Goal: Communication & Community: Answer question/provide support

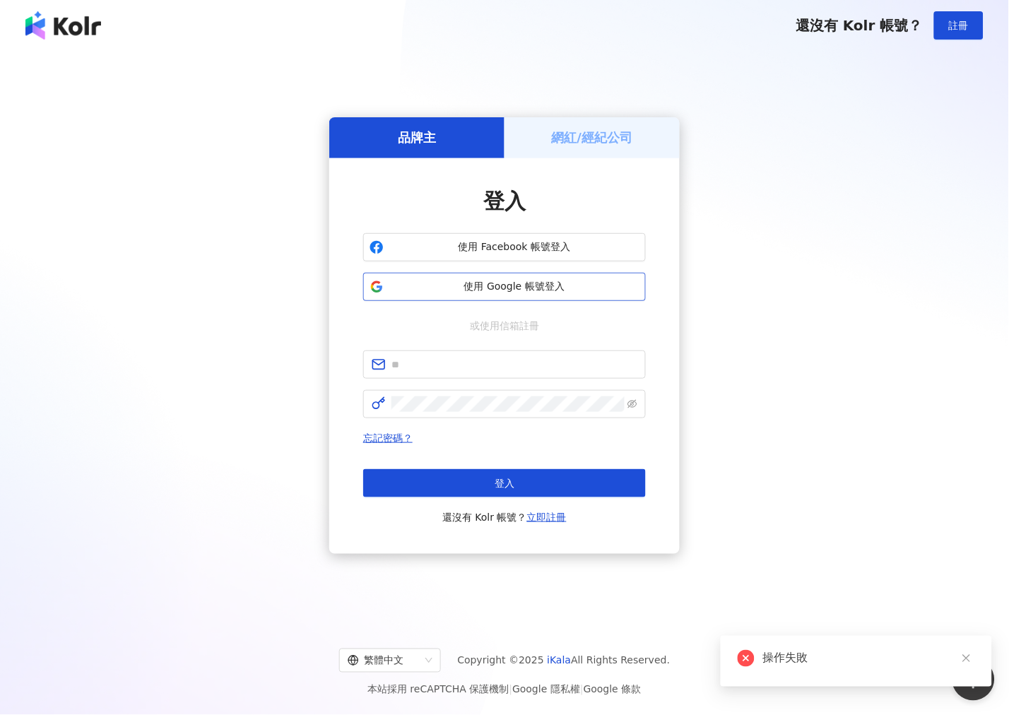
click at [490, 292] on span "使用 Google 帳號登入" at bounding box center [514, 287] width 250 height 14
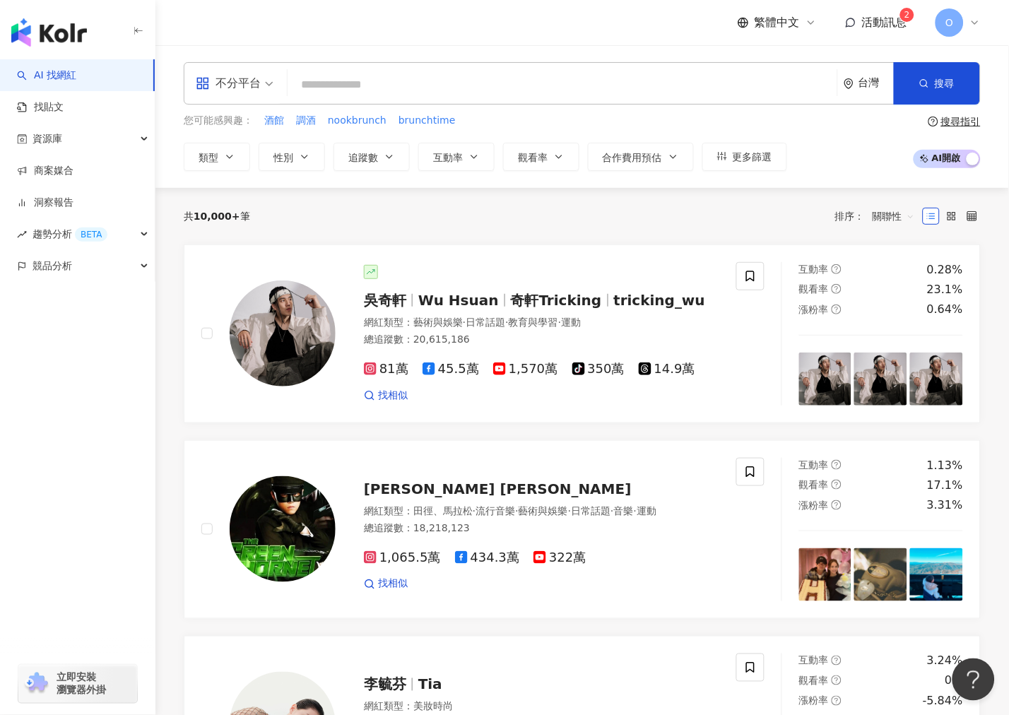
click at [440, 83] on input "search" at bounding box center [562, 84] width 538 height 27
paste input "**********"
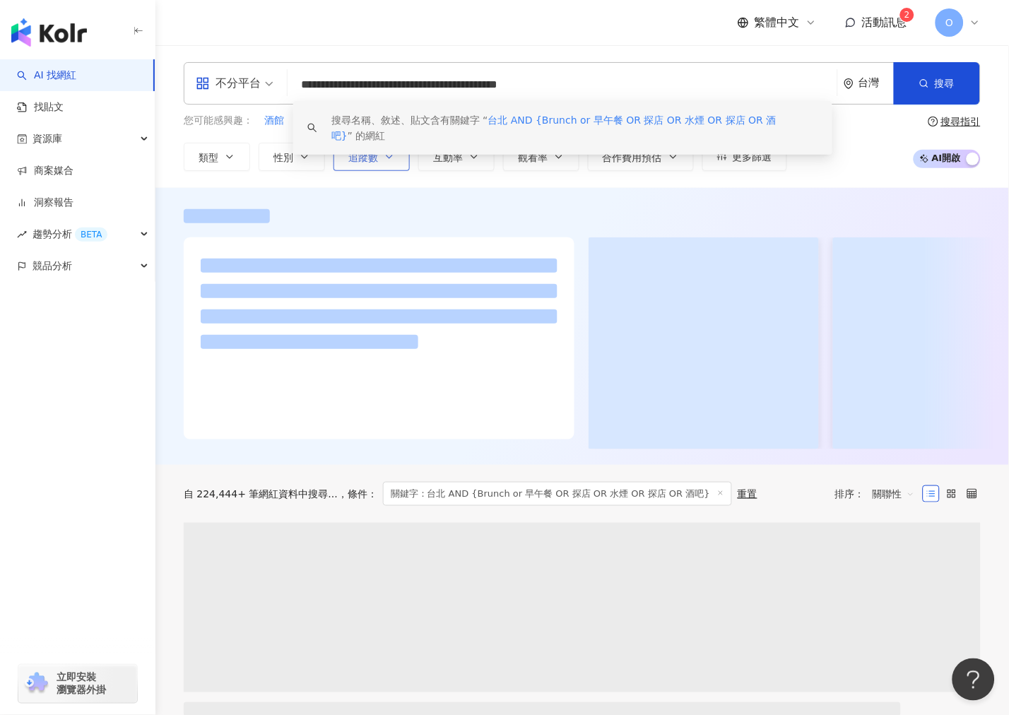
type input "**********"
click at [364, 157] on span "追蹤數" at bounding box center [363, 157] width 30 height 11
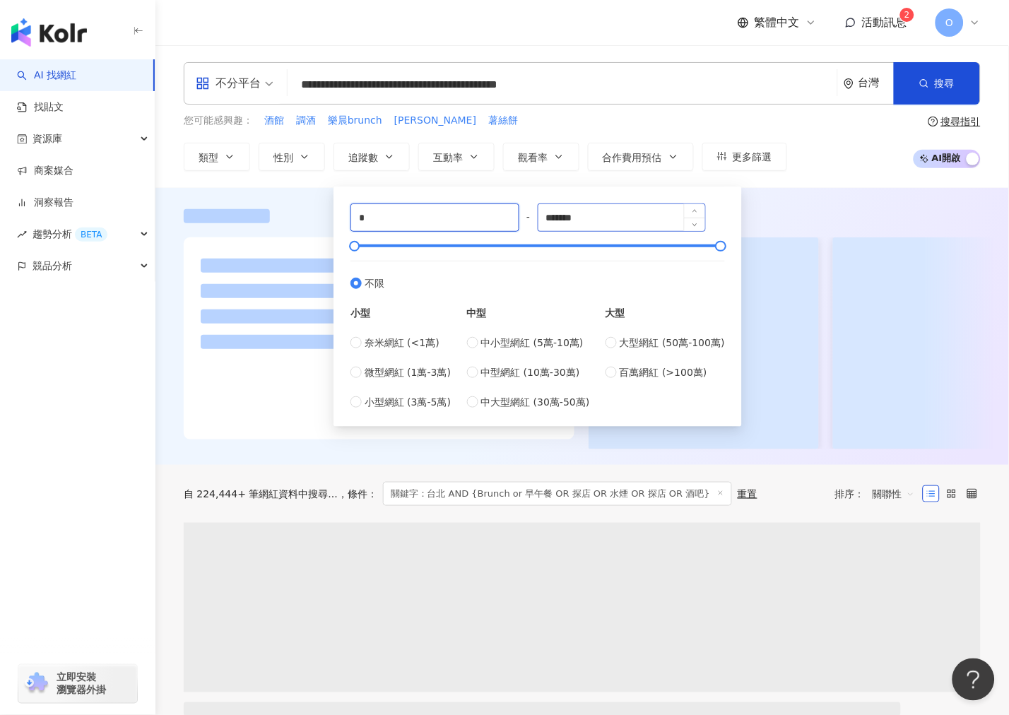
drag, startPoint x: 429, startPoint y: 223, endPoint x: 572, endPoint y: 213, distance: 143.7
click at [430, 223] on input "*" at bounding box center [434, 217] width 167 height 27
drag, startPoint x: 595, startPoint y: 215, endPoint x: 475, endPoint y: 221, distance: 119.6
click at [475, 221] on div "* - ******* 不限 小型 奈米網紅 (<1萬) 微型網紅 (1萬-3萬) 小型網紅 (3萬-5萬) 中型 中小型網紅 (5萬-10萬) 中型網紅 (…" at bounding box center [537, 306] width 374 height 206
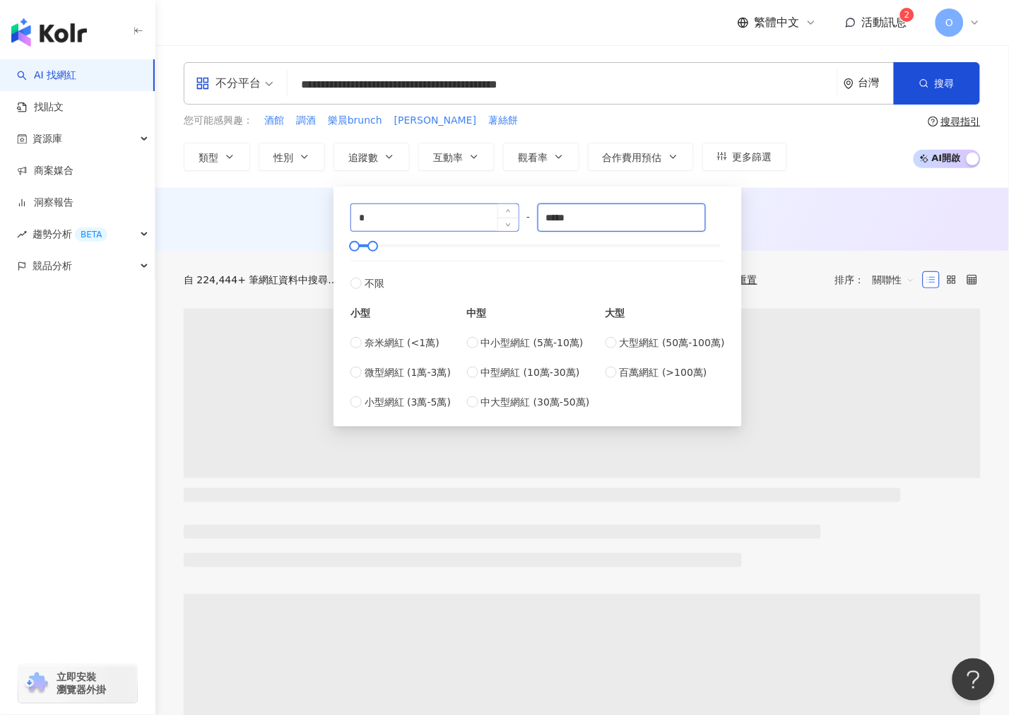
type input "*****"
click at [787, 223] on div "AI 推薦 ： 無結果，請嘗試搜尋其他語言關鍵字或條件" at bounding box center [582, 218] width 797 height 18
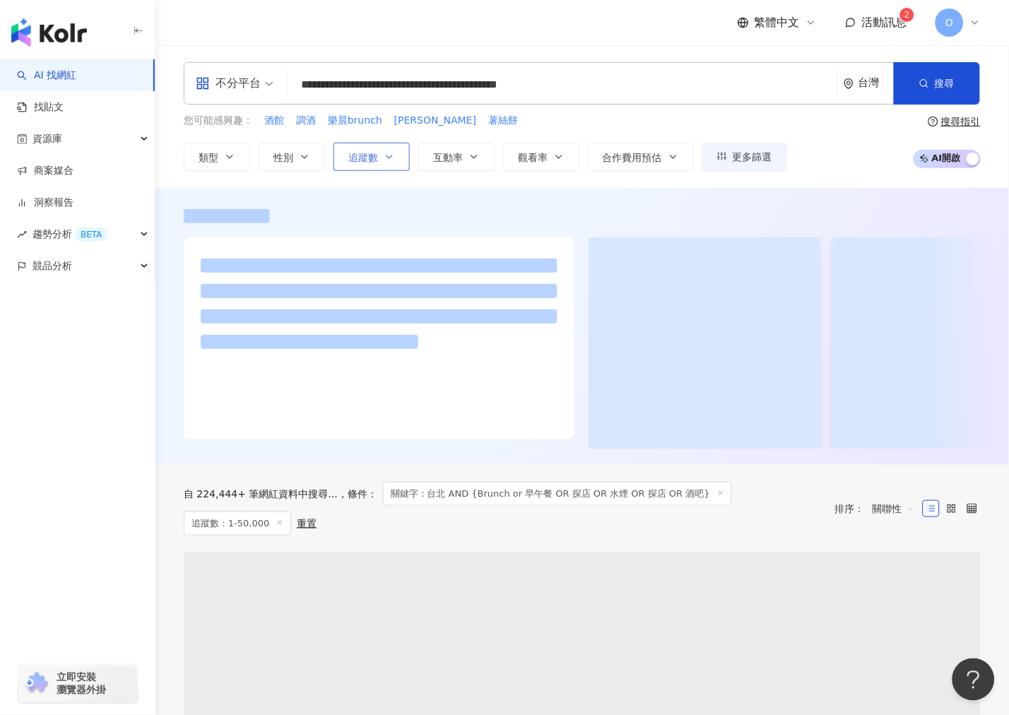
click at [366, 163] on span "追蹤數" at bounding box center [363, 157] width 30 height 11
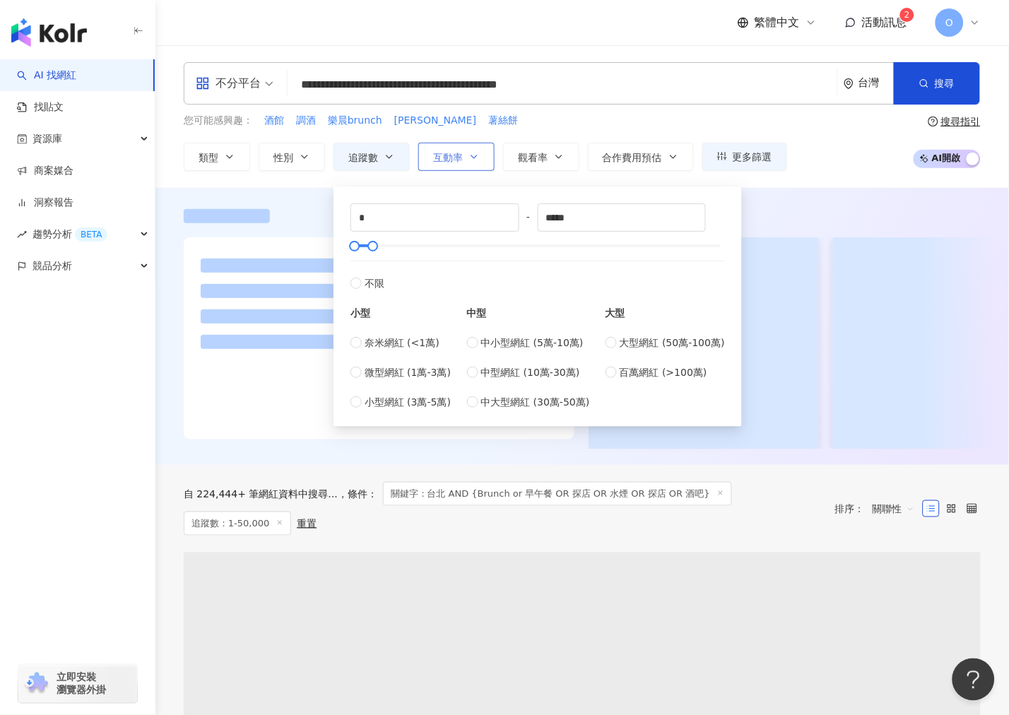
click at [466, 165] on button "互動率" at bounding box center [456, 157] width 76 height 28
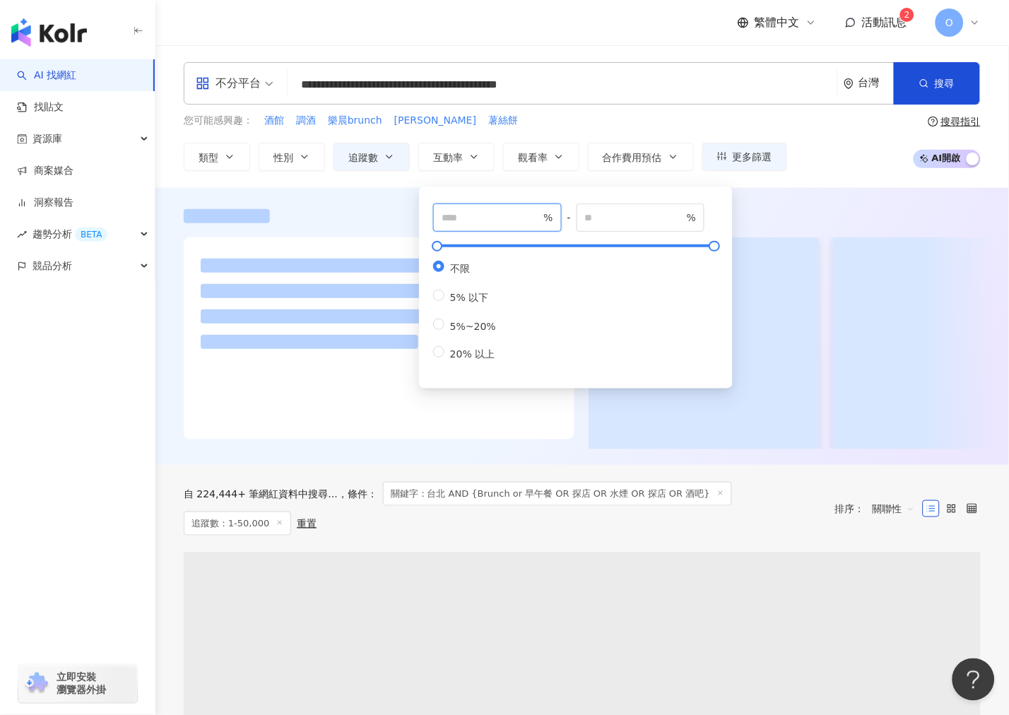
click at [492, 216] on input "number" at bounding box center [491, 218] width 99 height 16
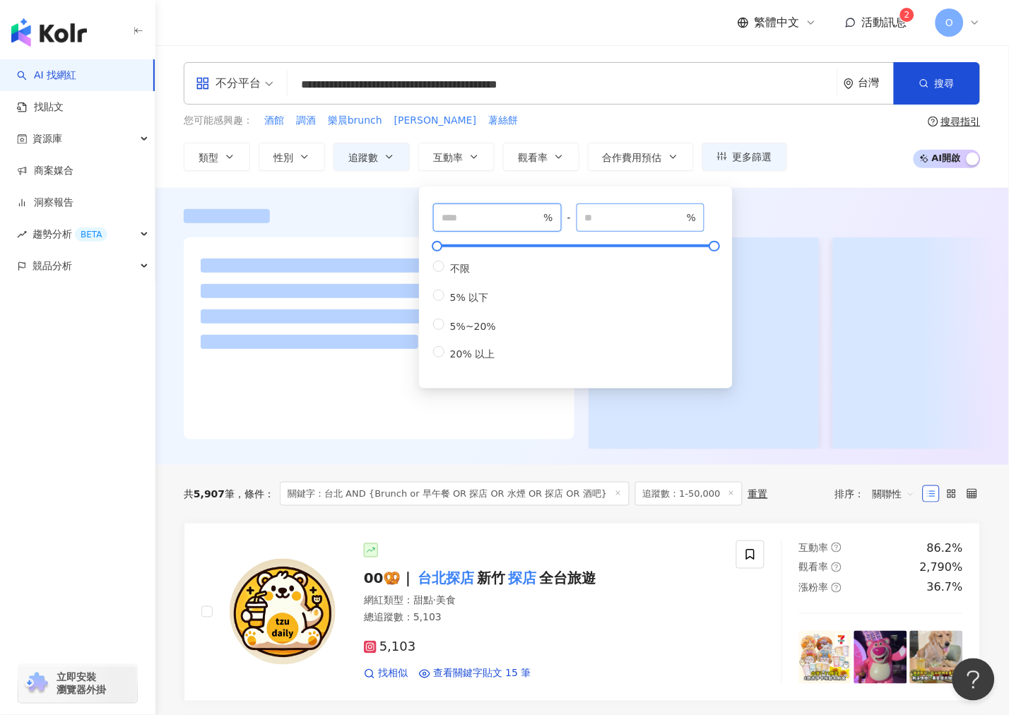
type input "*"
click at [631, 214] on input "number" at bounding box center [634, 218] width 99 height 16
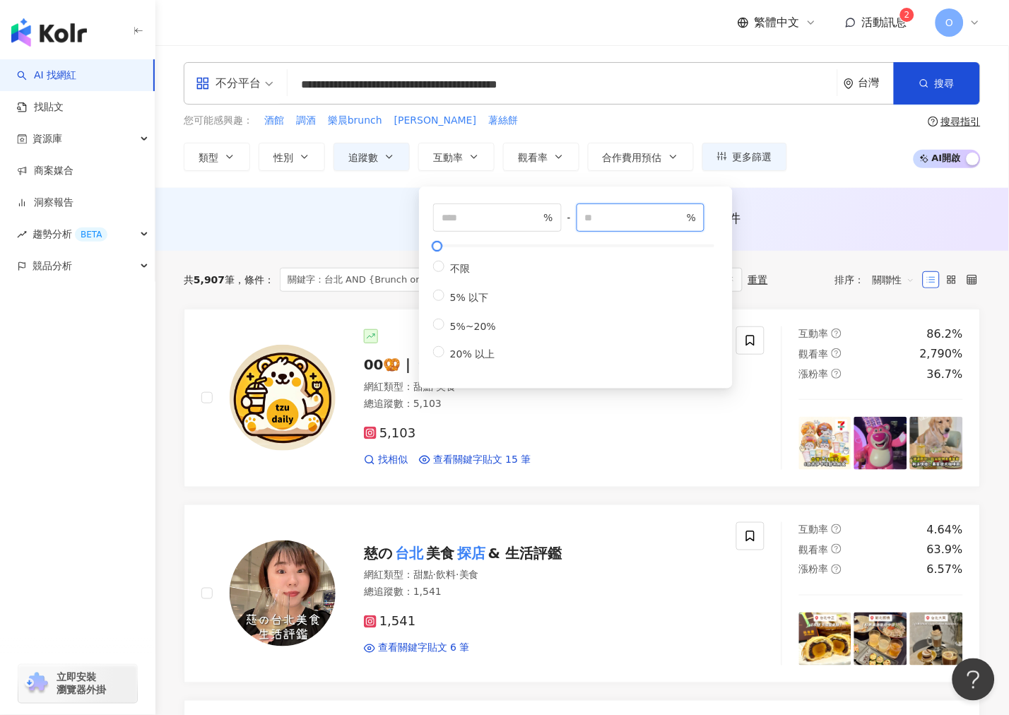
type input "*"
click at [829, 215] on div "AI 推薦 ： 無結果，請嘗試搜尋其他語言關鍵字或條件" at bounding box center [582, 218] width 797 height 18
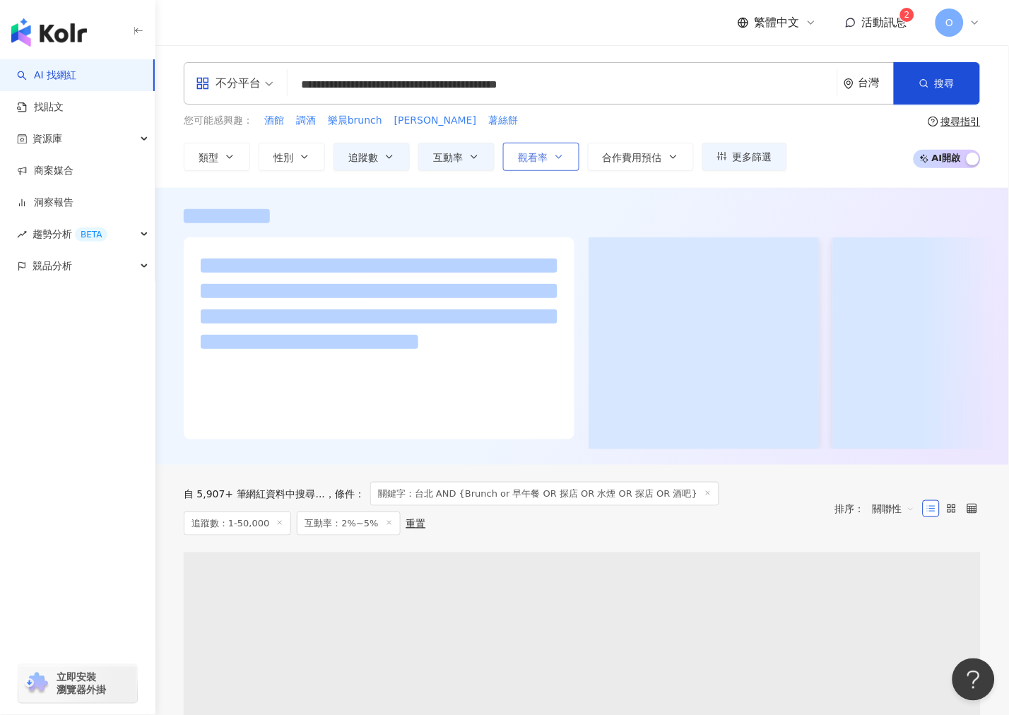
click at [545, 157] on span "觀看率" at bounding box center [533, 157] width 30 height 11
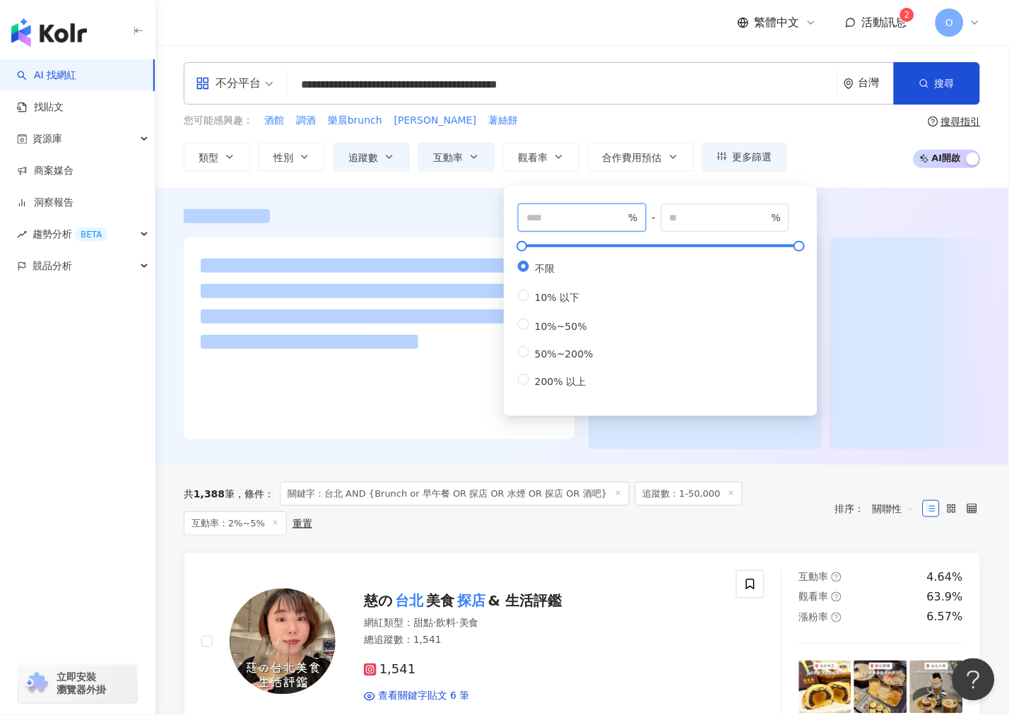
click at [564, 214] on input "number" at bounding box center [575, 218] width 99 height 16
type input "*"
click at [731, 211] on input "number" at bounding box center [719, 218] width 99 height 16
type input "**"
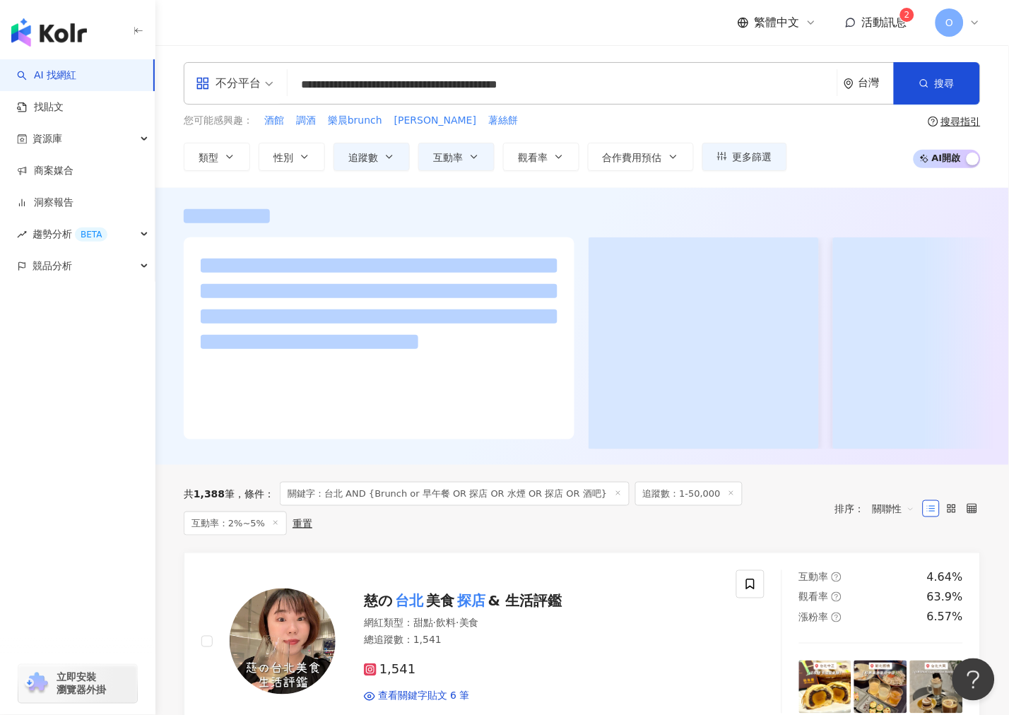
click at [834, 155] on div "您可能感興趣： 酒館 調酒 樂晨brunch 阿飛Brunch 薯絲餅 類型 性別 追蹤數 互動率 觀看率 合作費用預估 更多篩選 * - ***** 不限 …" at bounding box center [582, 142] width 797 height 58
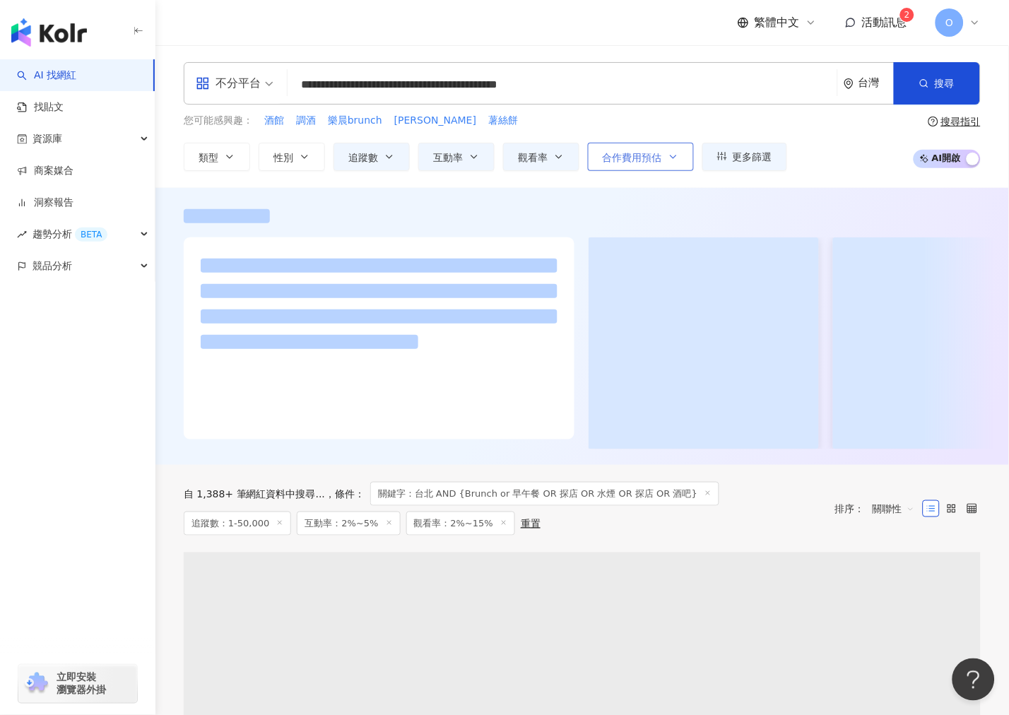
click at [686, 160] on button "合作費用預估" at bounding box center [641, 157] width 106 height 28
click at [823, 146] on div "您可能感興趣： 酒館 調酒 樂晨brunch 阿飛Brunch 薯絲餅 類型 性別 追蹤數 互動率 觀看率 合作費用預估 更多篩選 * - ***** 不限 …" at bounding box center [582, 142] width 797 height 58
click at [754, 164] on button "更多篩選" at bounding box center [744, 157] width 85 height 28
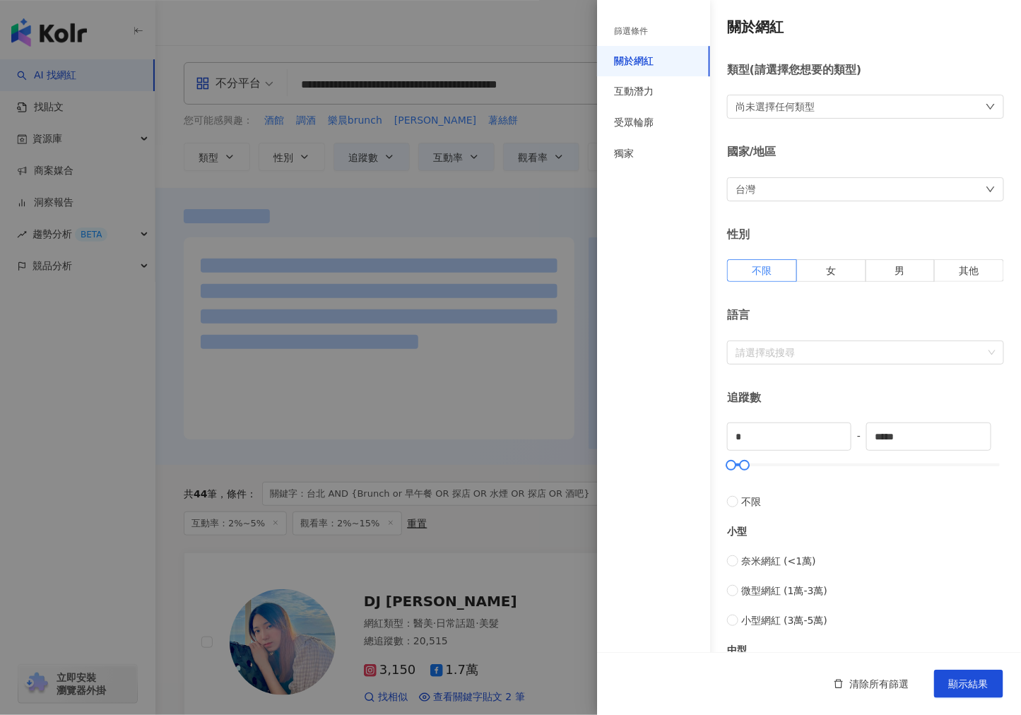
click at [524, 22] on div at bounding box center [510, 357] width 1021 height 715
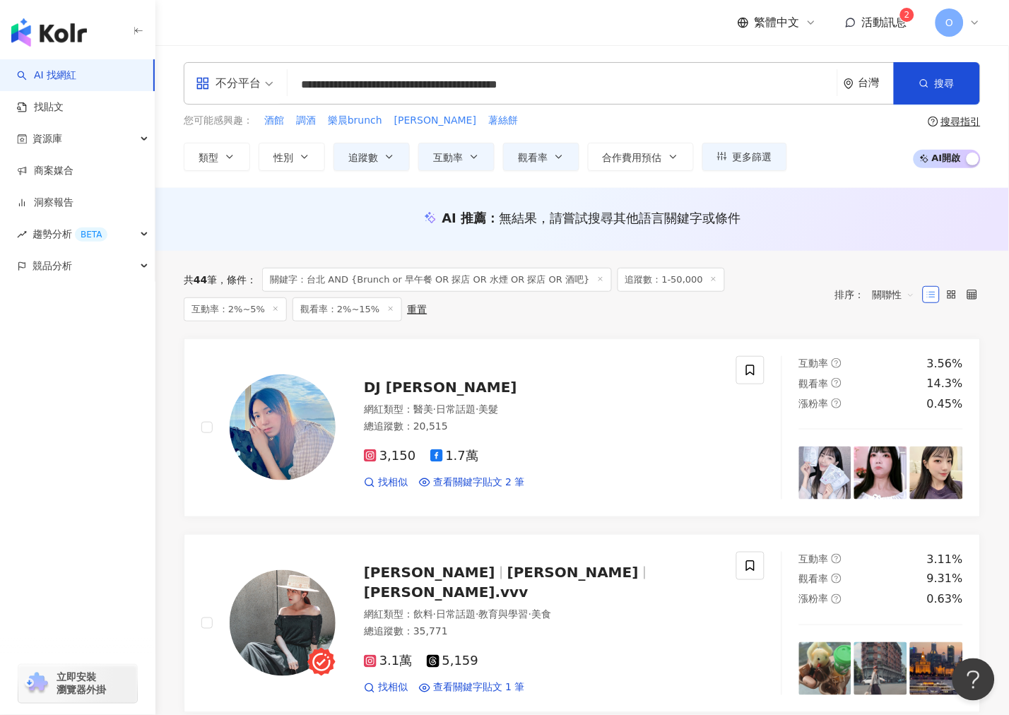
click at [387, 308] on icon at bounding box center [390, 308] width 7 height 7
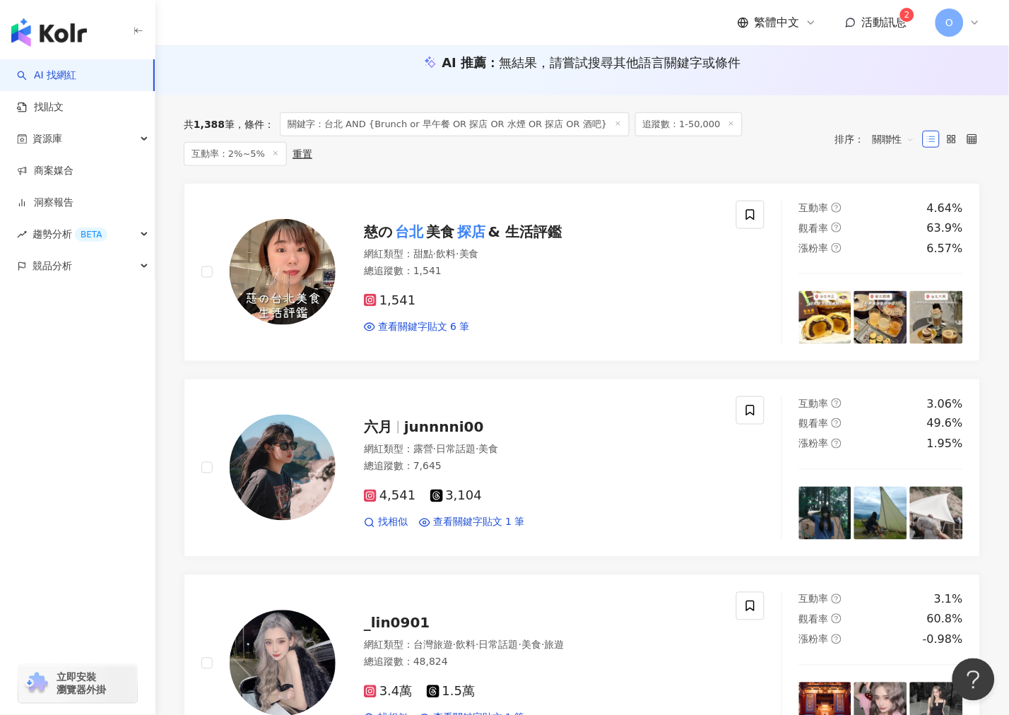
scroll to position [157, 0]
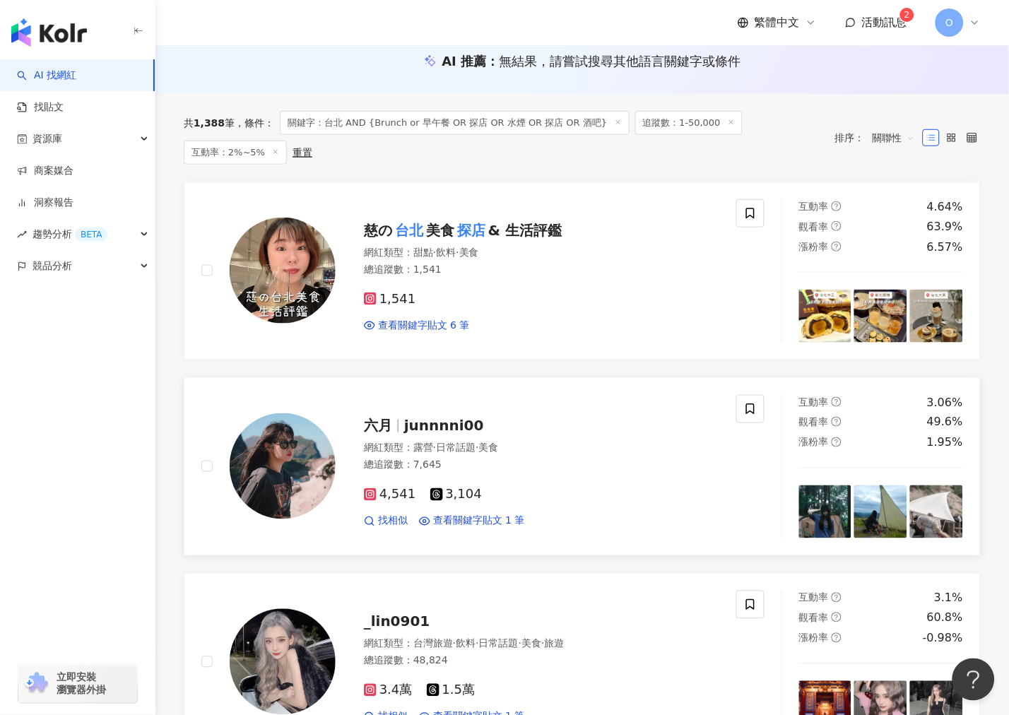
click at [379, 488] on span "4,541" at bounding box center [390, 495] width 52 height 15
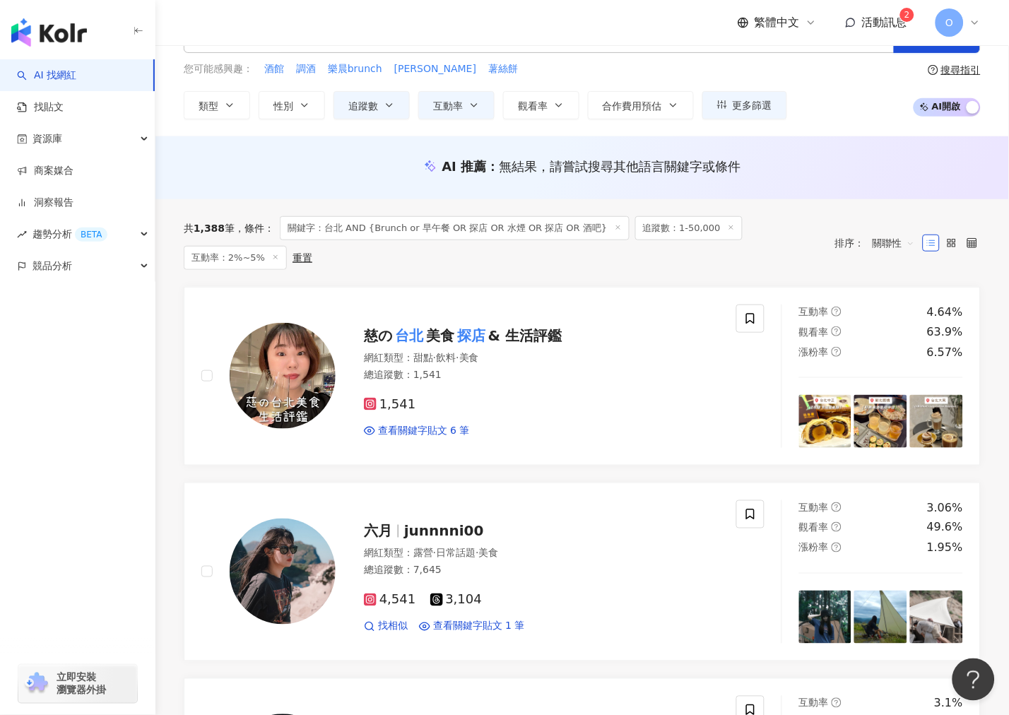
scroll to position [0, 0]
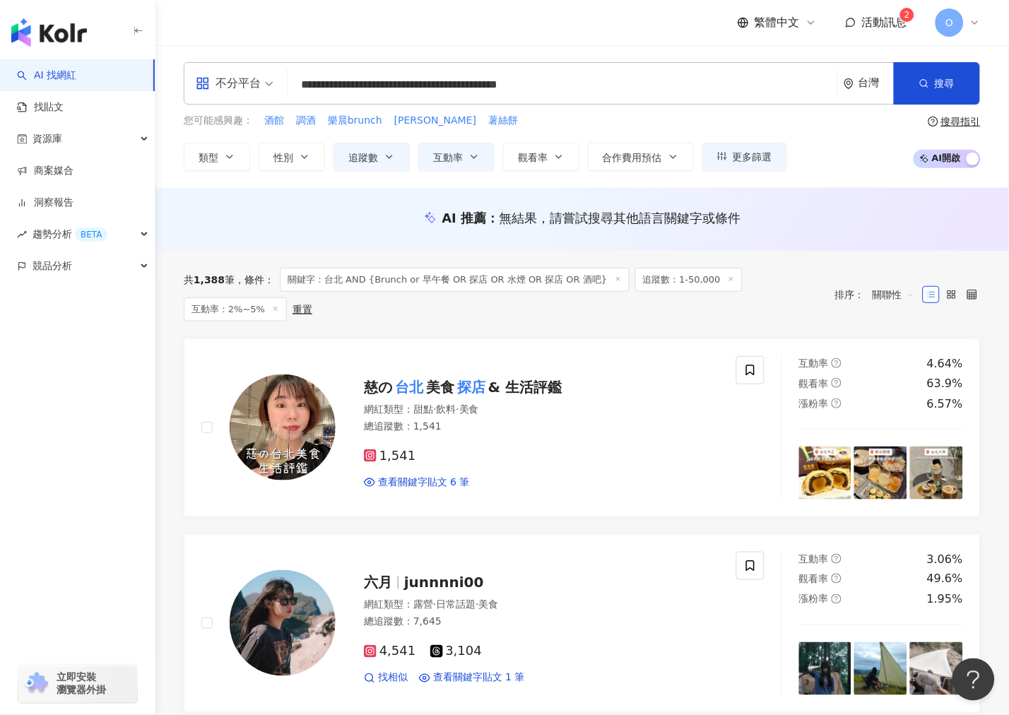
click at [880, 283] on span "關聯性" at bounding box center [894, 294] width 42 height 23
click at [899, 439] on div "關鍵字" at bounding box center [894, 438] width 35 height 16
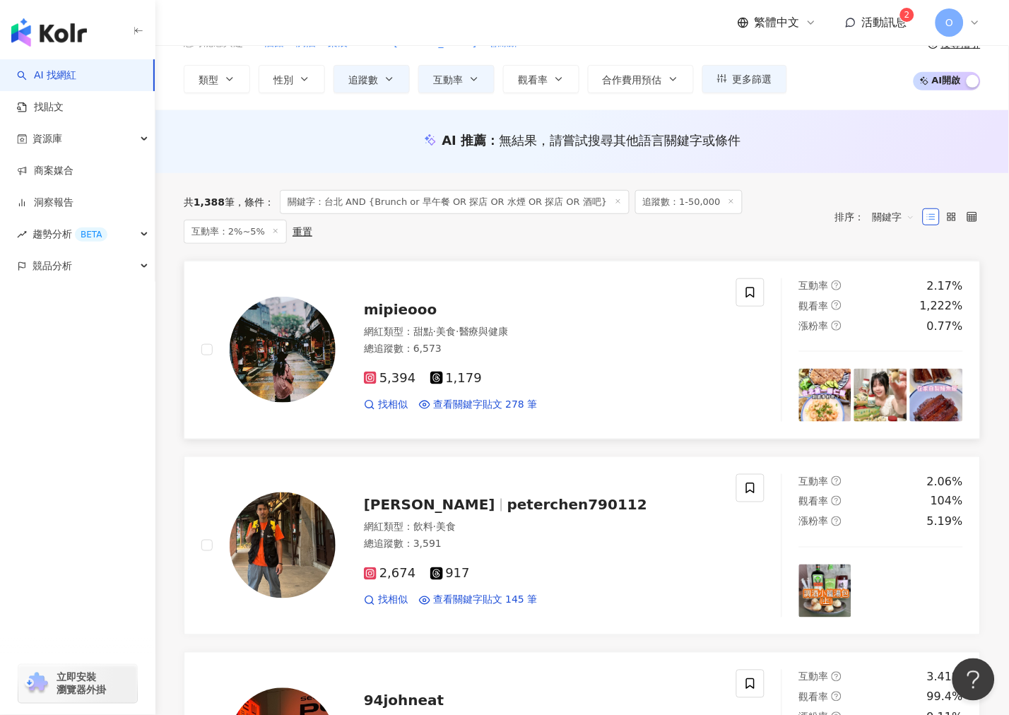
scroll to position [78, 0]
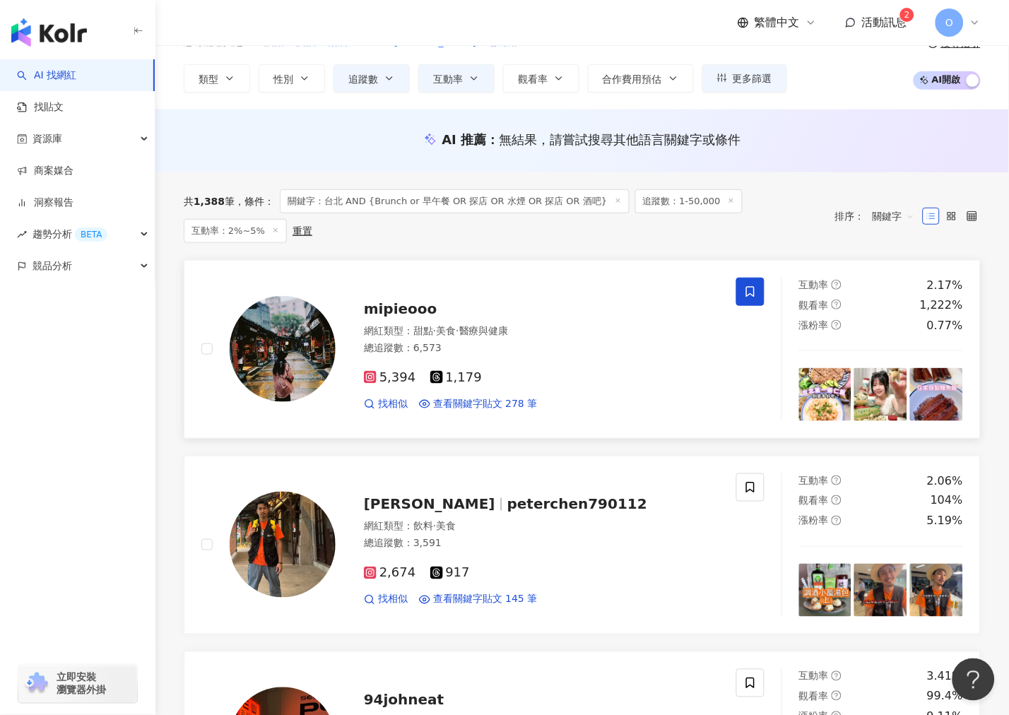
click at [756, 285] on icon at bounding box center [750, 291] width 13 height 13
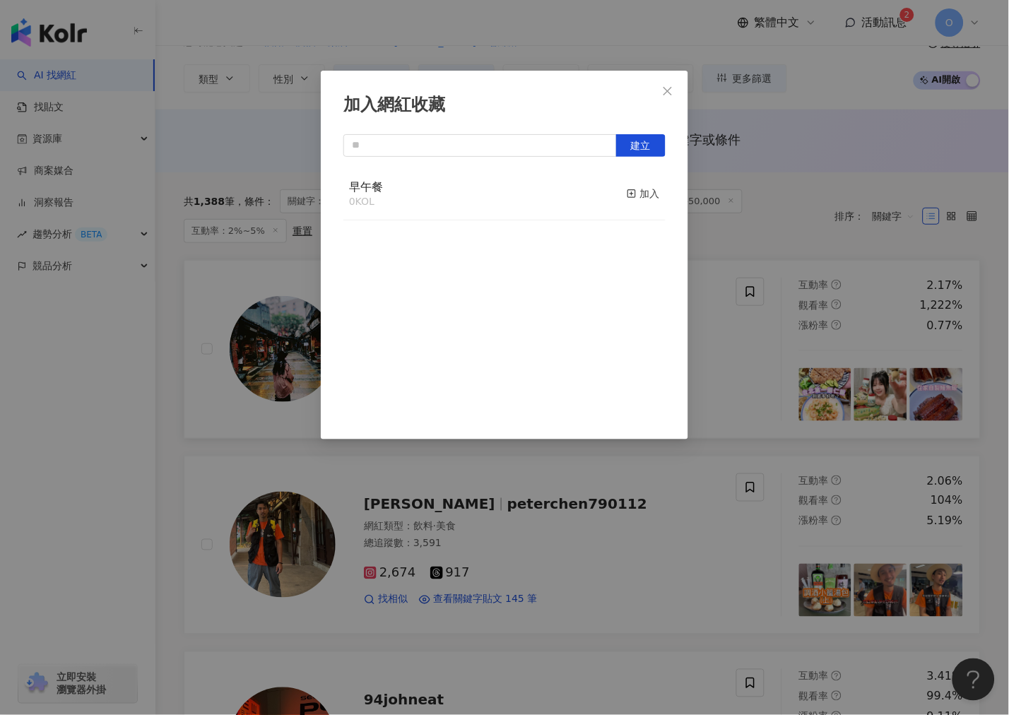
click at [545, 206] on div "早午餐 0 KOL 加入" at bounding box center [504, 194] width 322 height 53
click at [640, 195] on div "加入" at bounding box center [643, 194] width 33 height 16
click at [668, 87] on icon "close" at bounding box center [667, 90] width 11 height 11
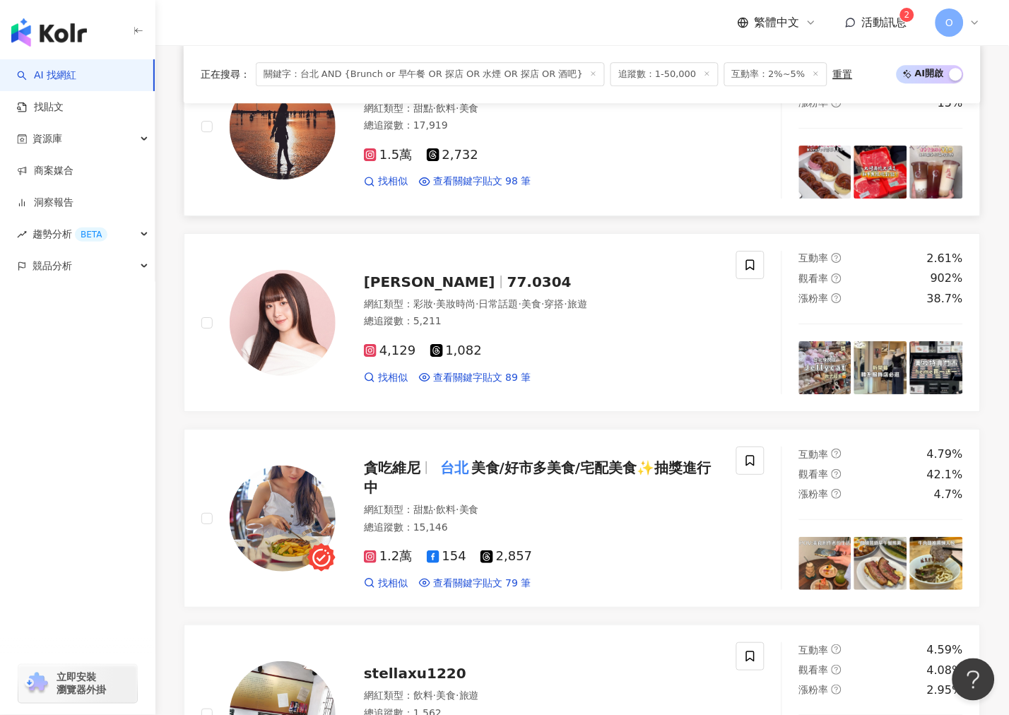
scroll to position [707, 0]
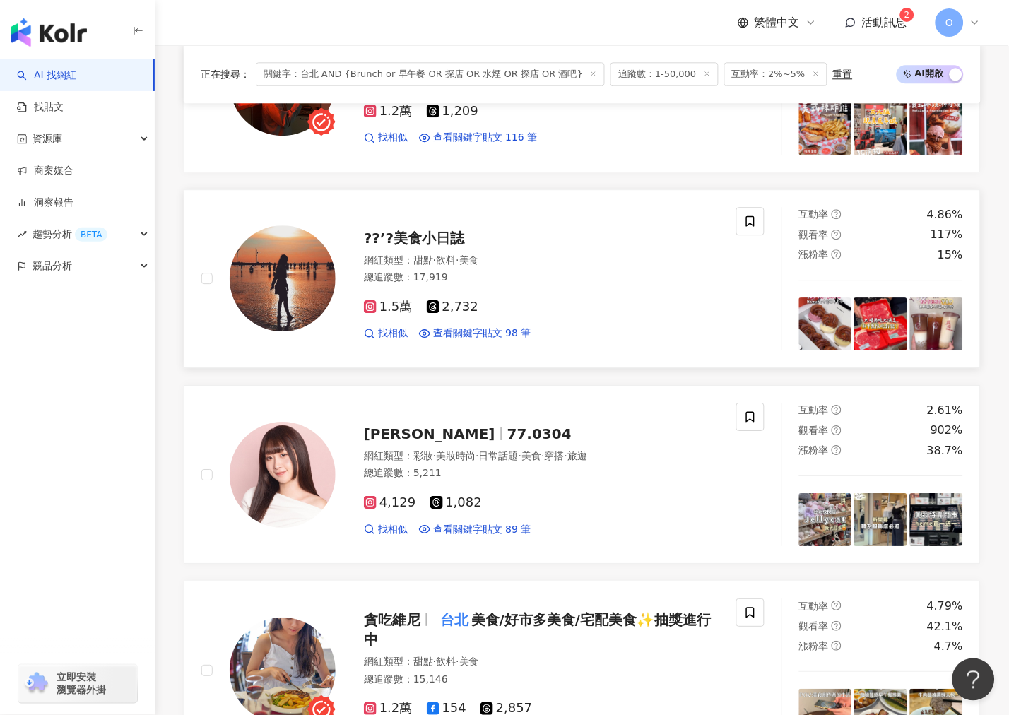
drag, startPoint x: 443, startPoint y: 236, endPoint x: 295, endPoint y: 267, distance: 151.6
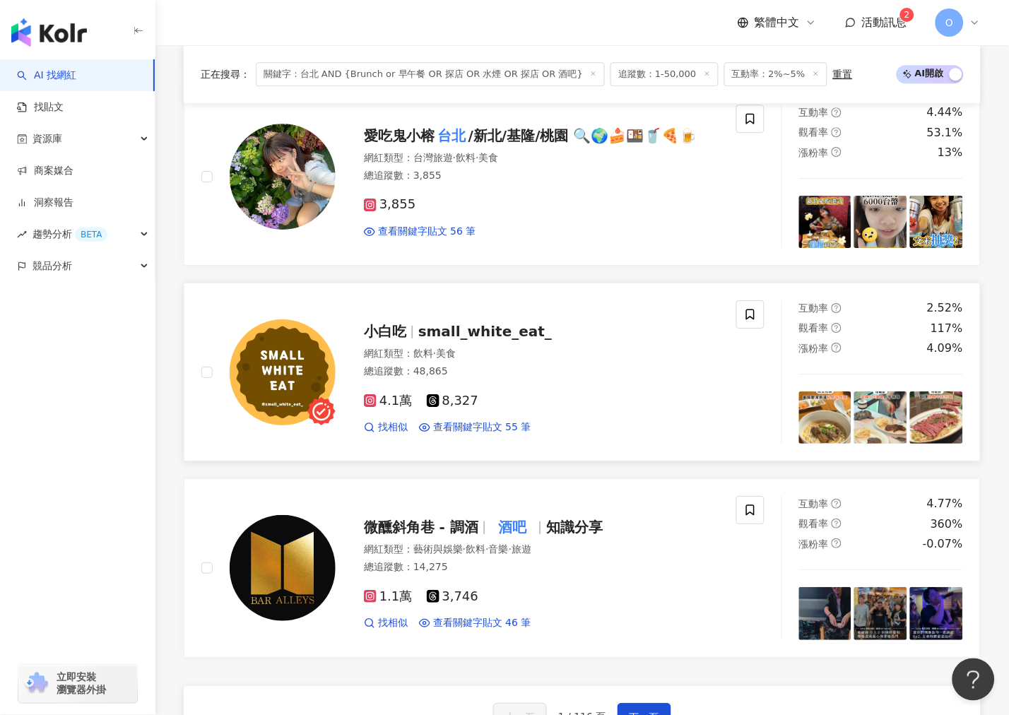
scroll to position [2120, 0]
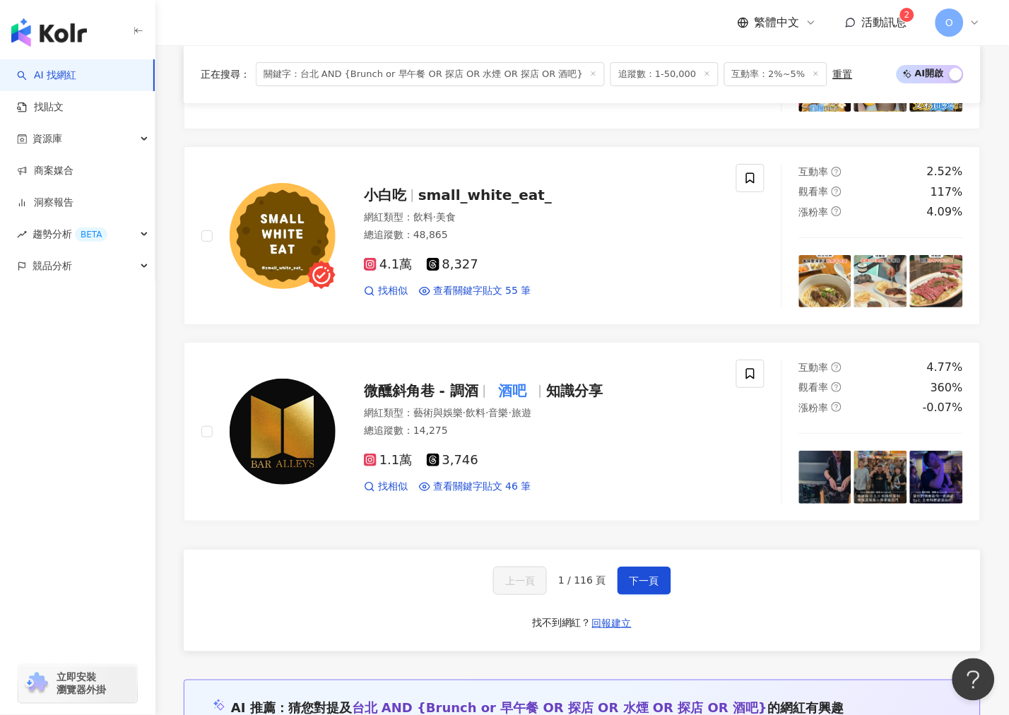
drag, startPoint x: 291, startPoint y: 421, endPoint x: 757, endPoint y: 538, distance: 480.1
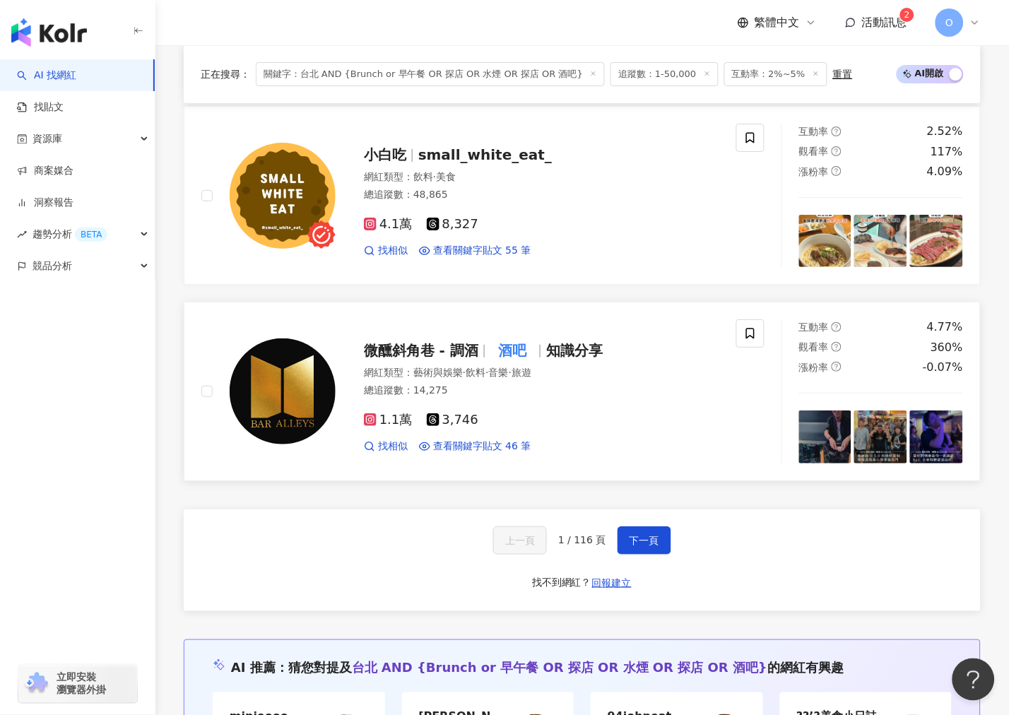
scroll to position [2198, 0]
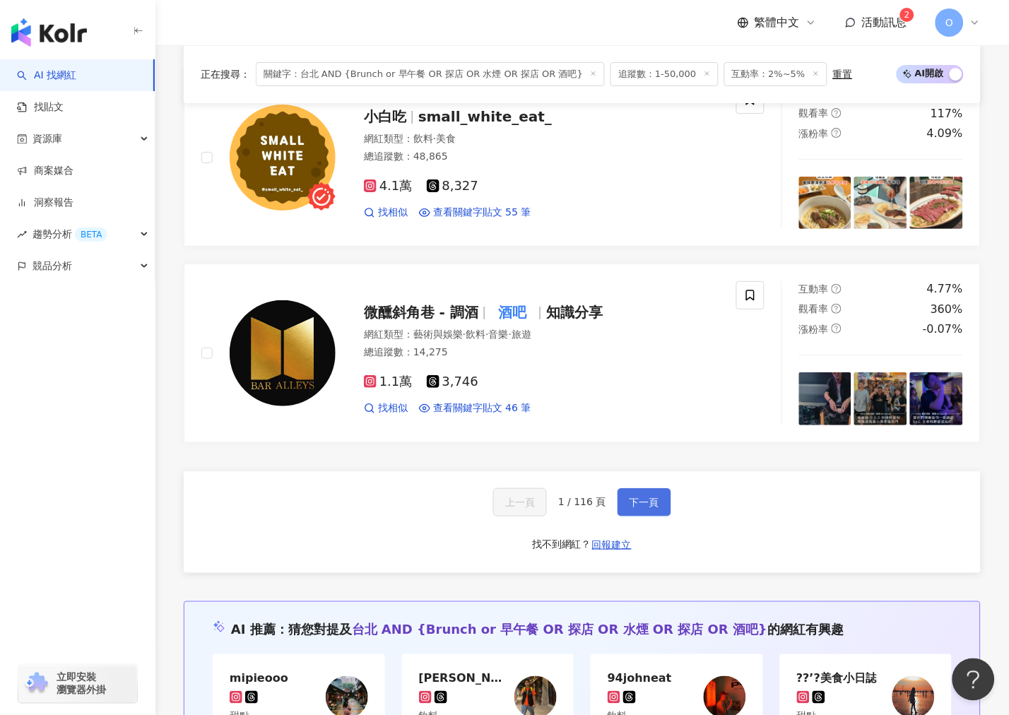
click at [651, 502] on span "下一頁" at bounding box center [645, 502] width 30 height 11
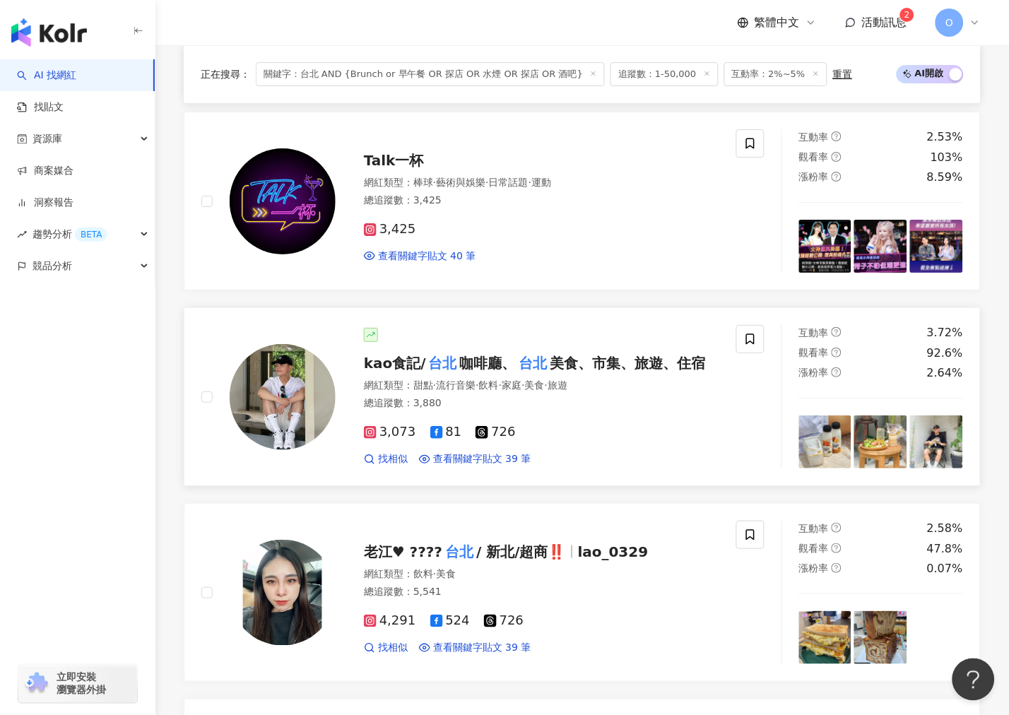
scroll to position [1096, 0]
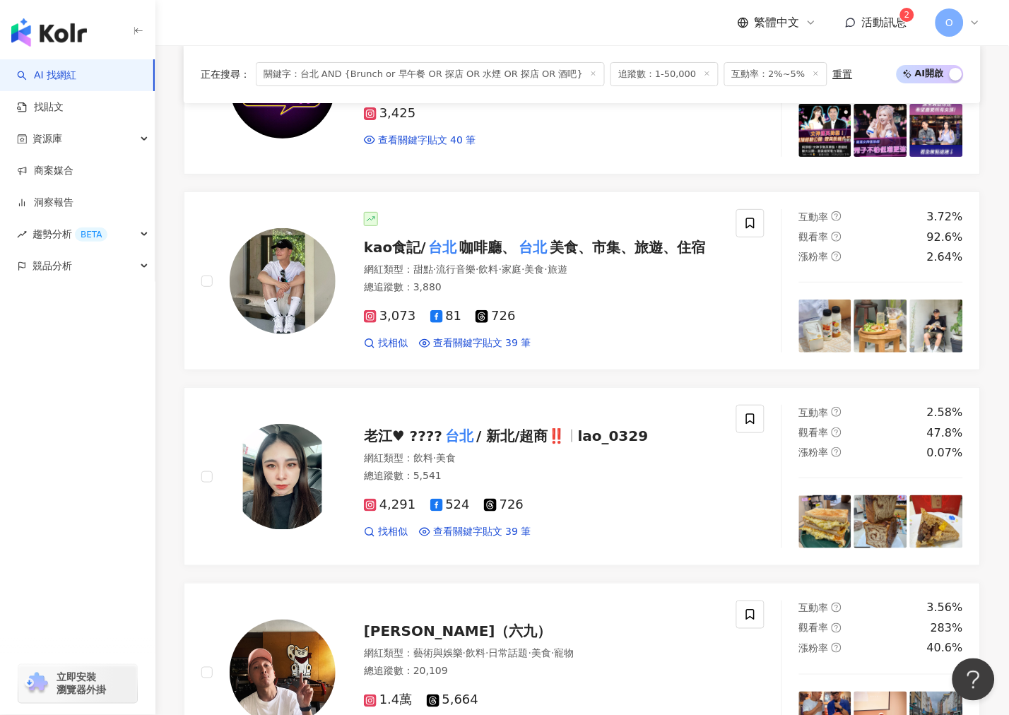
drag, startPoint x: 297, startPoint y: 286, endPoint x: 212, endPoint y: 372, distance: 120.9
click at [213, 375] on div "貪吃熊貓的口袋名單??｜ 台北 咖啡廳｜美食旅行 網紅類型 ： 台灣旅遊 · 韓國旅遊 · 甜點 · 飲料 · 美食 · 旅遊 總追蹤數 ： 12,058 1…" at bounding box center [582, 379] width 797 height 2332
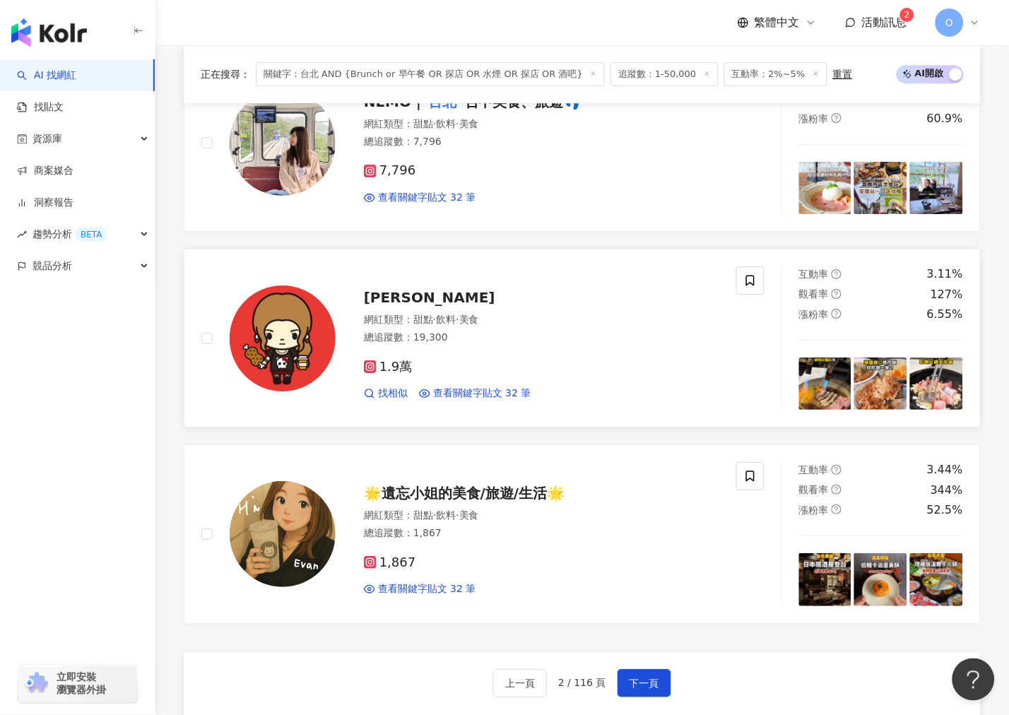
scroll to position [2116, 0]
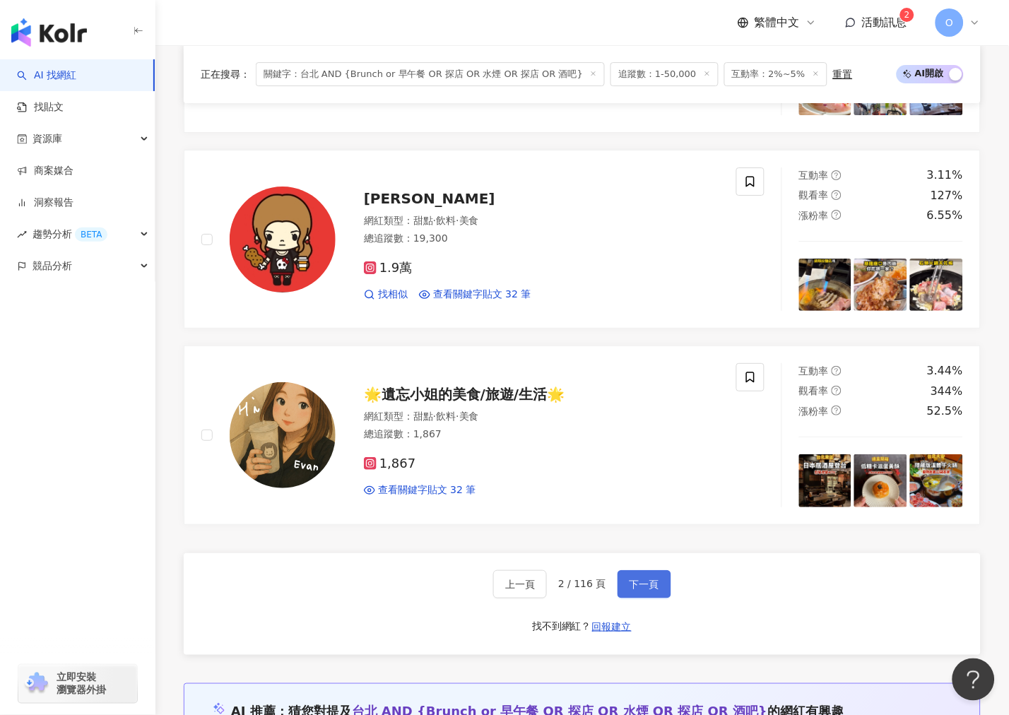
click at [631, 584] on span "下一頁" at bounding box center [645, 584] width 30 height 11
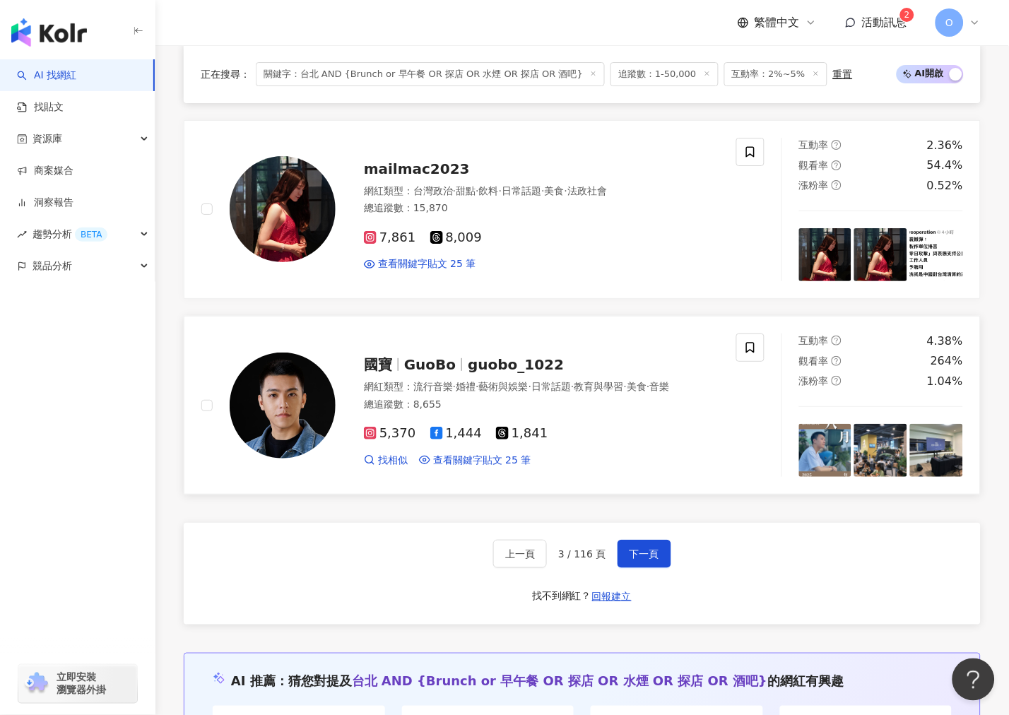
scroll to position [2355, 0]
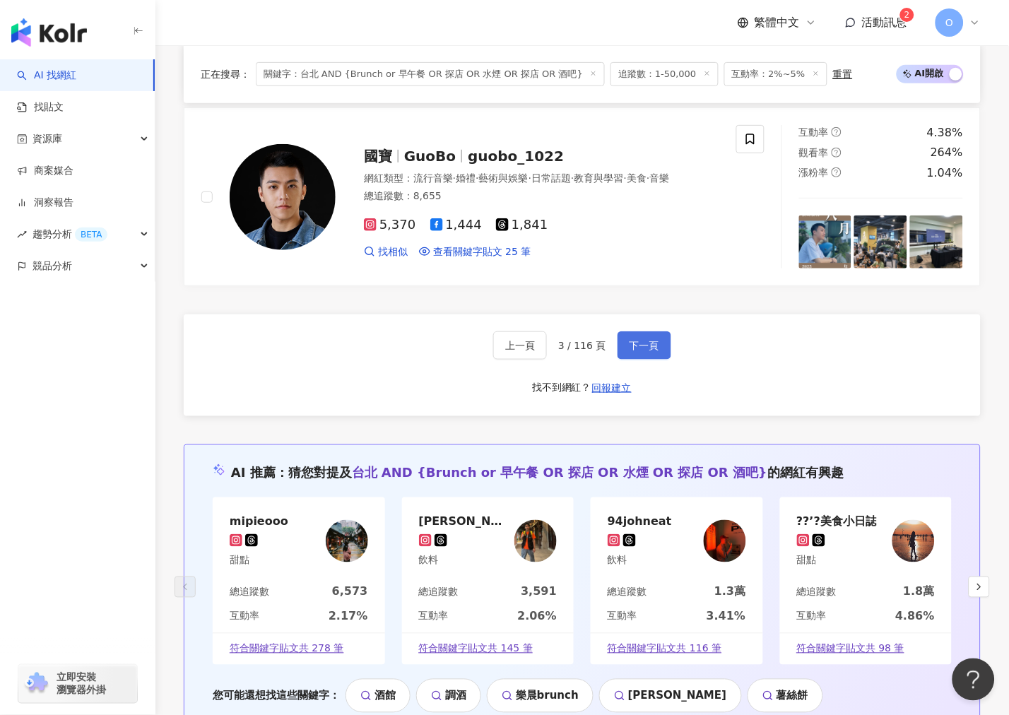
click at [641, 351] on span "下一頁" at bounding box center [645, 345] width 30 height 11
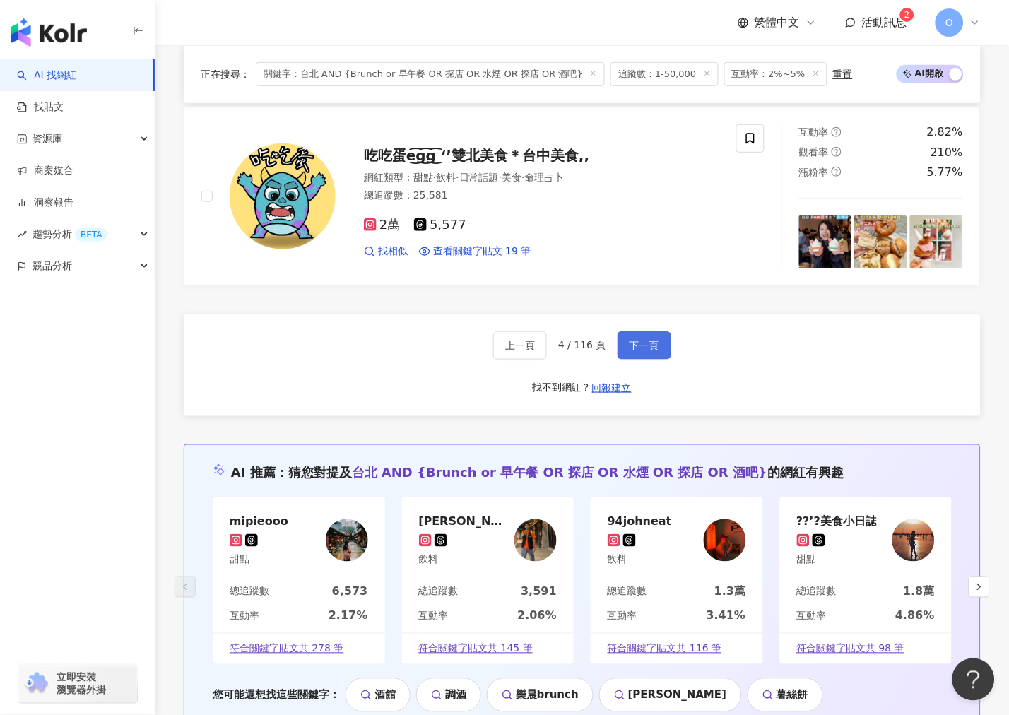
click at [648, 347] on span "下一頁" at bounding box center [645, 345] width 30 height 11
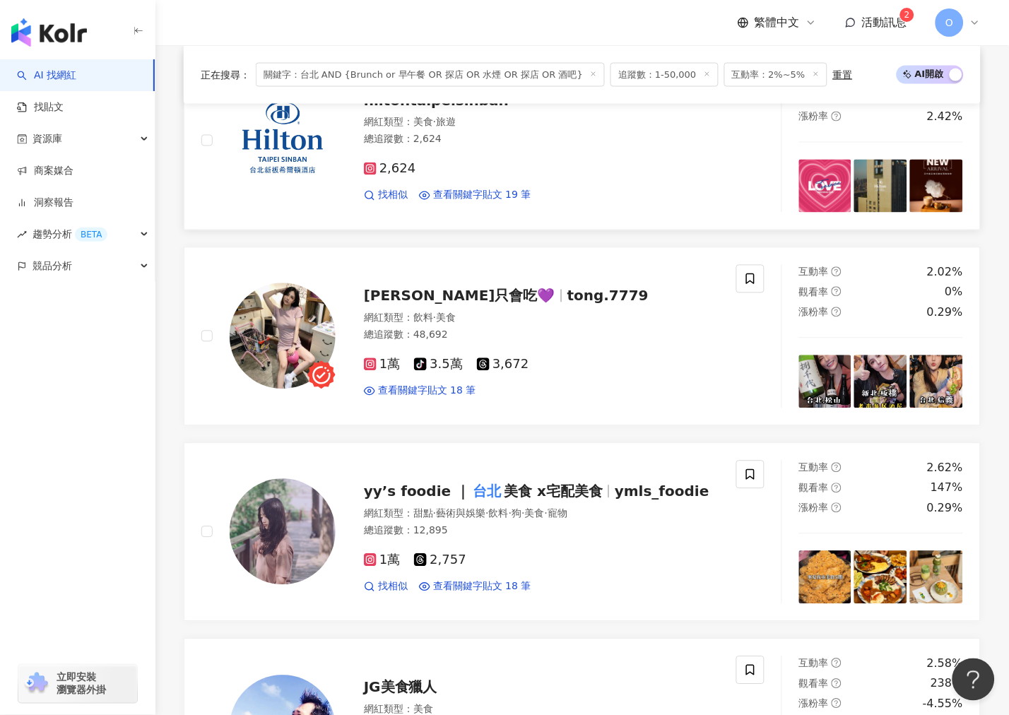
scroll to position [454, 0]
drag, startPoint x: 265, startPoint y: 138, endPoint x: 249, endPoint y: 332, distance: 194.3
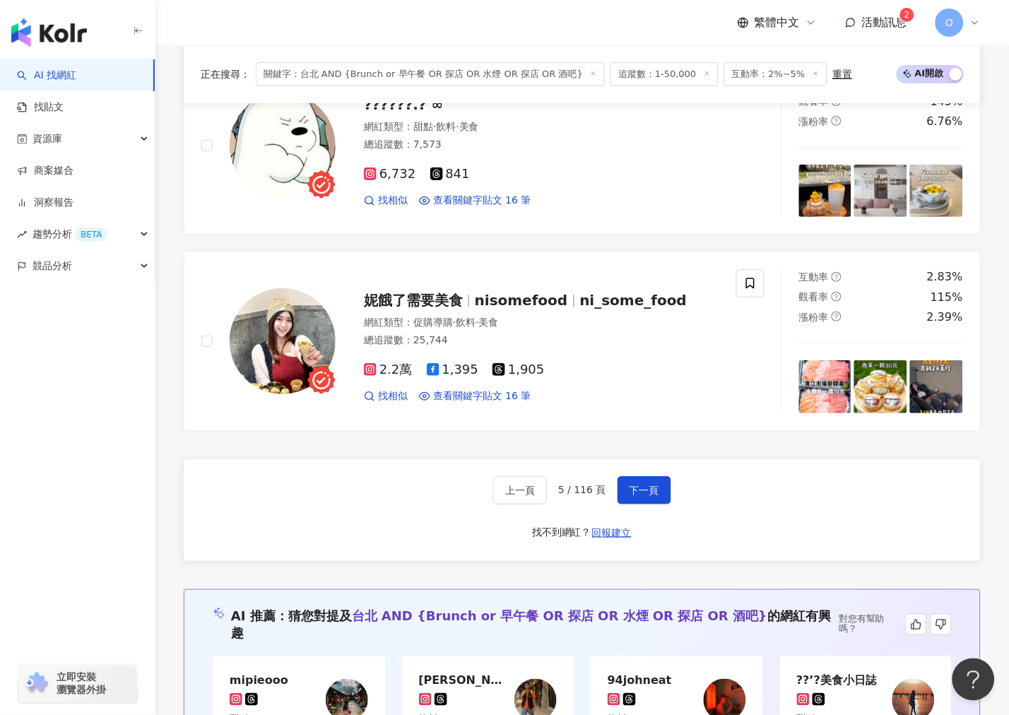
scroll to position [2495, 0]
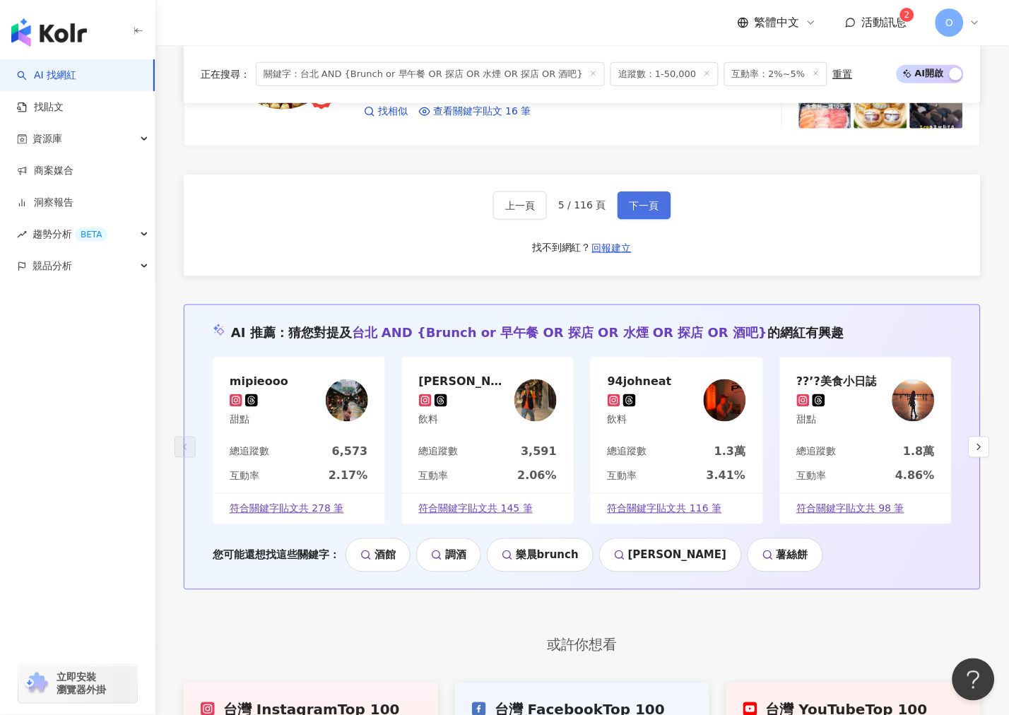
click at [642, 208] on span "下一頁" at bounding box center [645, 205] width 30 height 11
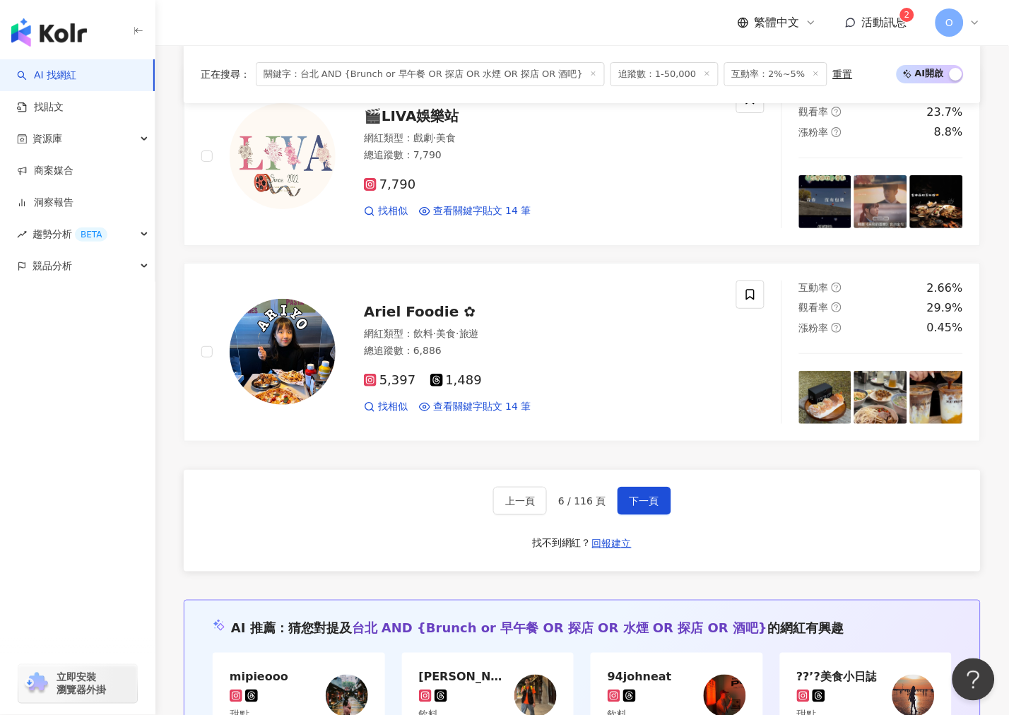
scroll to position [2276, 0]
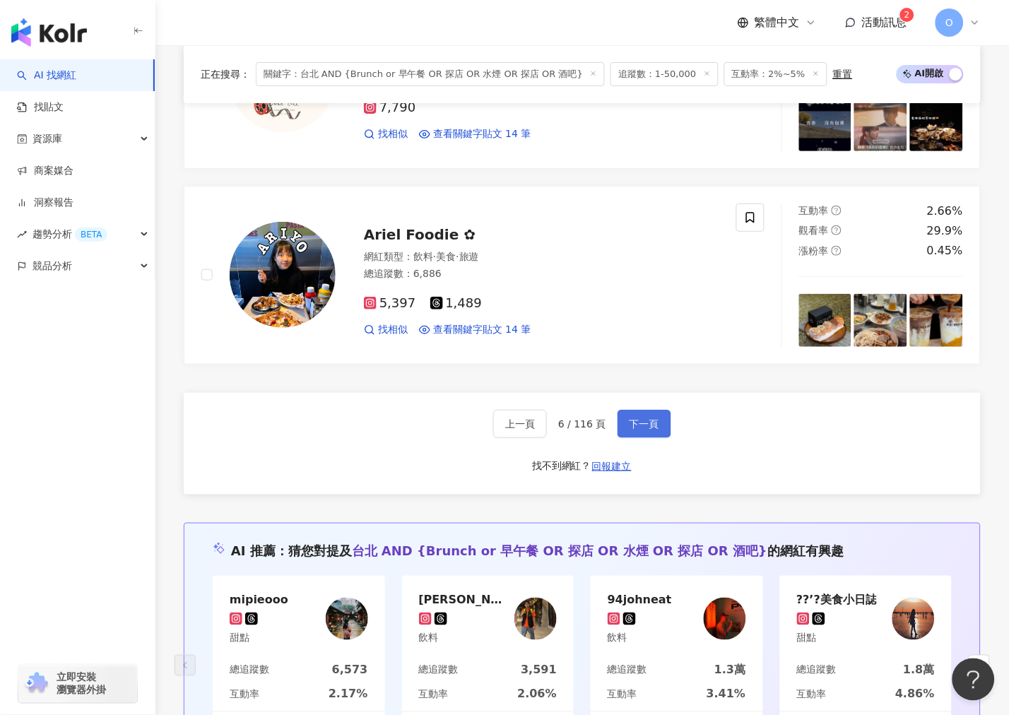
drag, startPoint x: 630, startPoint y: 439, endPoint x: 632, endPoint y: 418, distance: 21.4
click at [630, 433] on button "下一頁" at bounding box center [645, 424] width 54 height 28
click at [632, 418] on span "下一頁" at bounding box center [645, 423] width 30 height 11
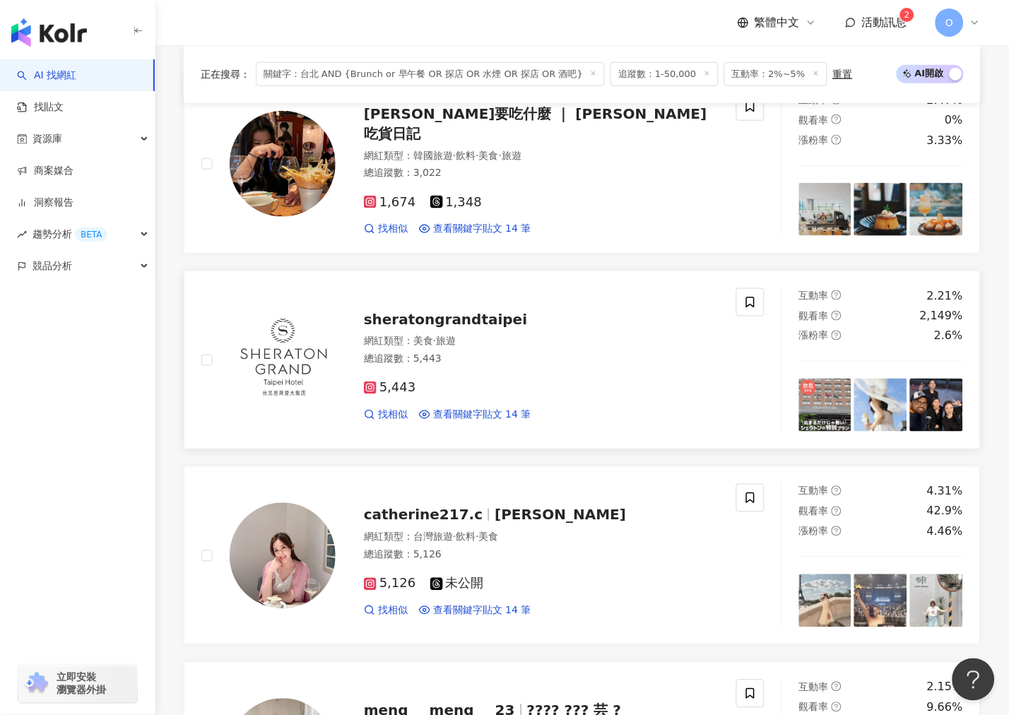
scroll to position [235, 0]
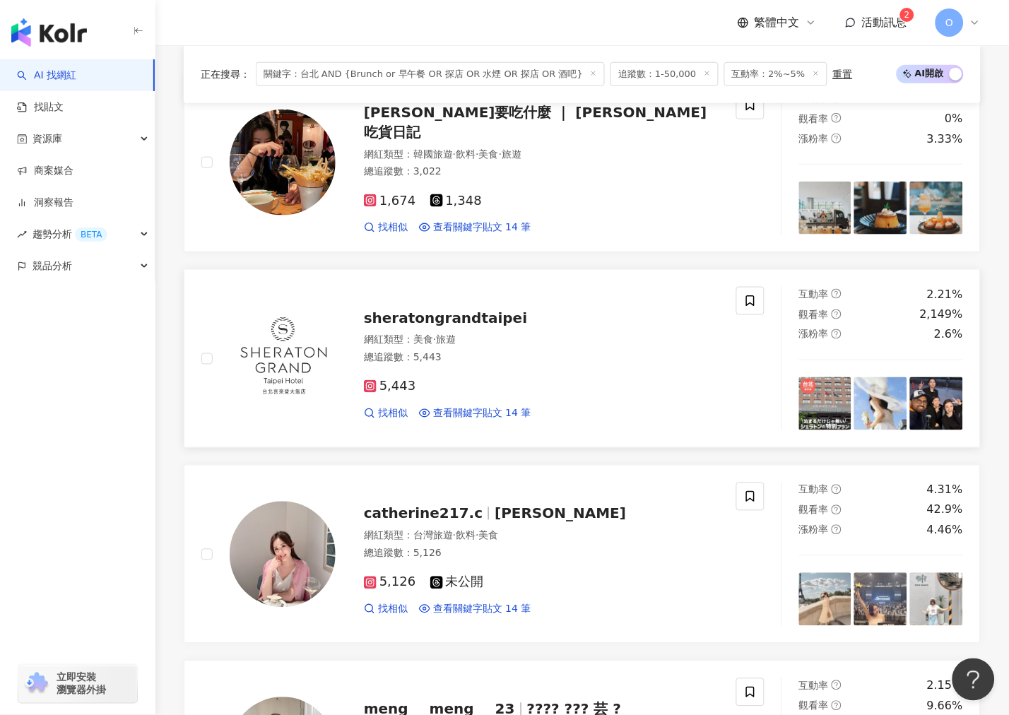
drag, startPoint x: 266, startPoint y: 364, endPoint x: 578, endPoint y: 353, distance: 312.5
click at [578, 353] on div "總追蹤數 ： 5,443" at bounding box center [541, 358] width 355 height 14
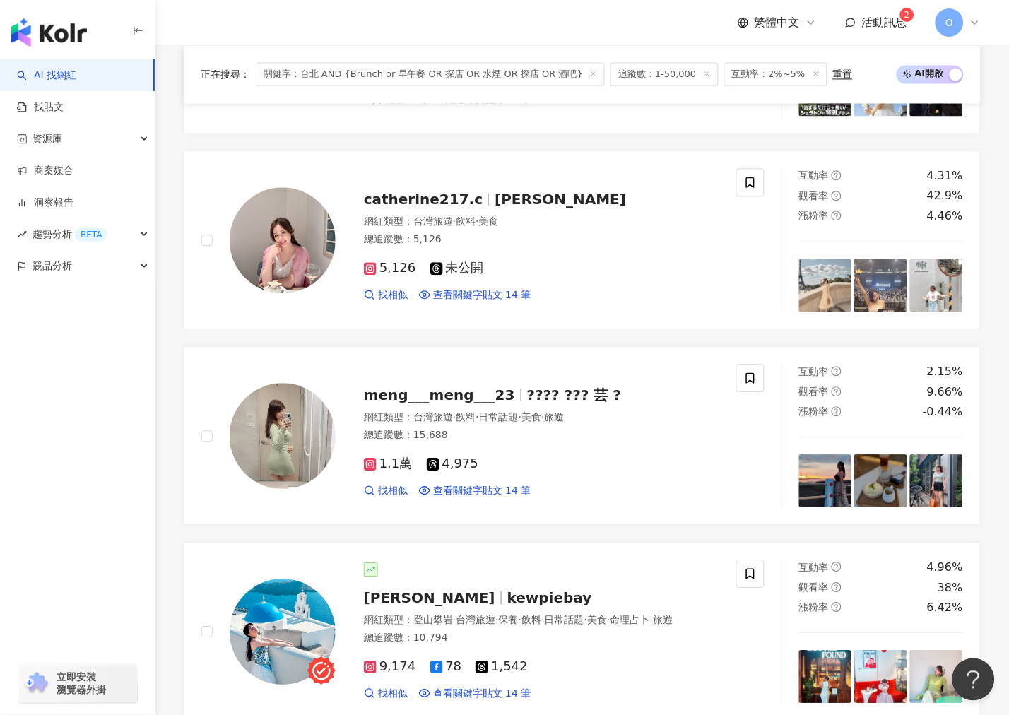
scroll to position [550, 0]
drag, startPoint x: 290, startPoint y: 308, endPoint x: 297, endPoint y: 326, distance: 19.4
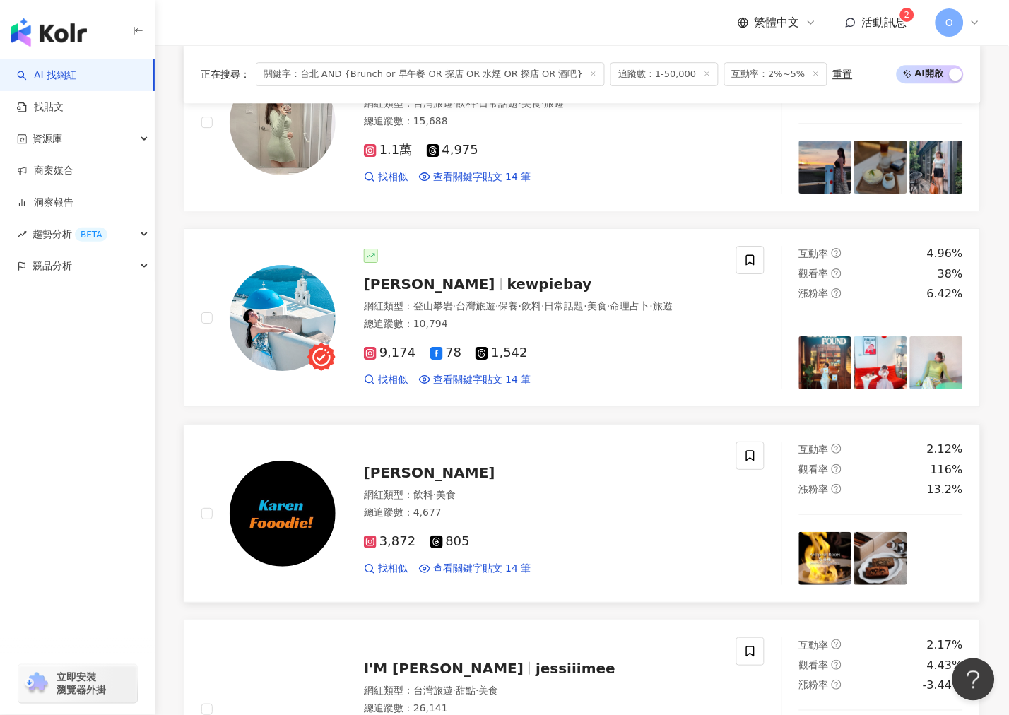
scroll to position [992, 0]
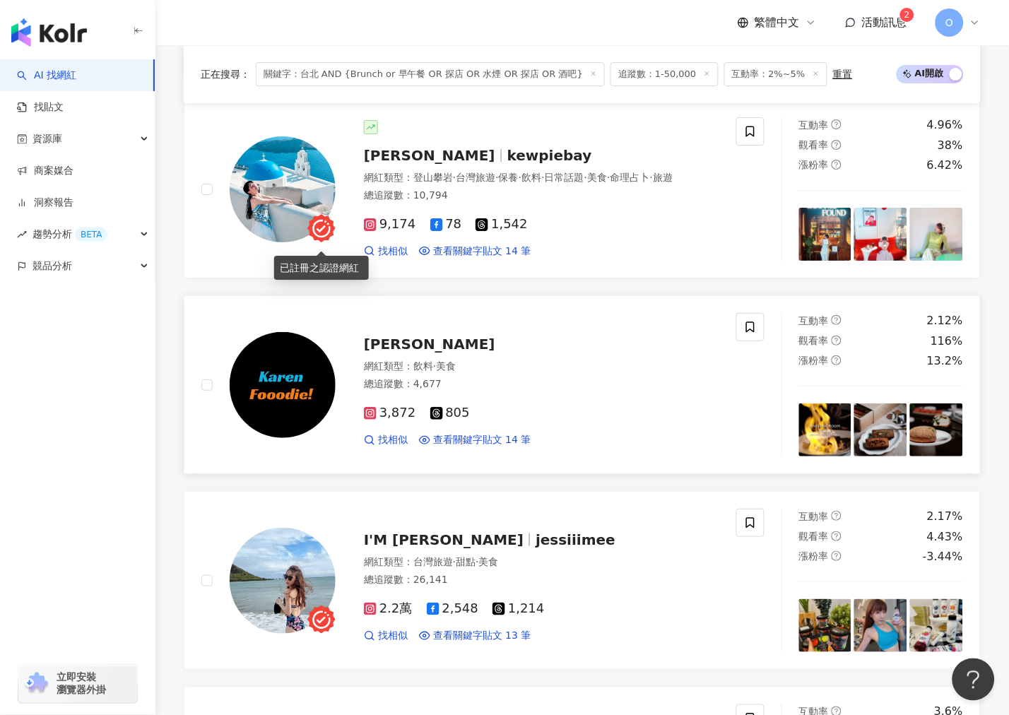
drag, startPoint x: 290, startPoint y: 276, endPoint x: 297, endPoint y: 276, distance: 7.1
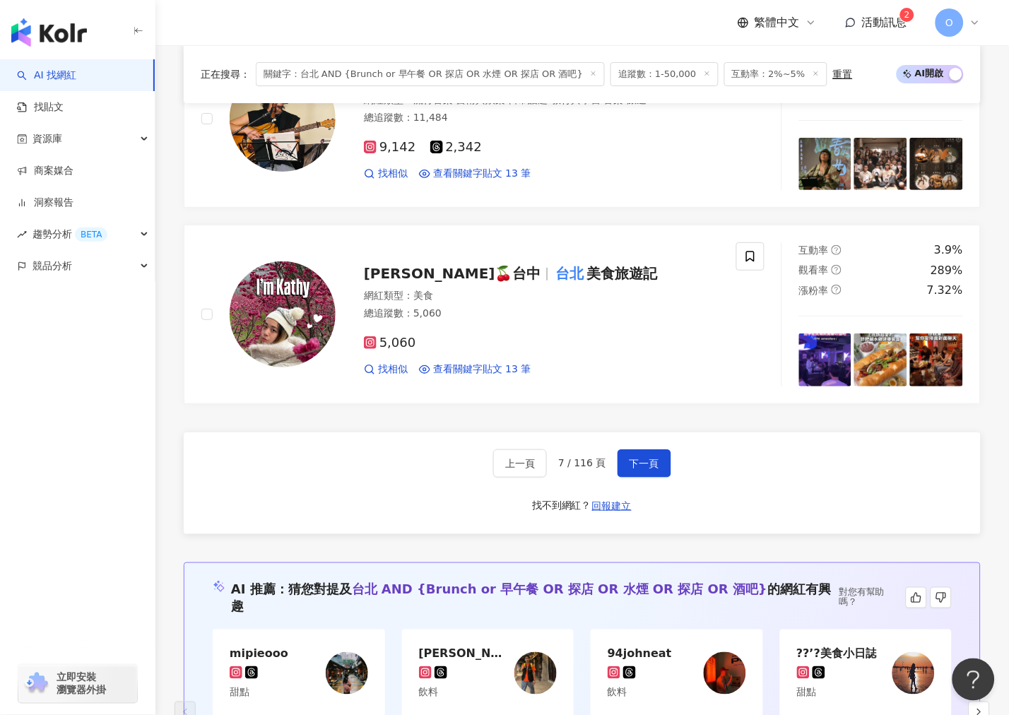
scroll to position [2355, 0]
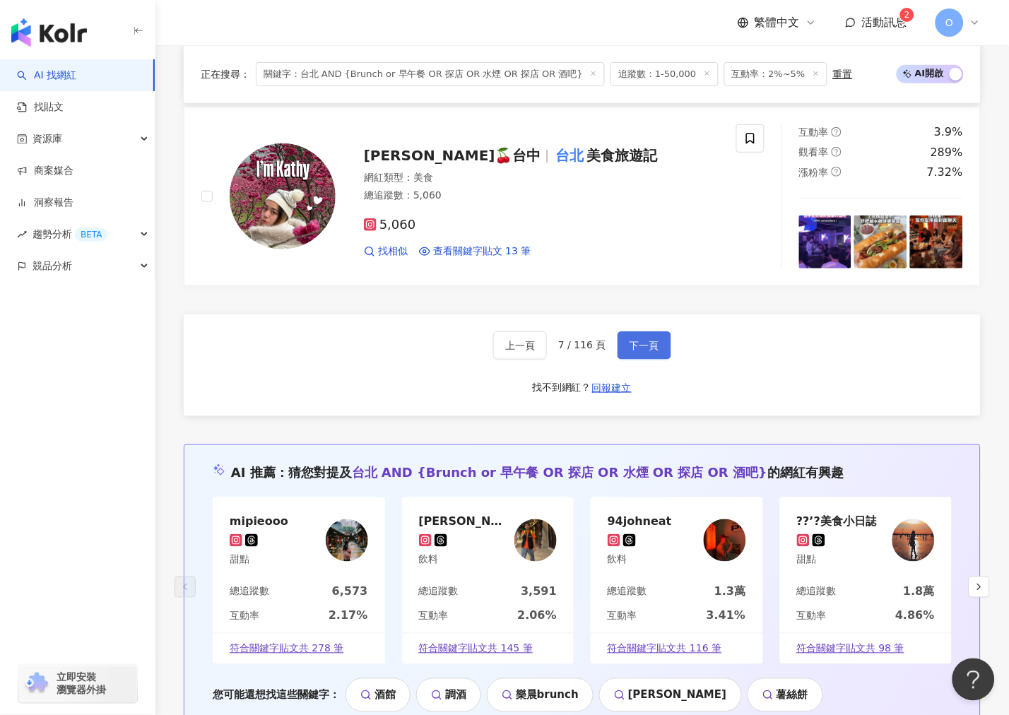
click at [646, 351] on span "下一頁" at bounding box center [645, 345] width 30 height 11
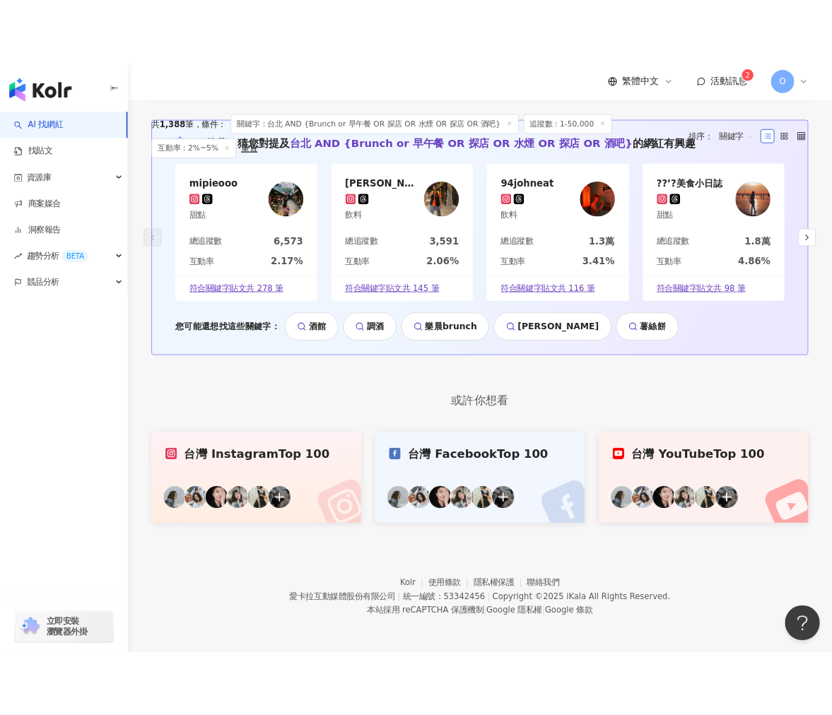
scroll to position [0, 0]
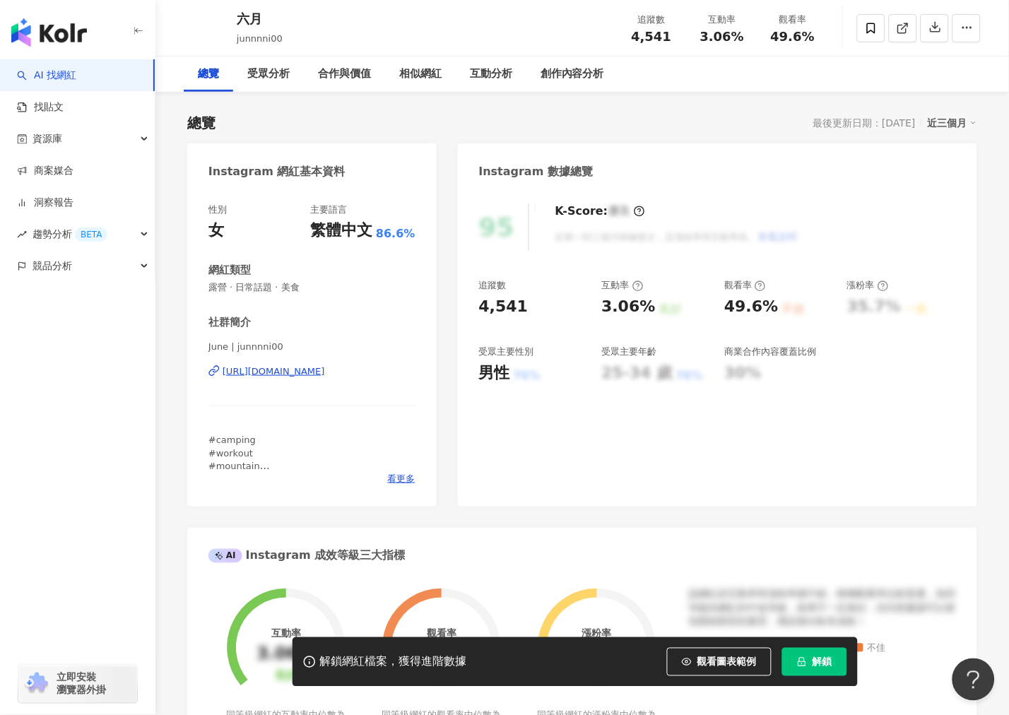
scroll to position [157, 0]
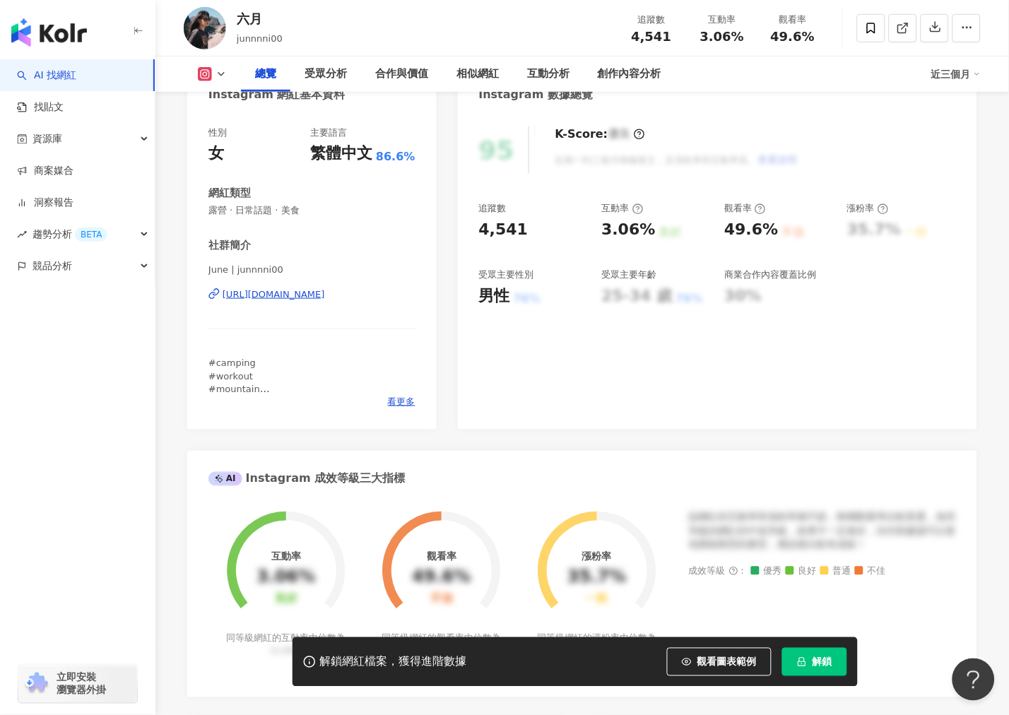
click at [260, 299] on div "https://www.instagram.com/junnnni00/" at bounding box center [274, 294] width 102 height 13
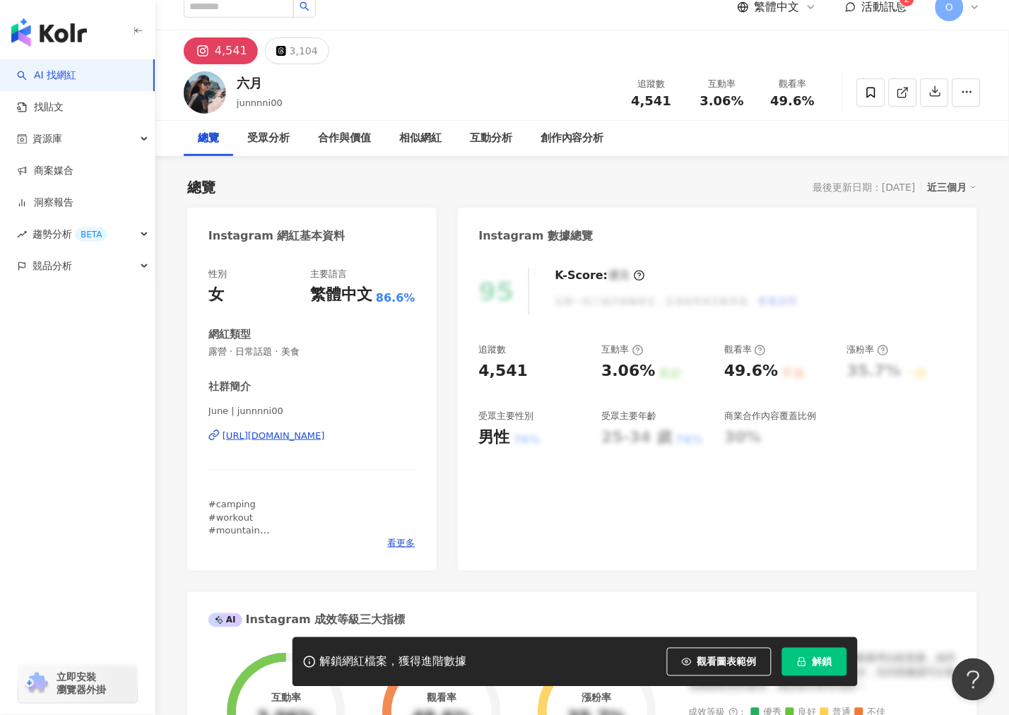
scroll to position [0, 0]
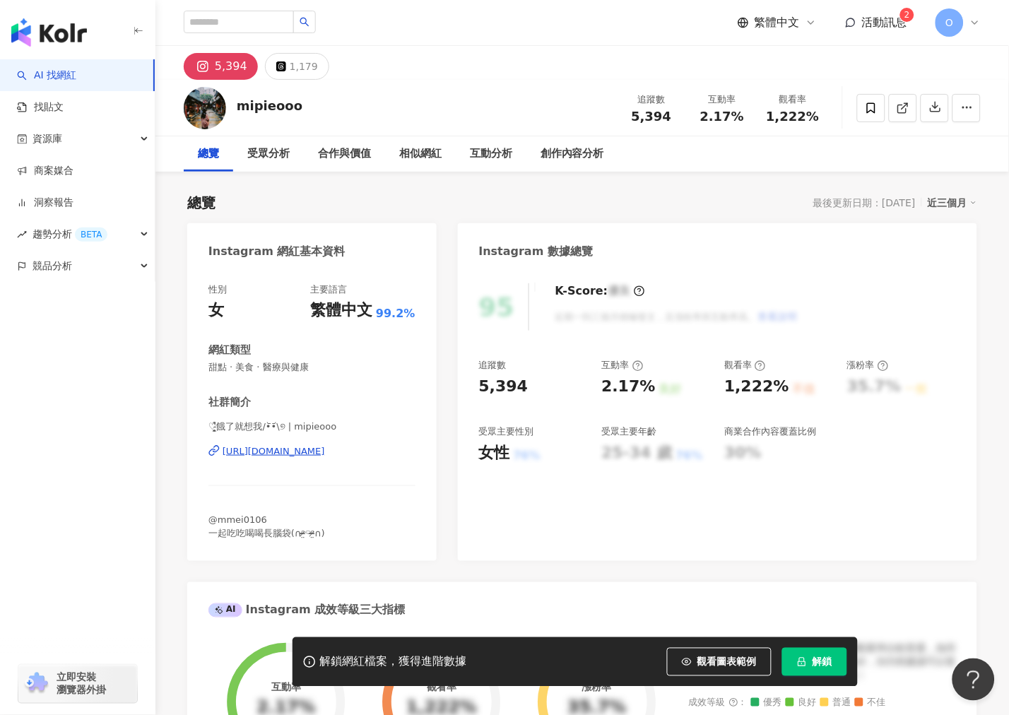
click at [325, 449] on div "https://www.instagram.com/mipieooo/" at bounding box center [274, 451] width 102 height 13
click at [325, 451] on div "https://www.instagram.com/mipieooo/" at bounding box center [274, 451] width 102 height 13
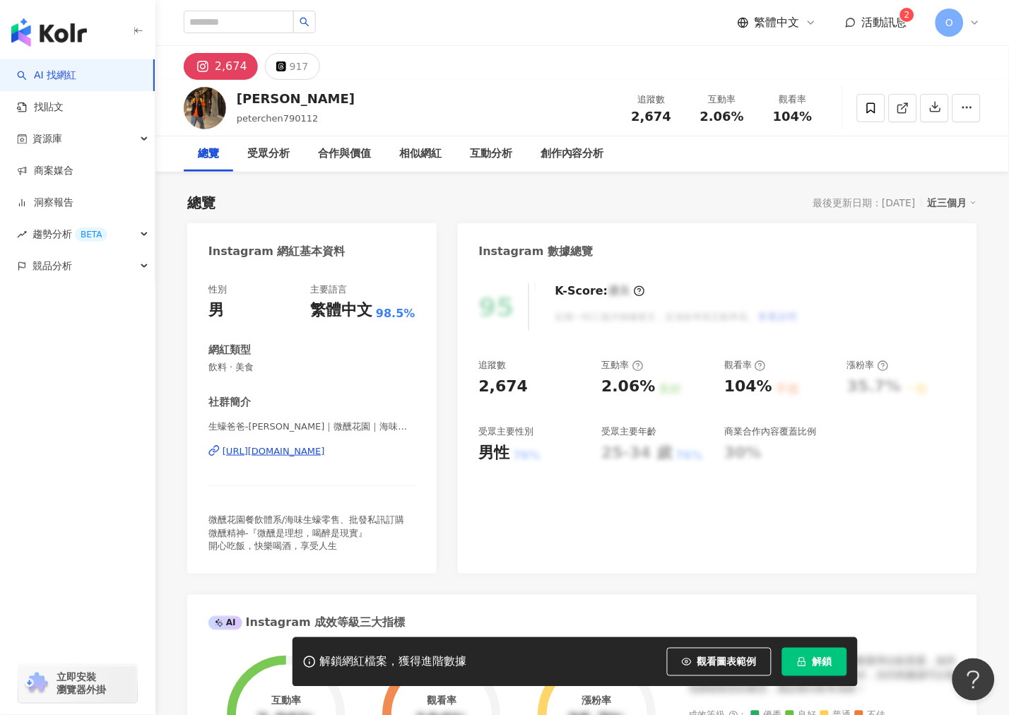
click at [284, 455] on div "https://www.instagram.com/peterchen_tipsy/" at bounding box center [274, 451] width 102 height 13
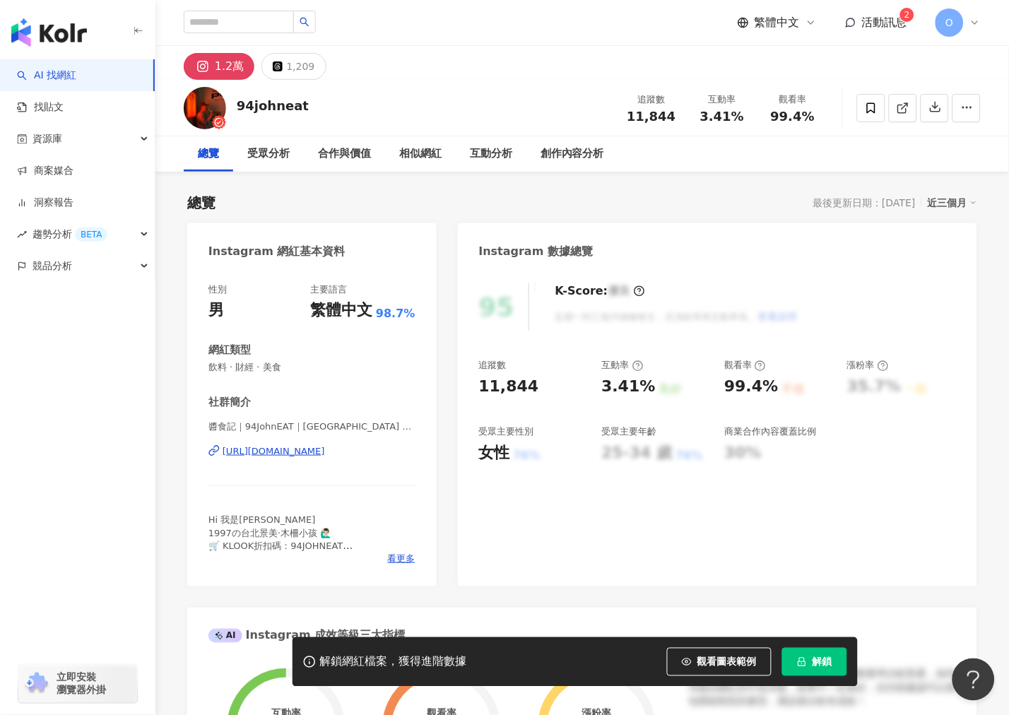
click at [322, 449] on div "https://www.instagram.com/94johneat/" at bounding box center [274, 451] width 102 height 13
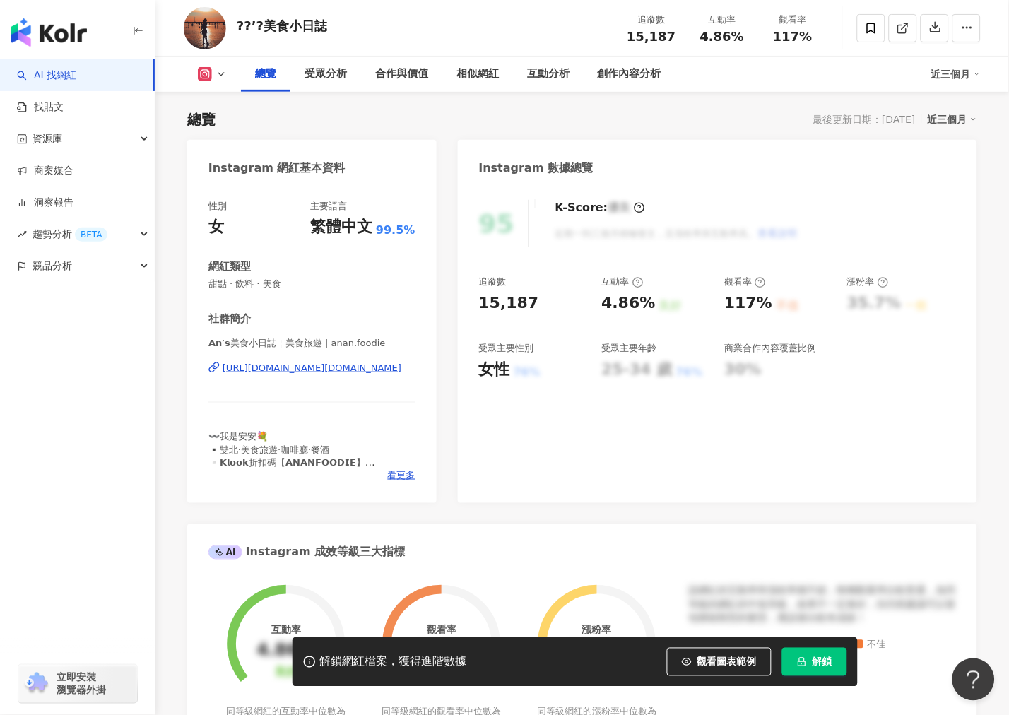
scroll to position [235, 0]
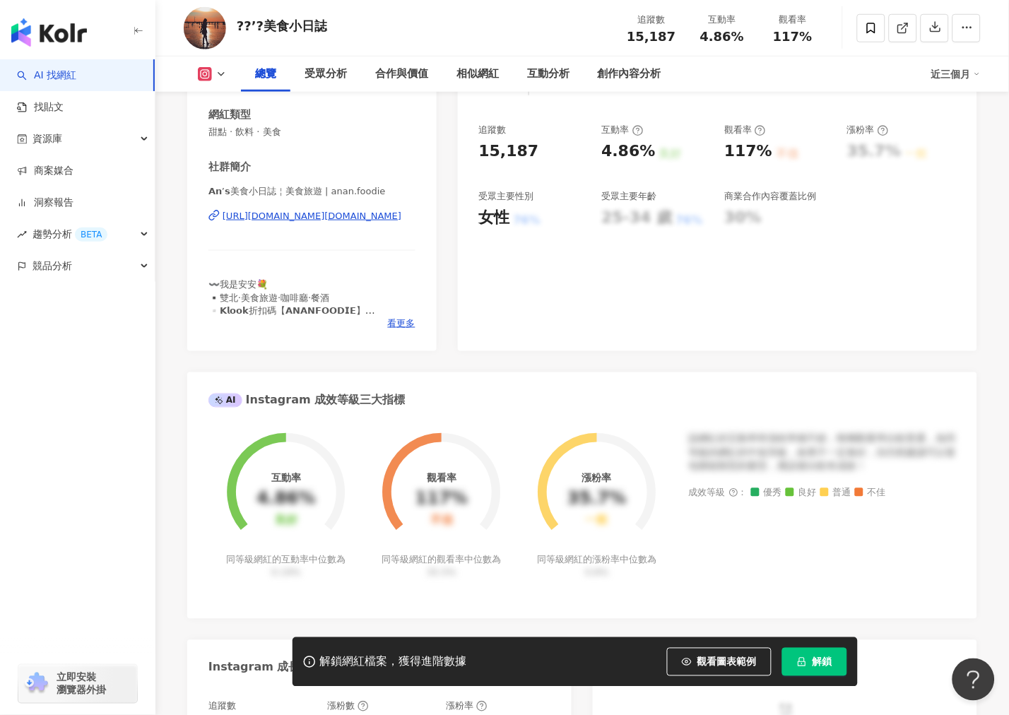
click at [312, 215] on div "https://www.instagram.com/anan.foodie/" at bounding box center [312, 216] width 179 height 13
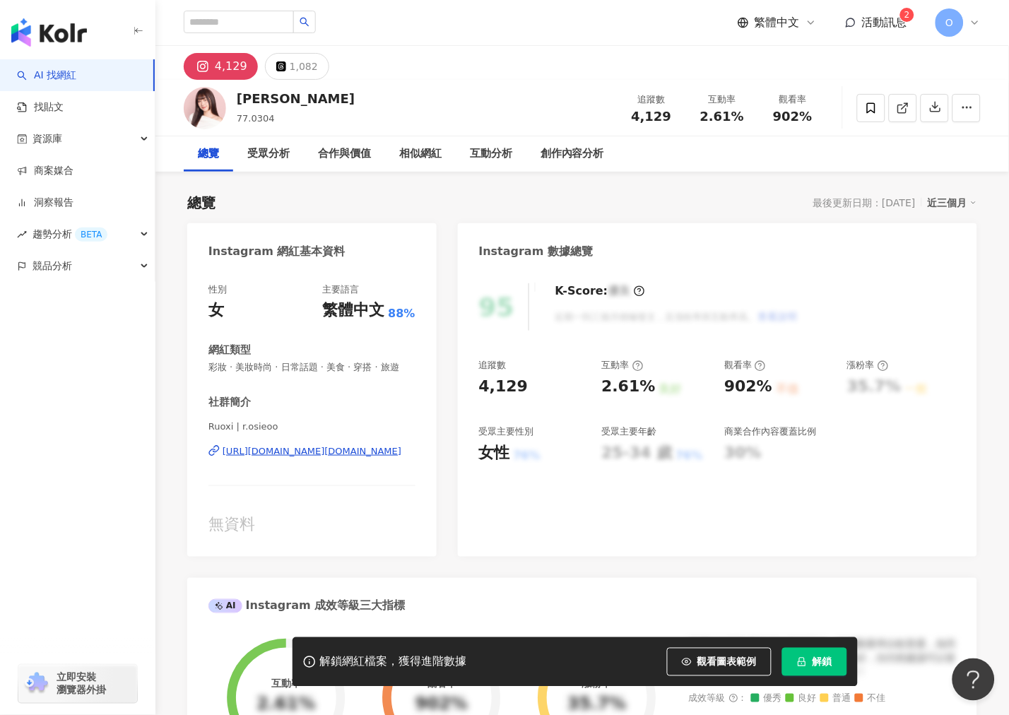
click at [295, 458] on div "https://www.instagram.com/r.osieoo/" at bounding box center [312, 451] width 179 height 13
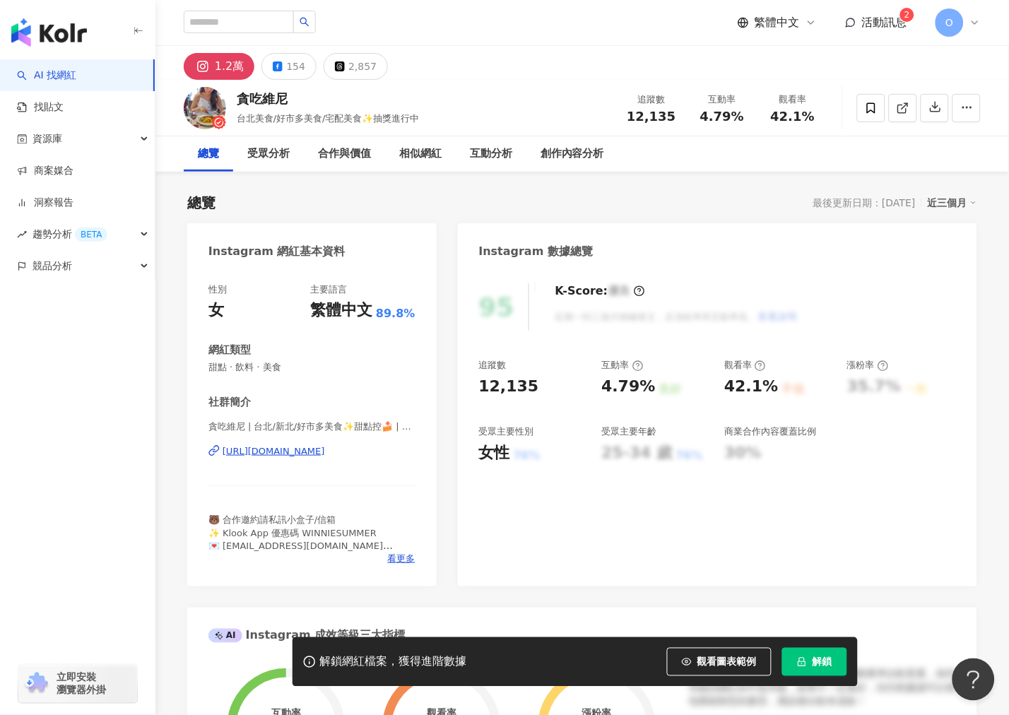
click at [325, 451] on div "https://www.instagram.com/winnie88018/" at bounding box center [274, 451] width 102 height 13
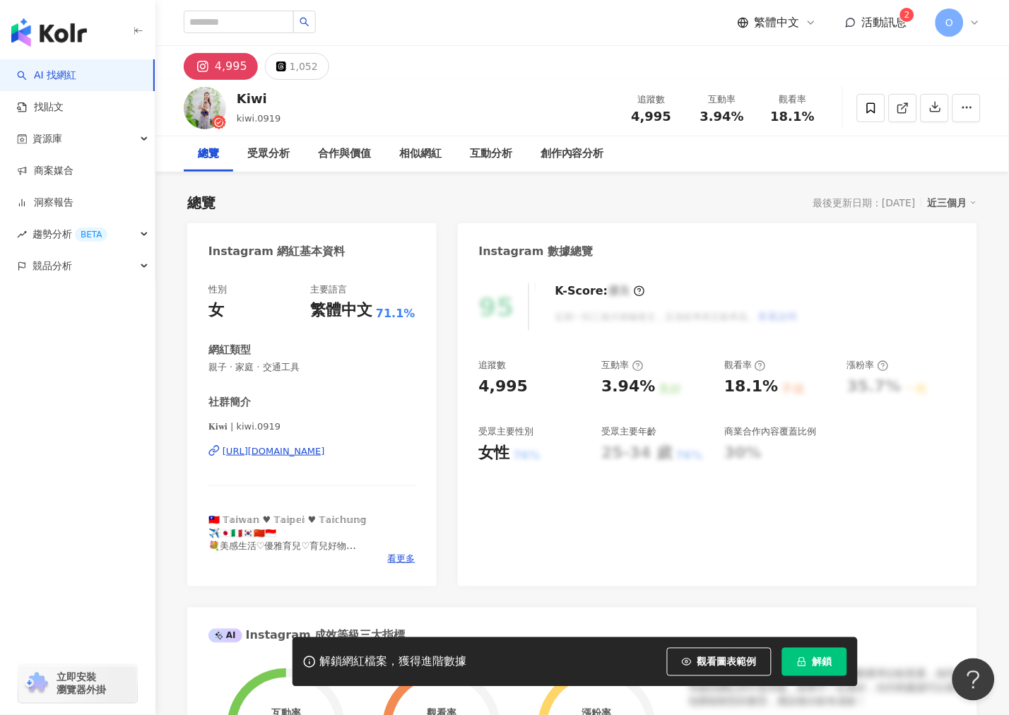
click at [285, 445] on div "[URL][DOMAIN_NAME]" at bounding box center [274, 451] width 102 height 13
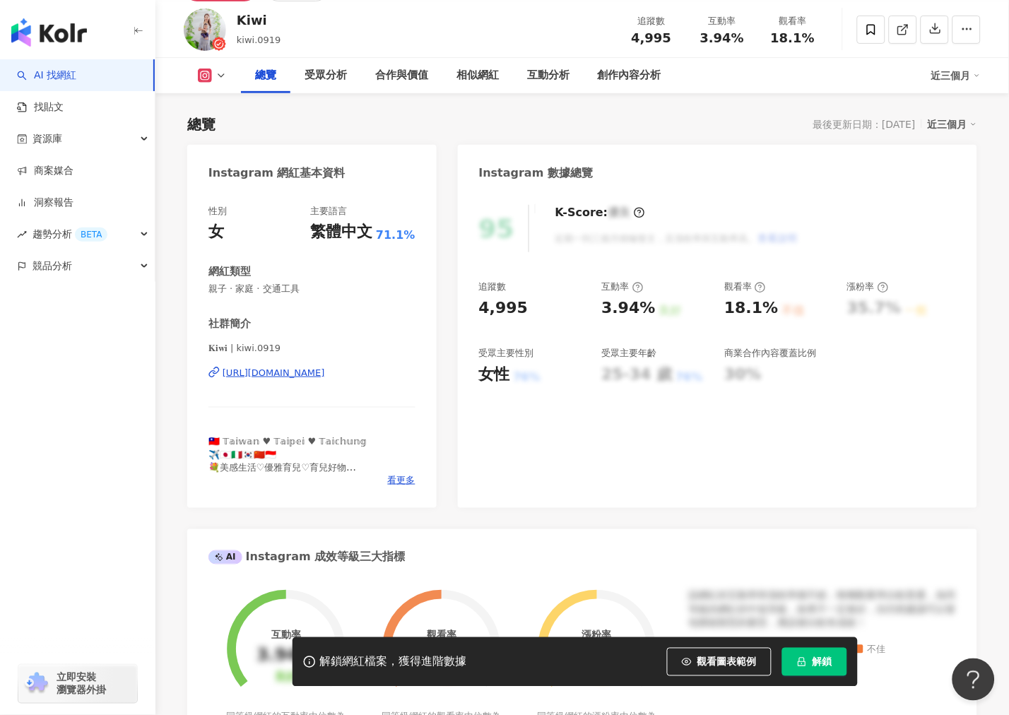
click at [314, 375] on div "[URL][DOMAIN_NAME]" at bounding box center [274, 373] width 102 height 13
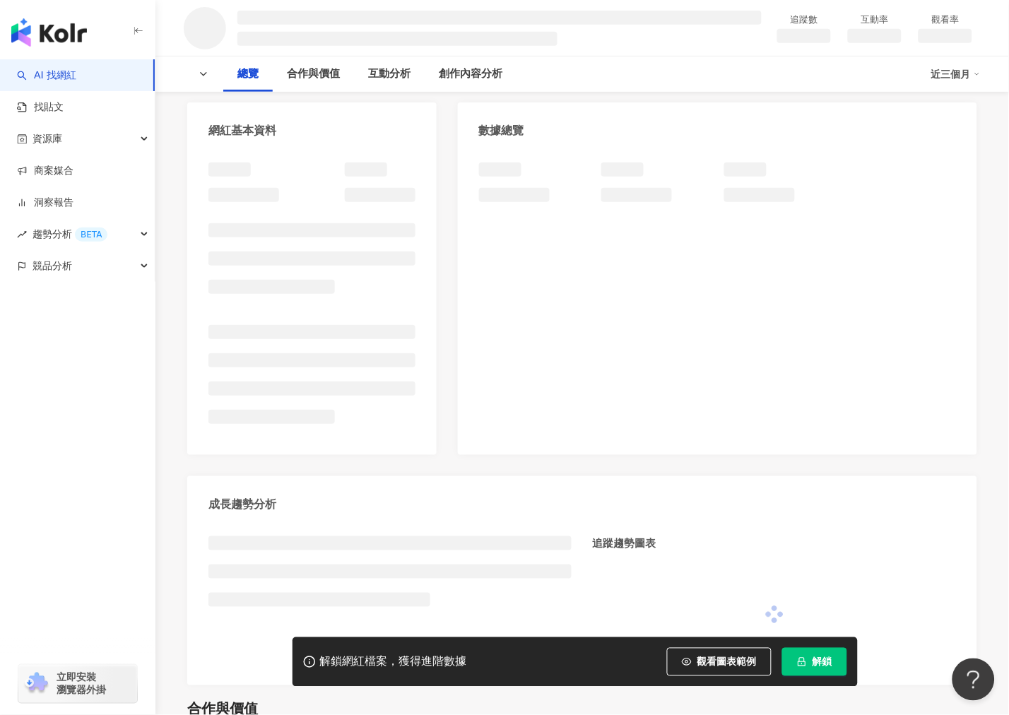
scroll to position [78, 0]
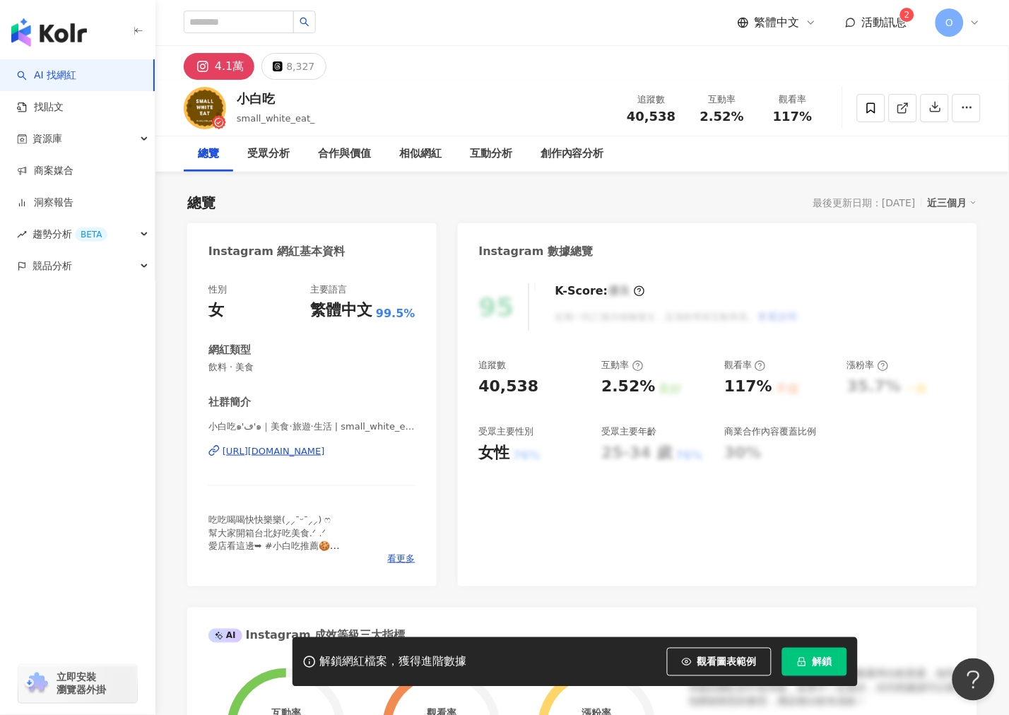
click at [325, 454] on div "https://www.instagram.com/small_white_eat_/" at bounding box center [274, 451] width 102 height 13
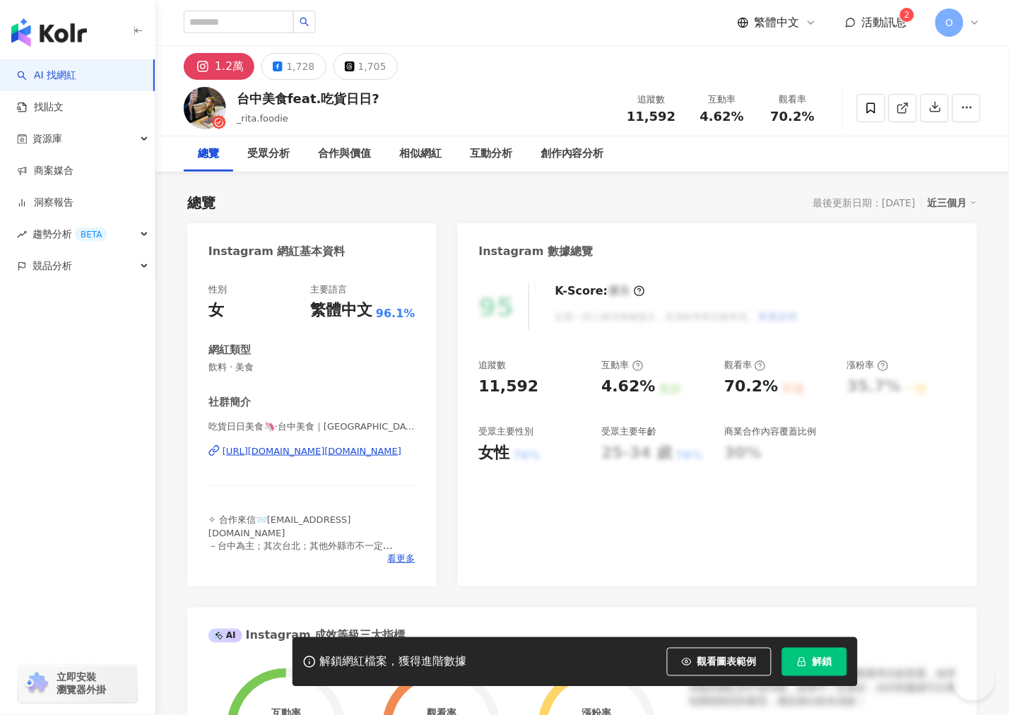
click at [302, 449] on div "[URL][DOMAIN_NAME][DOMAIN_NAME]" at bounding box center [312, 451] width 179 height 13
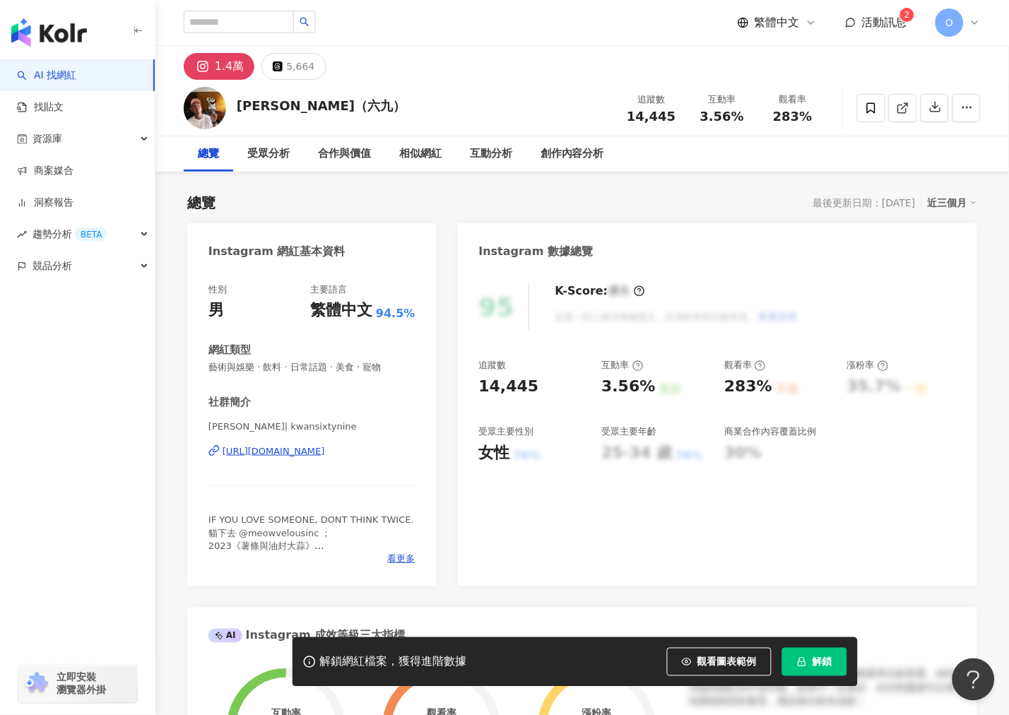
click at [262, 452] on div "[URL][DOMAIN_NAME]" at bounding box center [274, 451] width 102 height 13
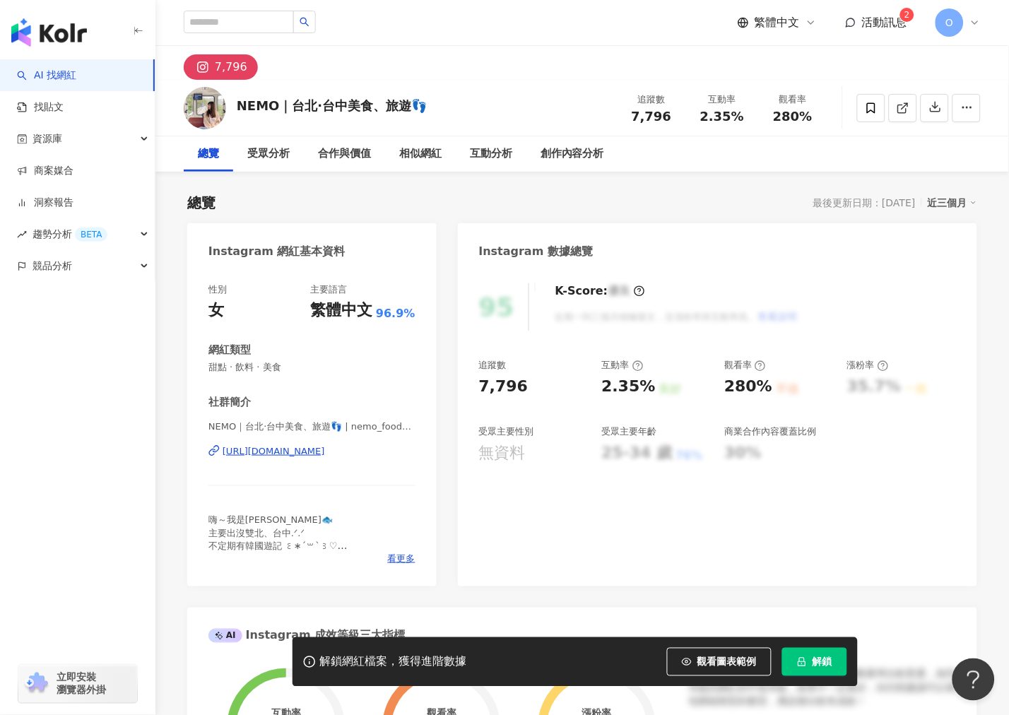
click at [315, 452] on div "[URL][DOMAIN_NAME]" at bounding box center [274, 451] width 102 height 13
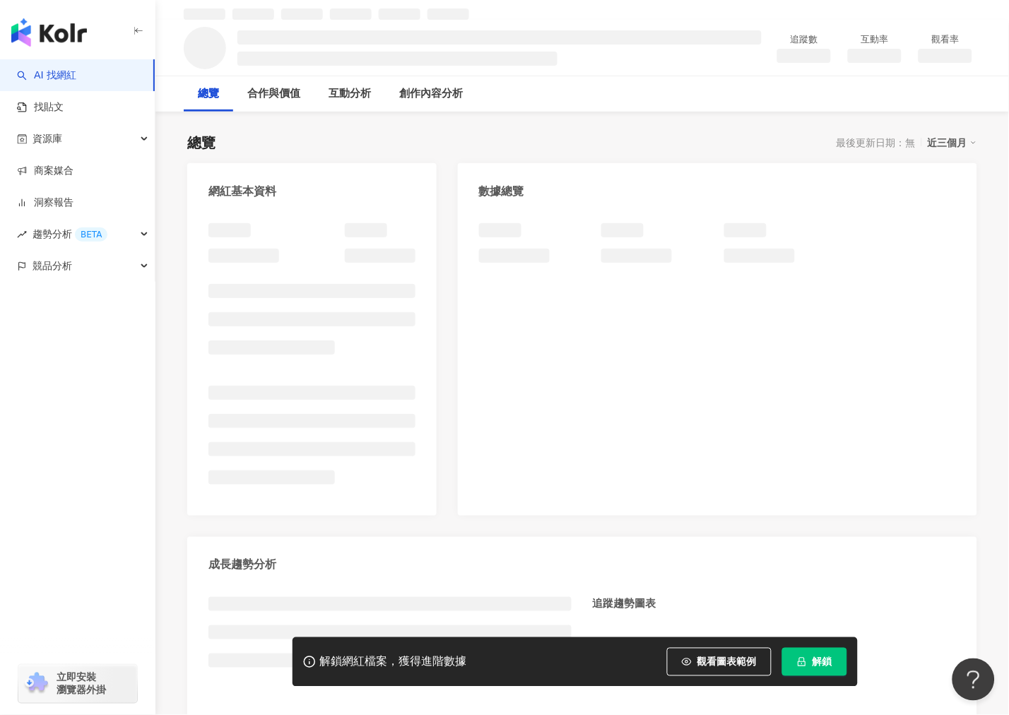
scroll to position [78, 0]
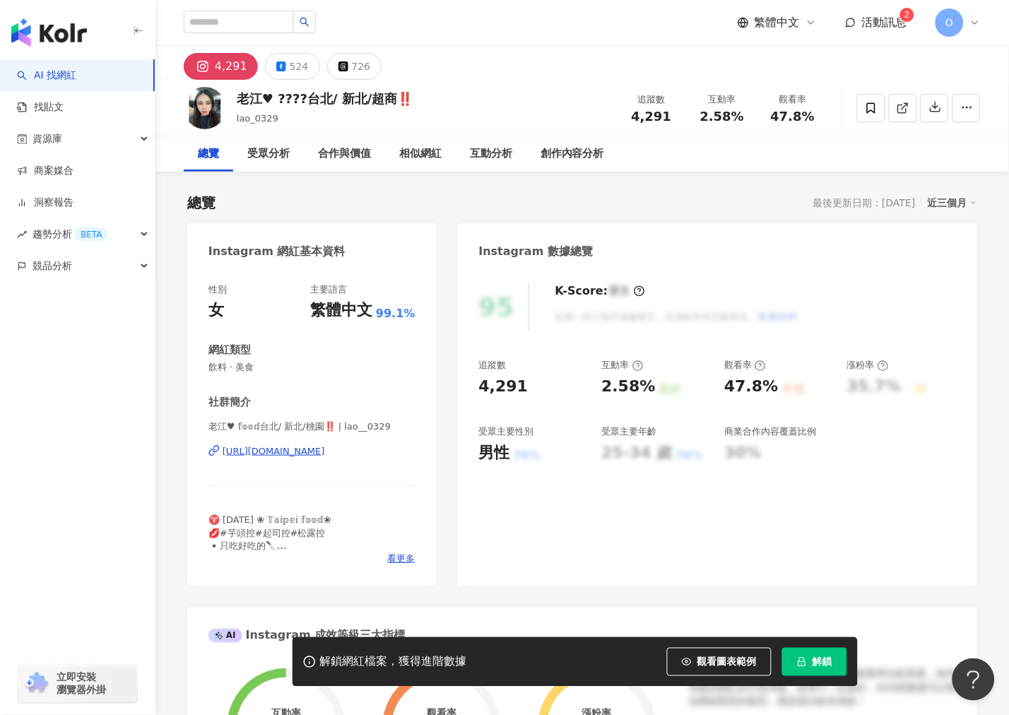
click at [271, 455] on div "https://www.instagram.com/lao__0329/" at bounding box center [274, 451] width 102 height 13
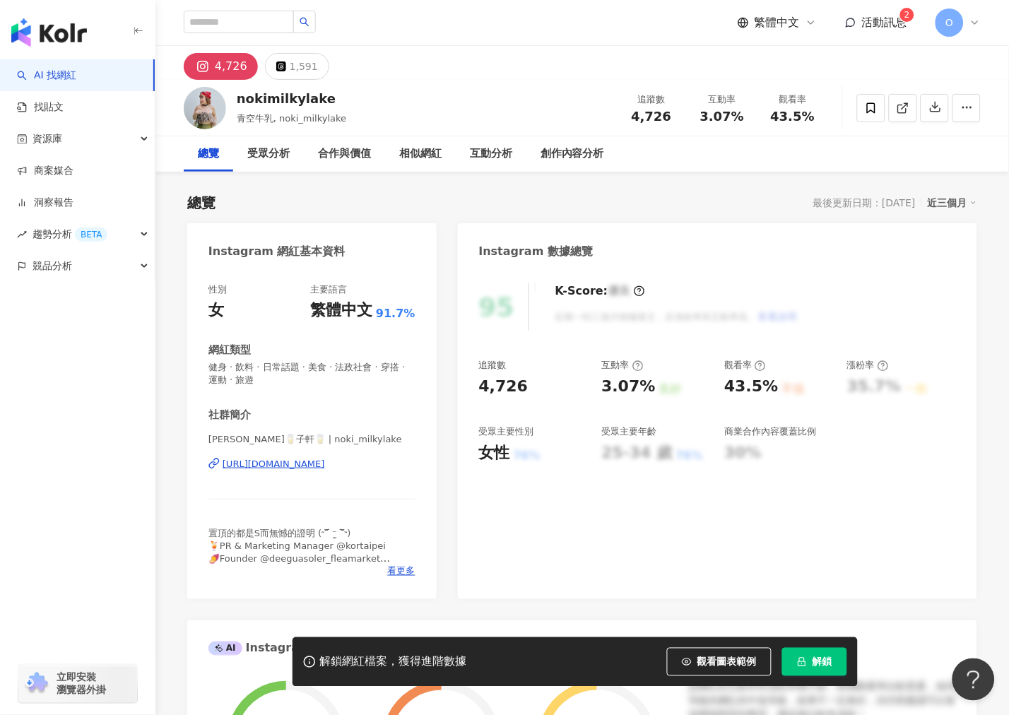
click at [316, 464] on div "[URL][DOMAIN_NAME]" at bounding box center [274, 464] width 102 height 13
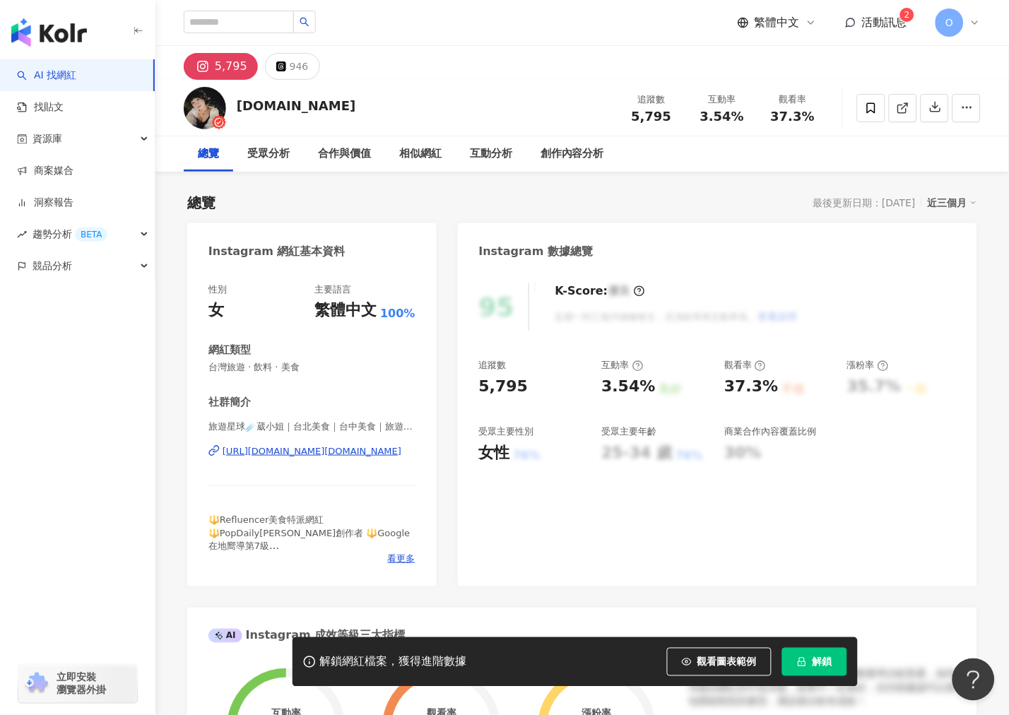
click at [324, 454] on div "https://www.instagram.com/weifood.life/" at bounding box center [312, 451] width 179 height 13
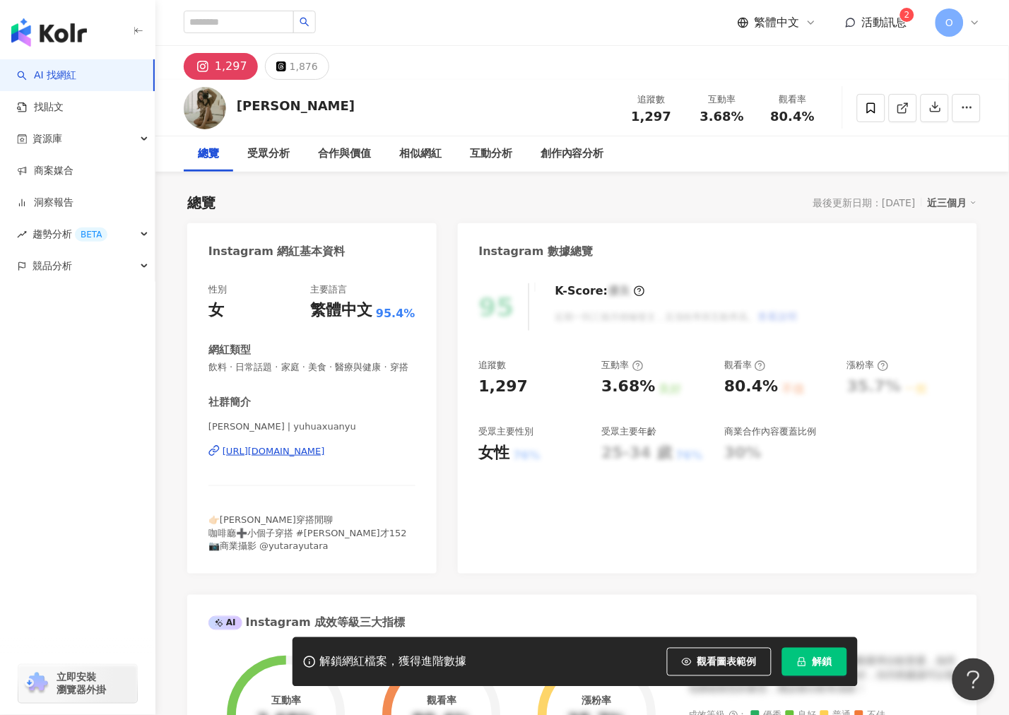
click at [325, 458] on div "[URL][DOMAIN_NAME]" at bounding box center [274, 451] width 102 height 13
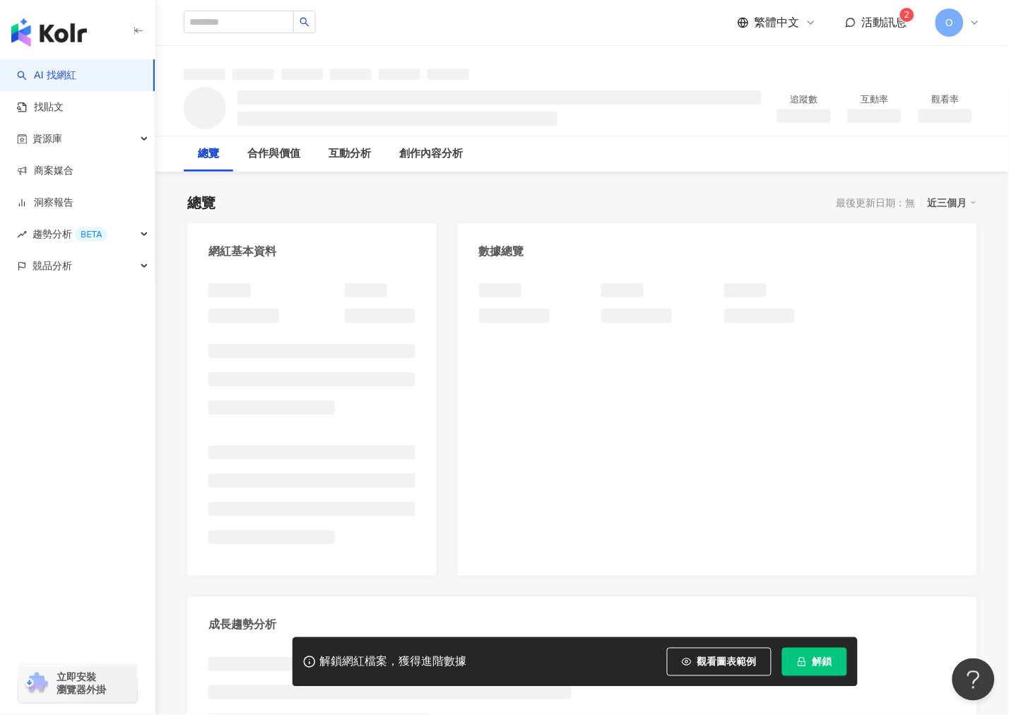
scroll to position [78, 0]
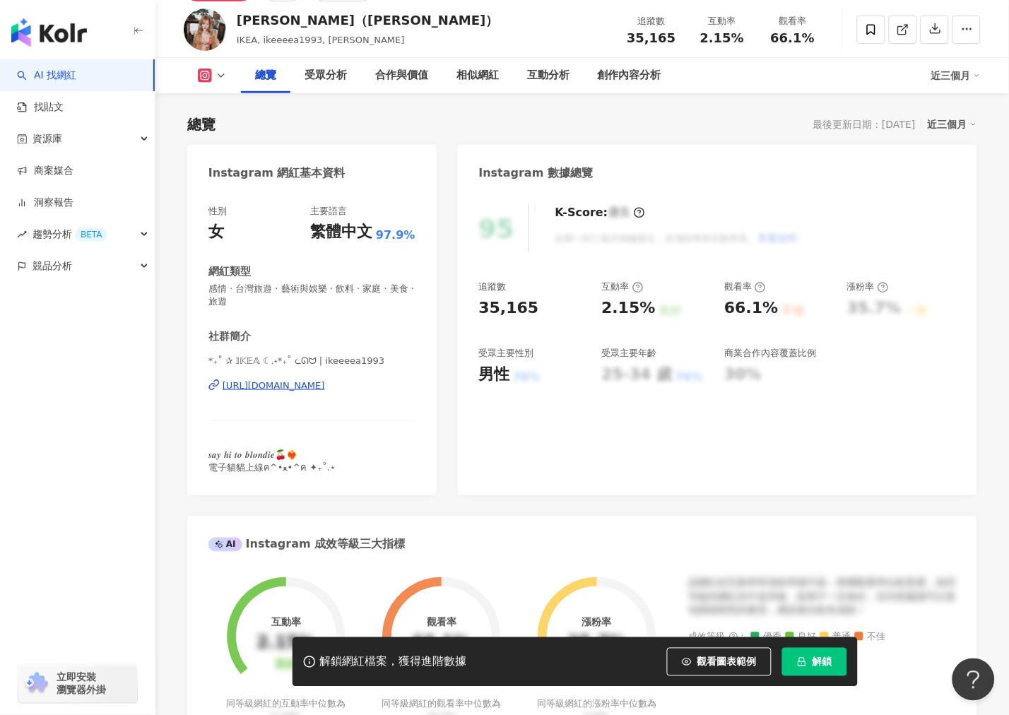
drag, startPoint x: 266, startPoint y: 242, endPoint x: 377, endPoint y: 206, distance: 117.3
click at [312, 463] on div "社群簡介 *₊˚ ✰ 𝕀𝕂𝔼𝔸 ☾.˖*₊˚ ᘇᘏᗢ | ikeeeea1993 https://www.instagram.com/ikeeeea1993/…" at bounding box center [311, 401] width 207 height 145
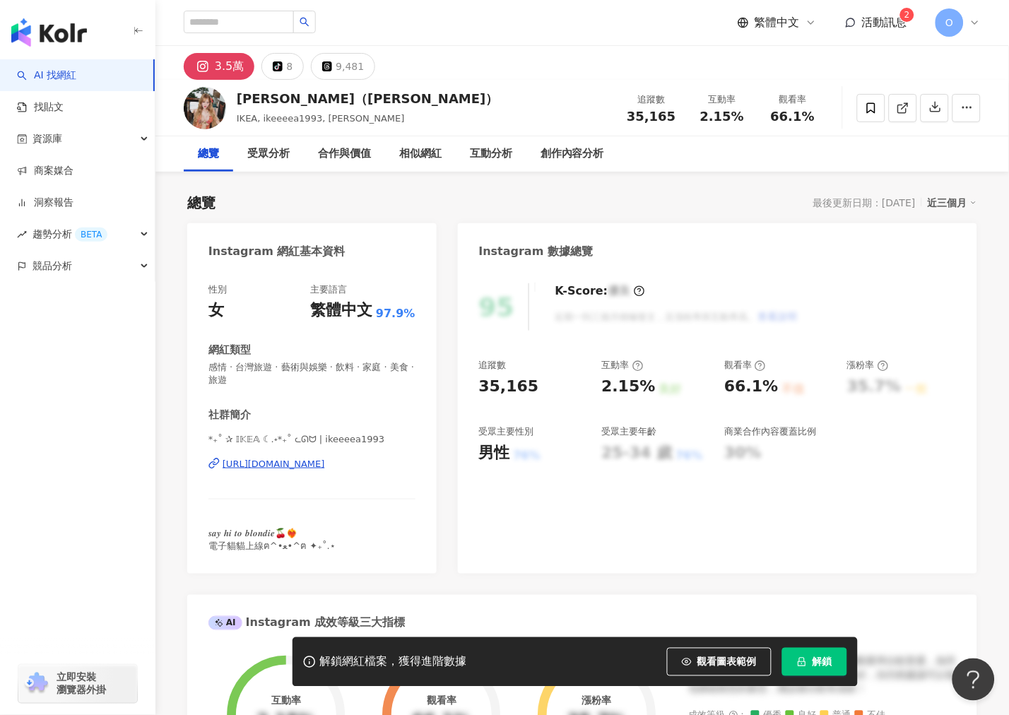
click at [325, 469] on div "https://www.instagram.com/ikeeeea1993/" at bounding box center [274, 464] width 102 height 13
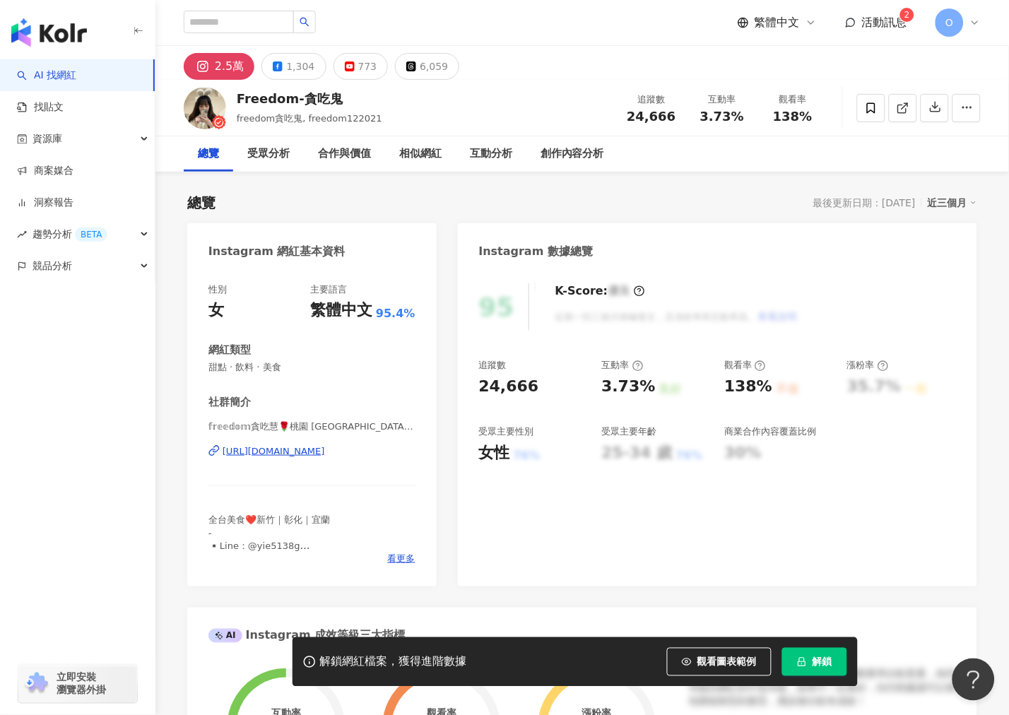
click at [315, 453] on div "https://www.instagram.com/freedom122021/" at bounding box center [274, 451] width 102 height 13
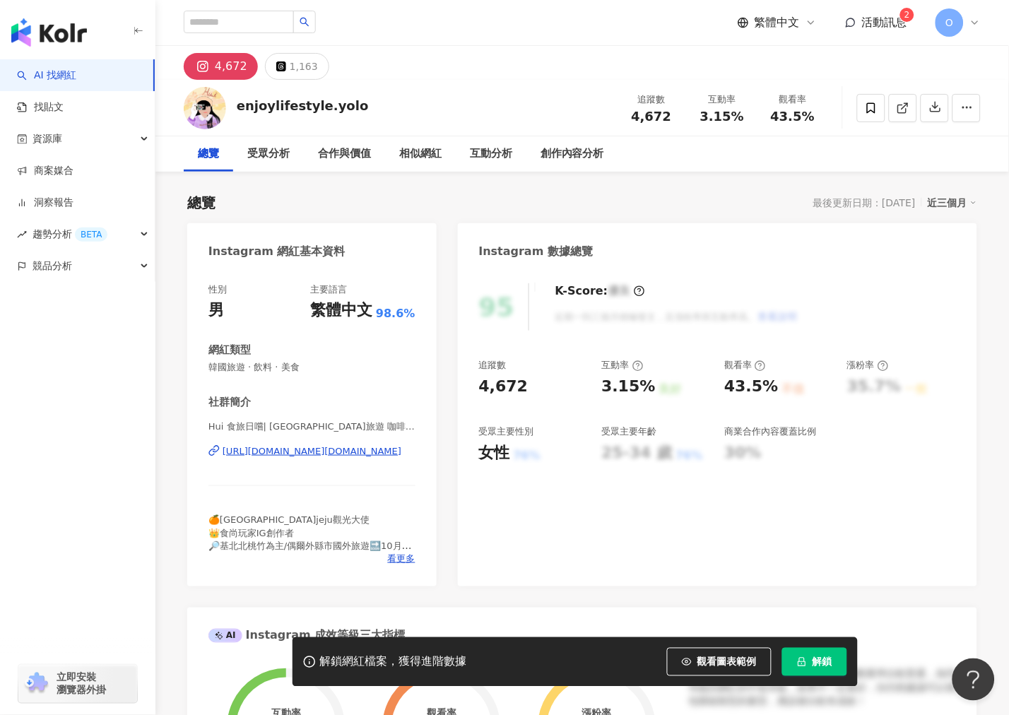
click at [280, 451] on div "https://www.instagram.com/enjoylifestyle.yolo/" at bounding box center [312, 451] width 179 height 13
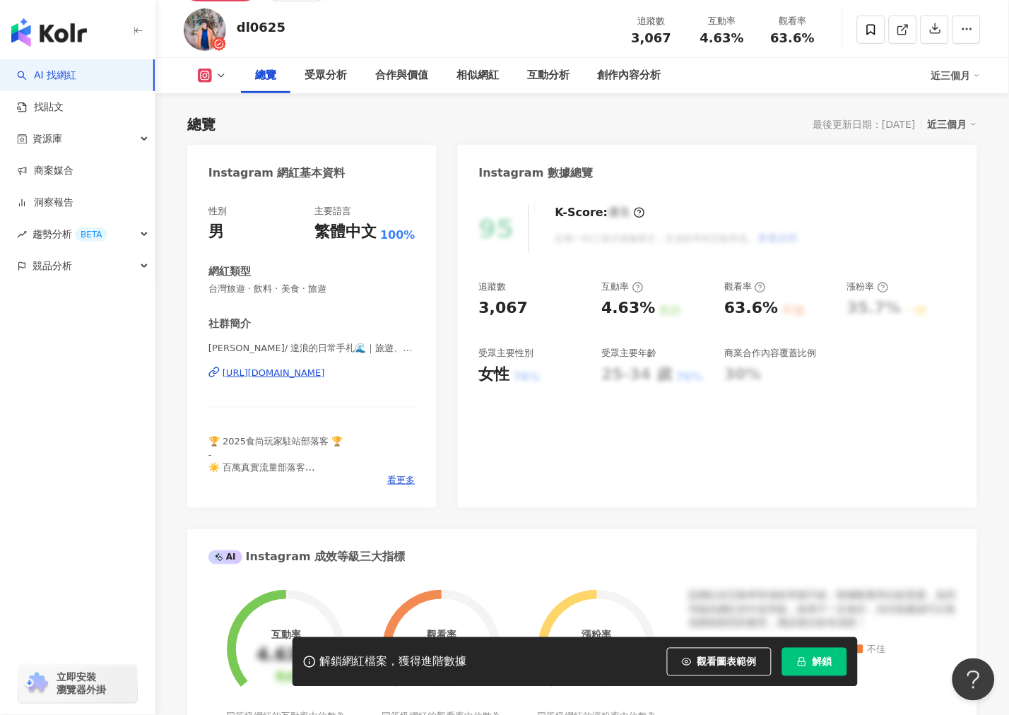
click at [293, 377] on div "https://www.instagram.com/dalang_daily/" at bounding box center [274, 373] width 102 height 13
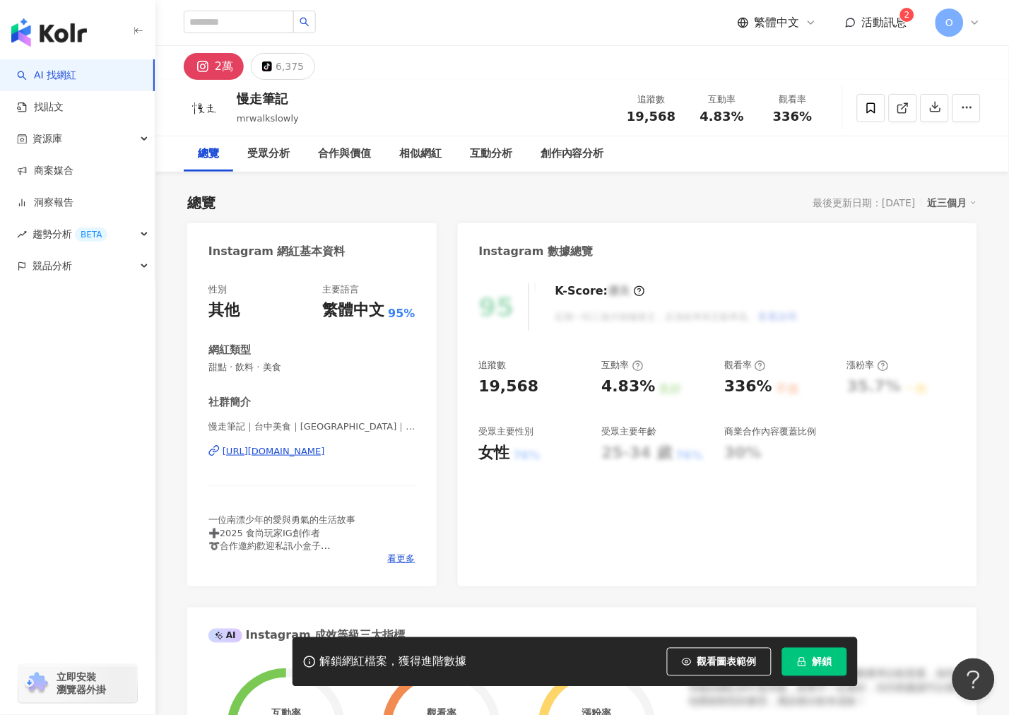
drag, startPoint x: 290, startPoint y: 452, endPoint x: 280, endPoint y: 440, distance: 16.0
click at [290, 452] on div "https://www.instagram.com/mrwalkslowly/" at bounding box center [274, 451] width 102 height 13
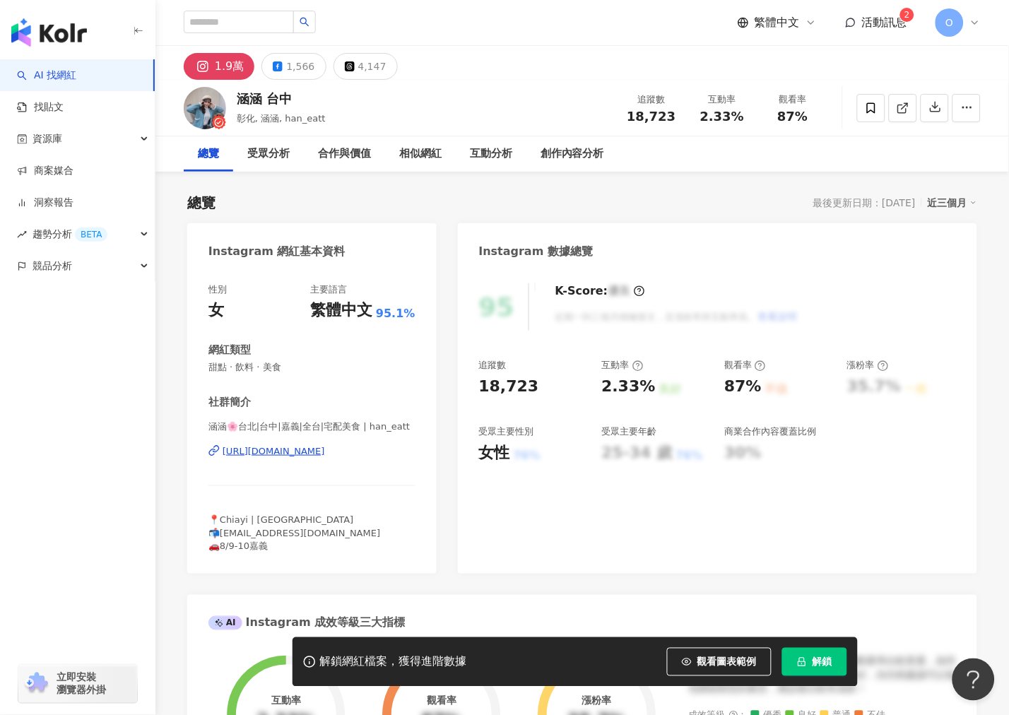
click at [298, 453] on div "https://www.instagram.com/han_eatt/" at bounding box center [274, 451] width 102 height 13
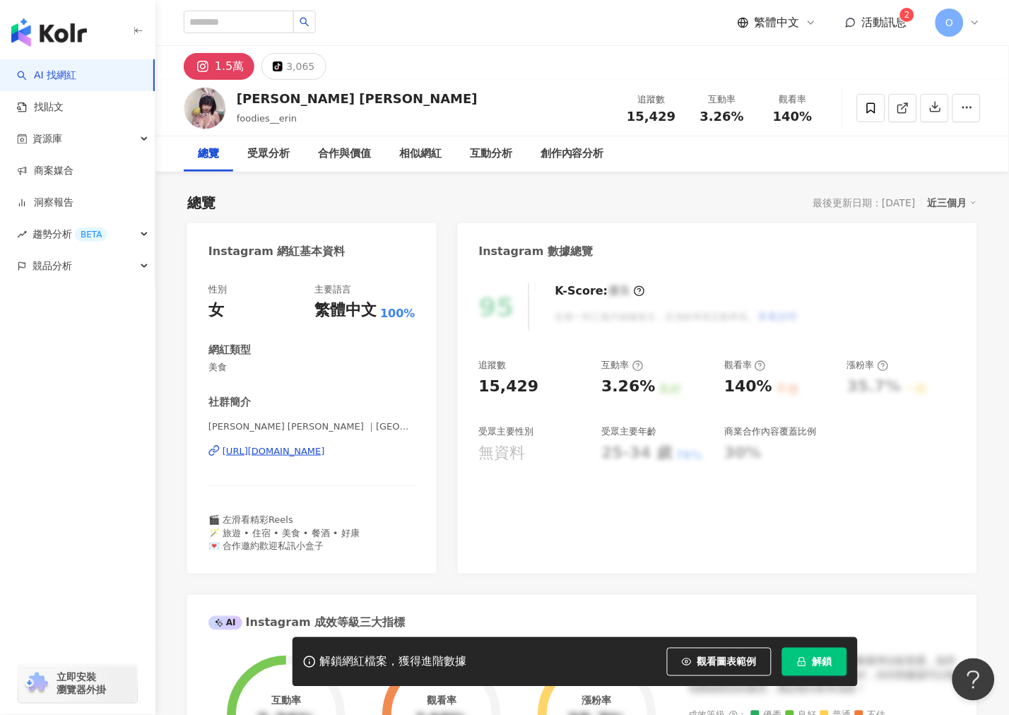
click at [307, 454] on div "[URL][DOMAIN_NAME]" at bounding box center [274, 451] width 102 height 13
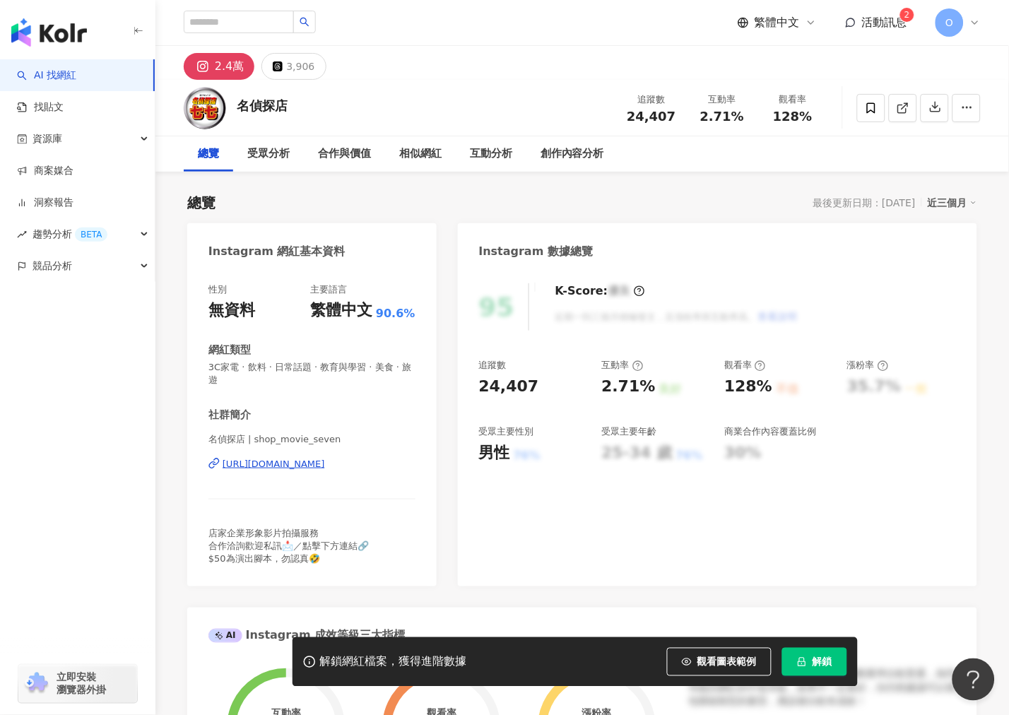
click at [302, 459] on div "https://www.instagram.com/shop_movie_seven/" at bounding box center [274, 464] width 102 height 13
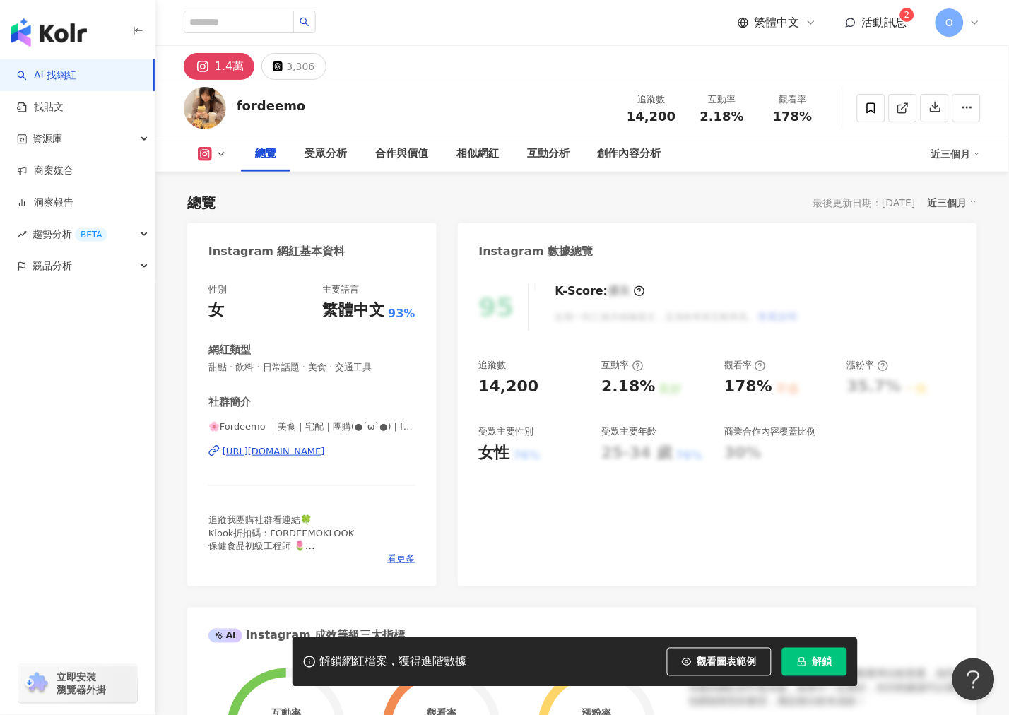
click at [311, 456] on div "https://www.instagram.com/fordeemo/" at bounding box center [274, 451] width 102 height 13
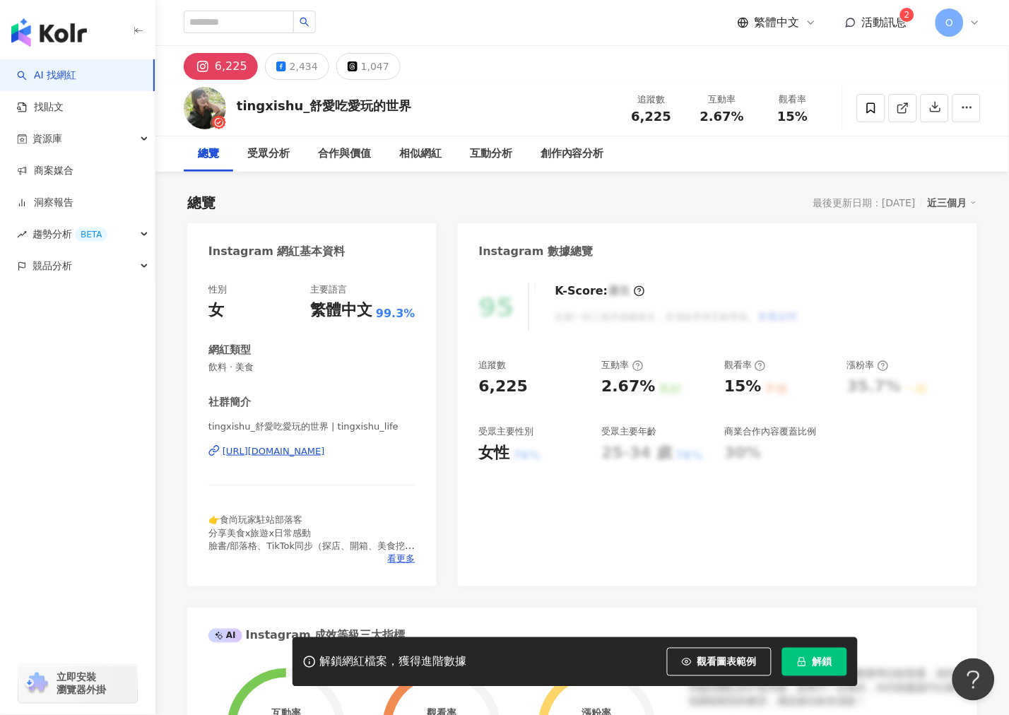
click at [315, 451] on div "https://www.instagram.com/tingxishu_life/" at bounding box center [274, 451] width 102 height 13
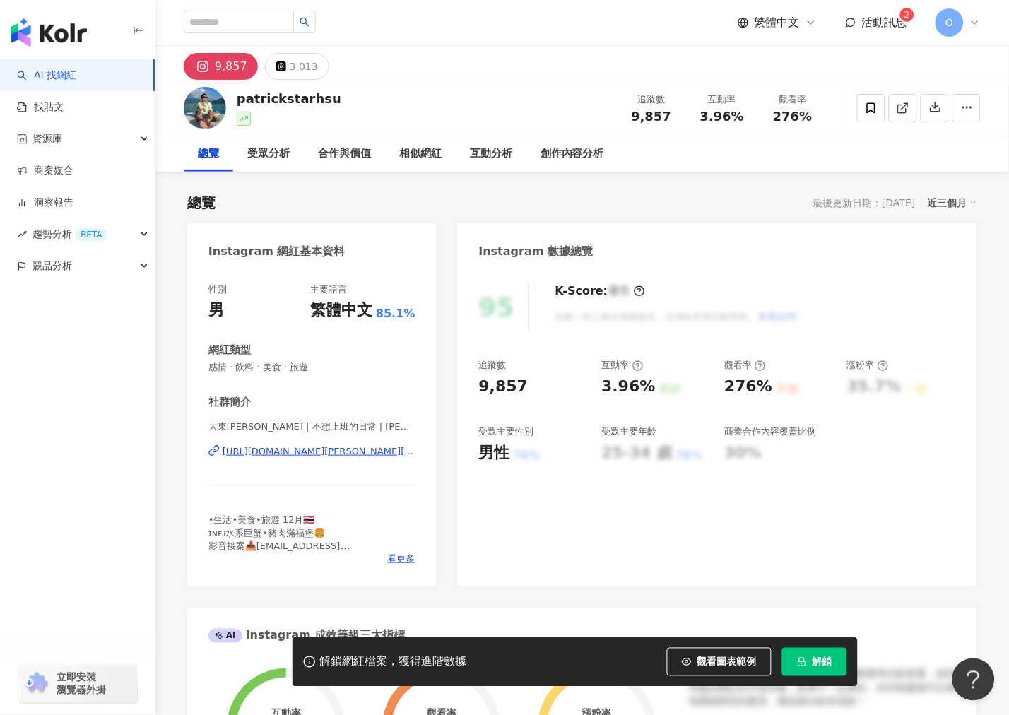
click at [316, 453] on div "[URL][DOMAIN_NAME][PERSON_NAME][DOMAIN_NAME]" at bounding box center [319, 451] width 193 height 13
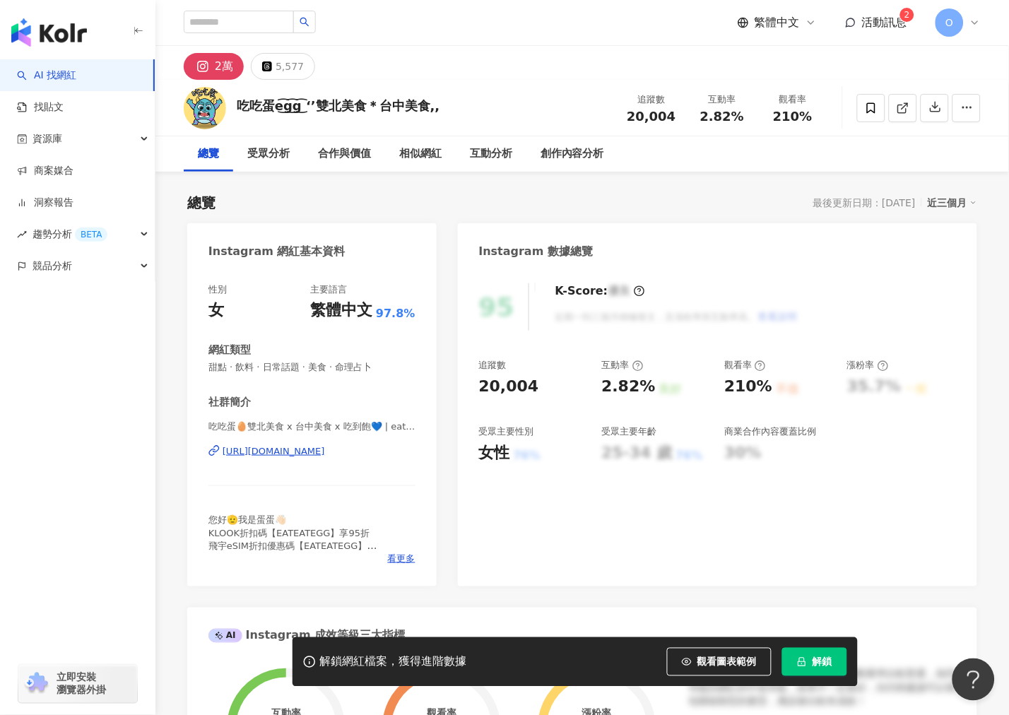
click at [278, 452] on div "https://www.instagram.com/eateat_egg/" at bounding box center [274, 451] width 102 height 13
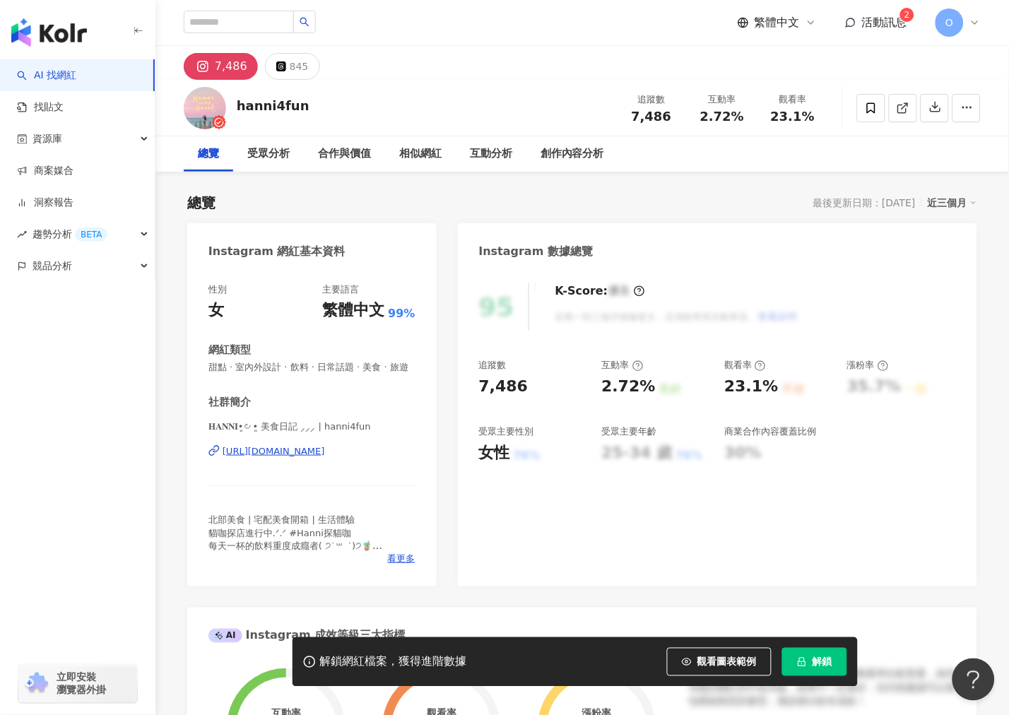
click at [293, 458] on div "https://www.instagram.com/hanni4fun/" at bounding box center [274, 451] width 102 height 13
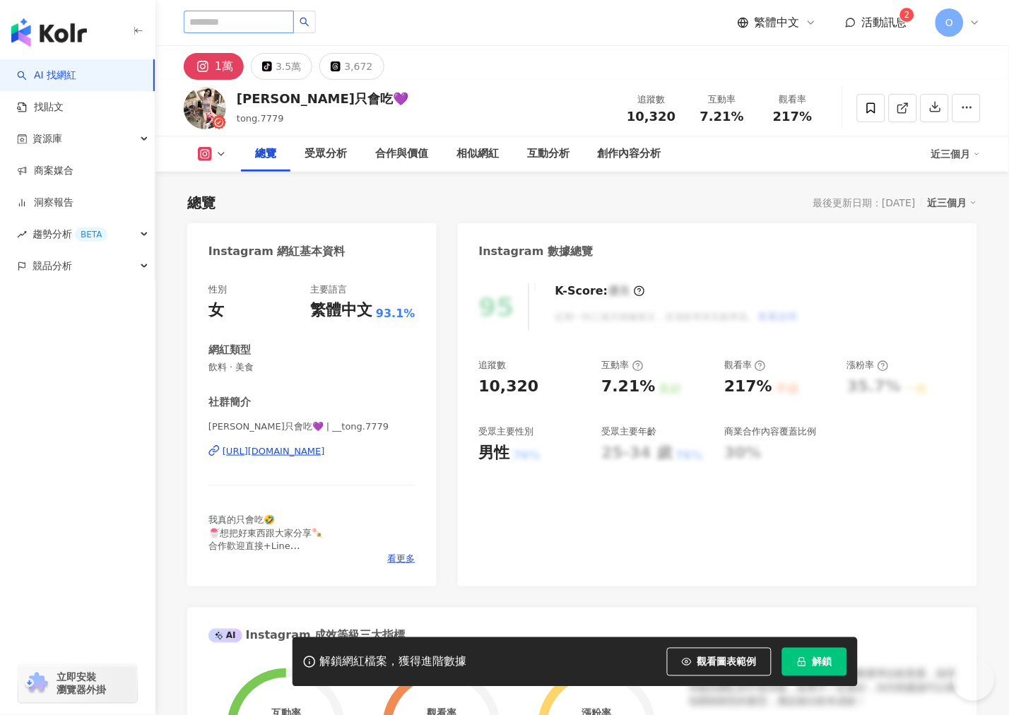
click at [302, 448] on div "https://www.instagram.com/__tong.7779/" at bounding box center [274, 451] width 102 height 13
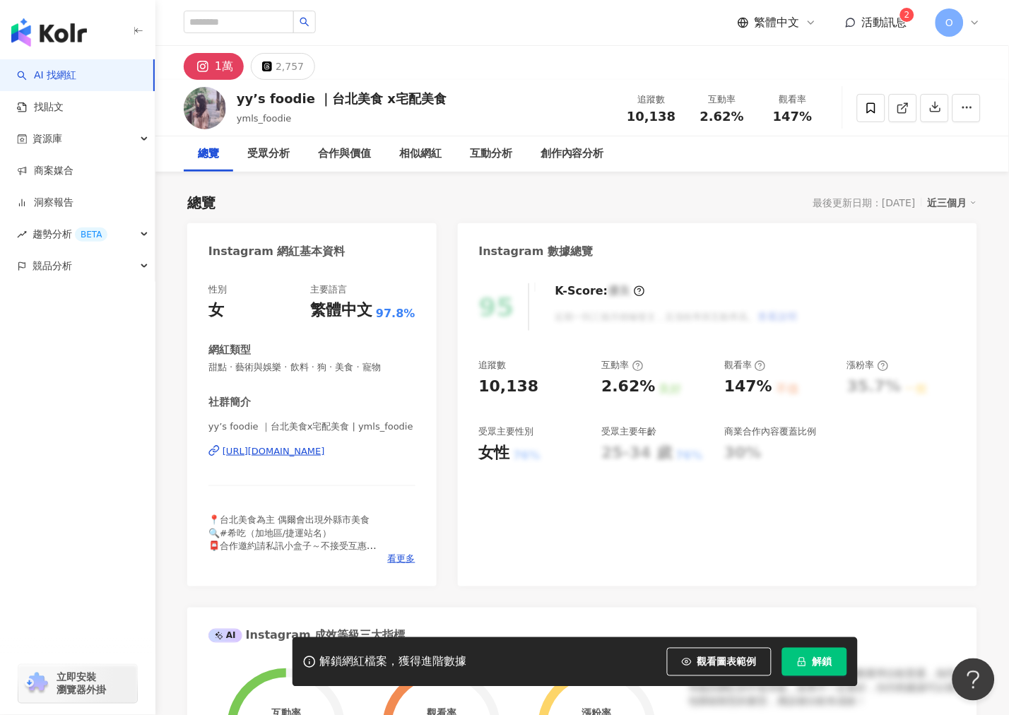
click at [290, 456] on div "https://www.instagram.com/ymls_foodie/" at bounding box center [274, 451] width 102 height 13
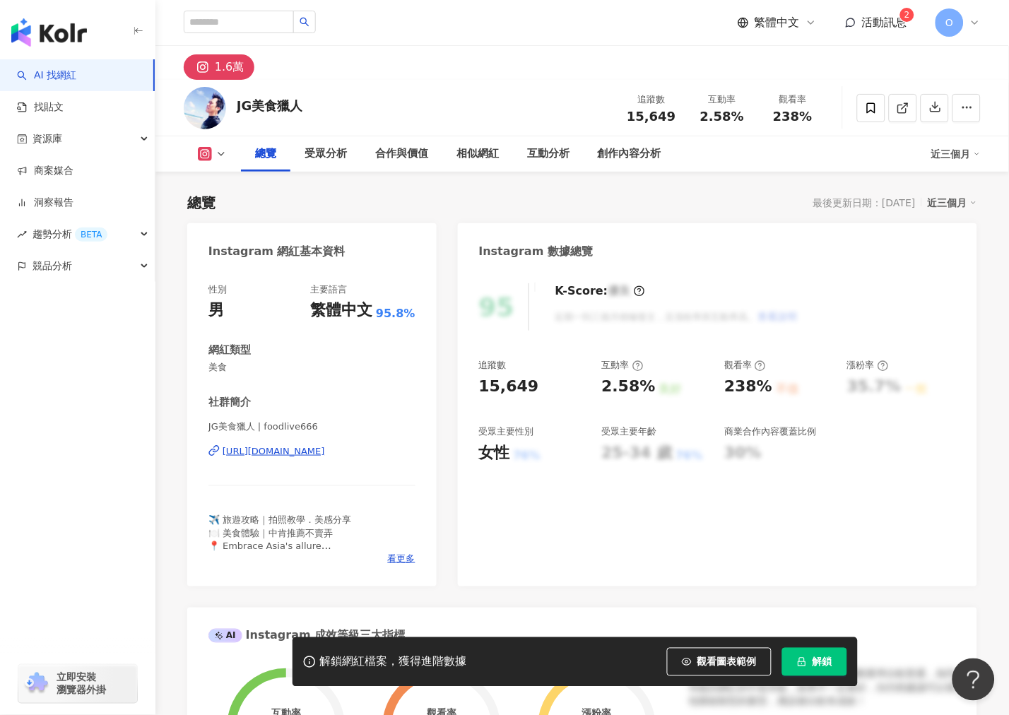
click at [270, 456] on div "https://www.instagram.com/foodlive666/" at bounding box center [274, 451] width 102 height 13
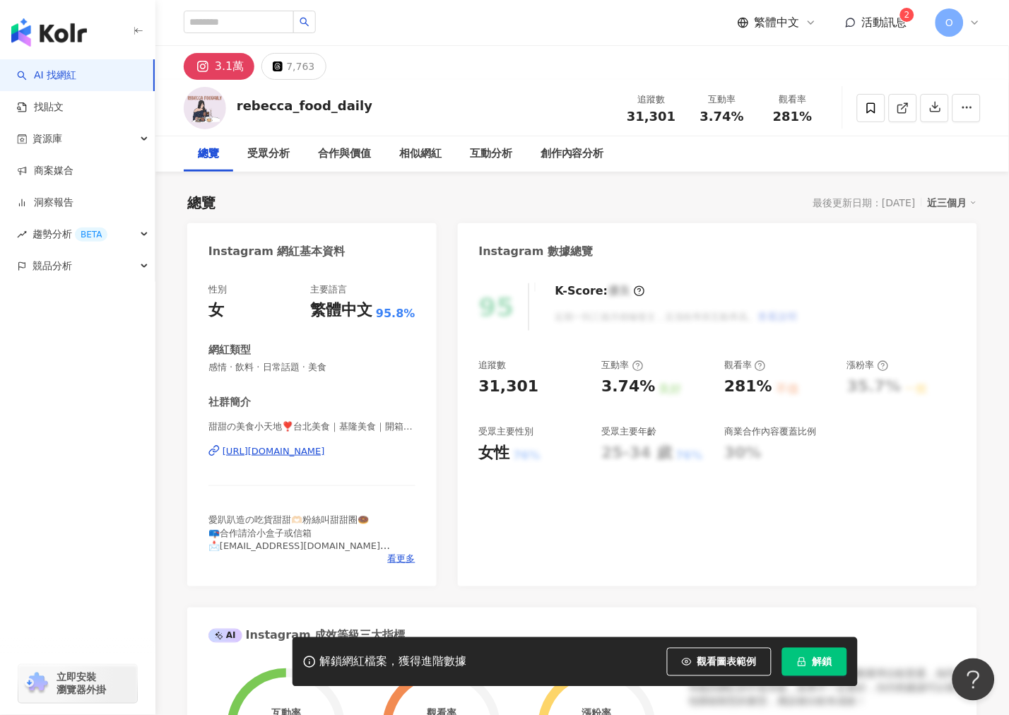
click at [281, 449] on div "https://www.instagram.com/rebecca_food_daily/" at bounding box center [274, 451] width 102 height 13
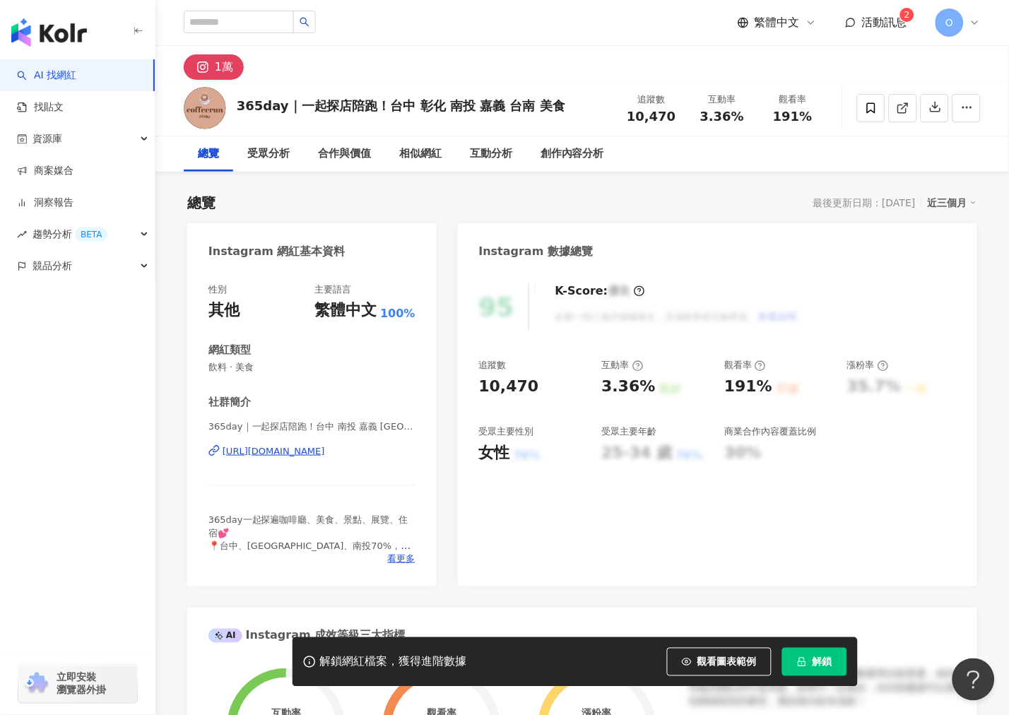
click at [284, 454] on div "[URL][DOMAIN_NAME]" at bounding box center [274, 451] width 102 height 13
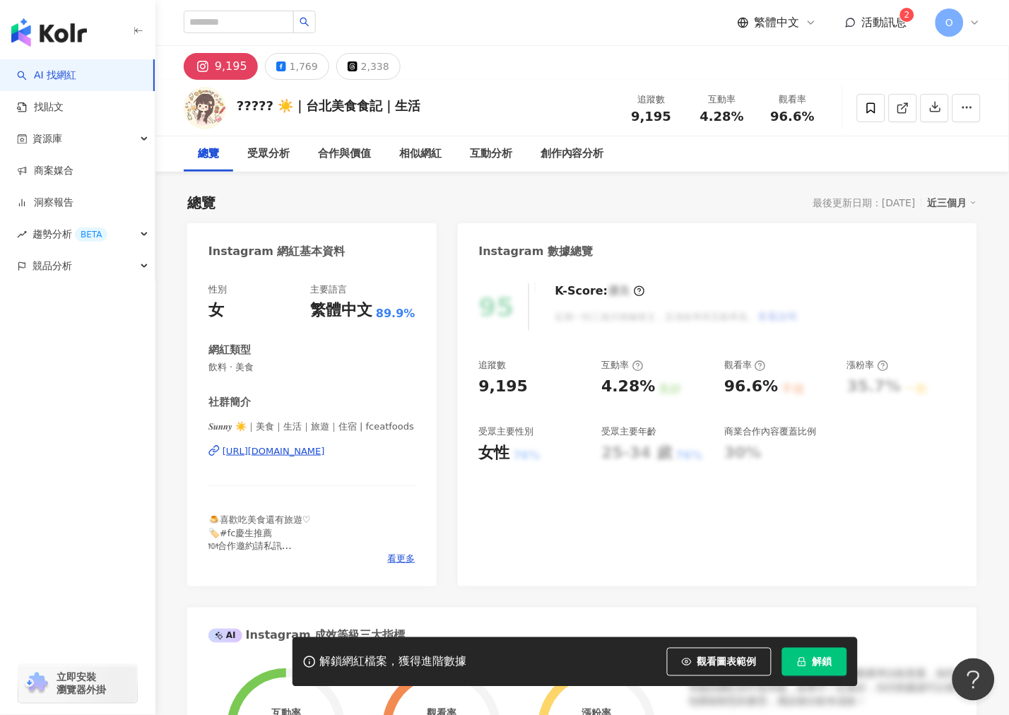
click at [300, 450] on div "[URL][DOMAIN_NAME]" at bounding box center [274, 451] width 102 height 13
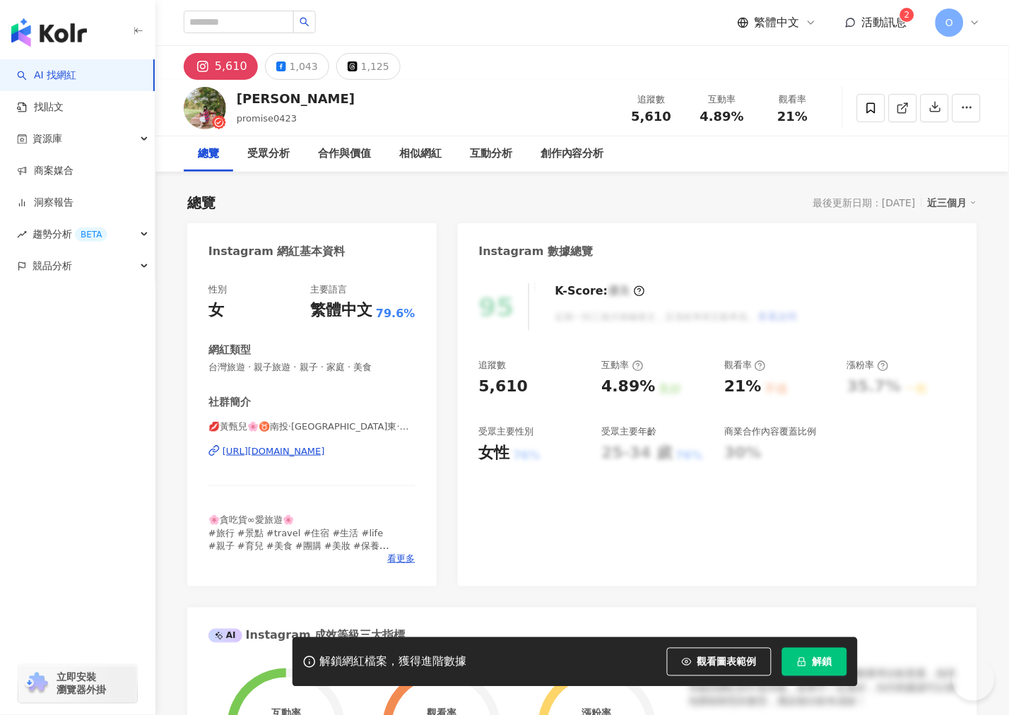
click at [265, 450] on div "https://www.instagram.com/promise0423/" at bounding box center [274, 451] width 102 height 13
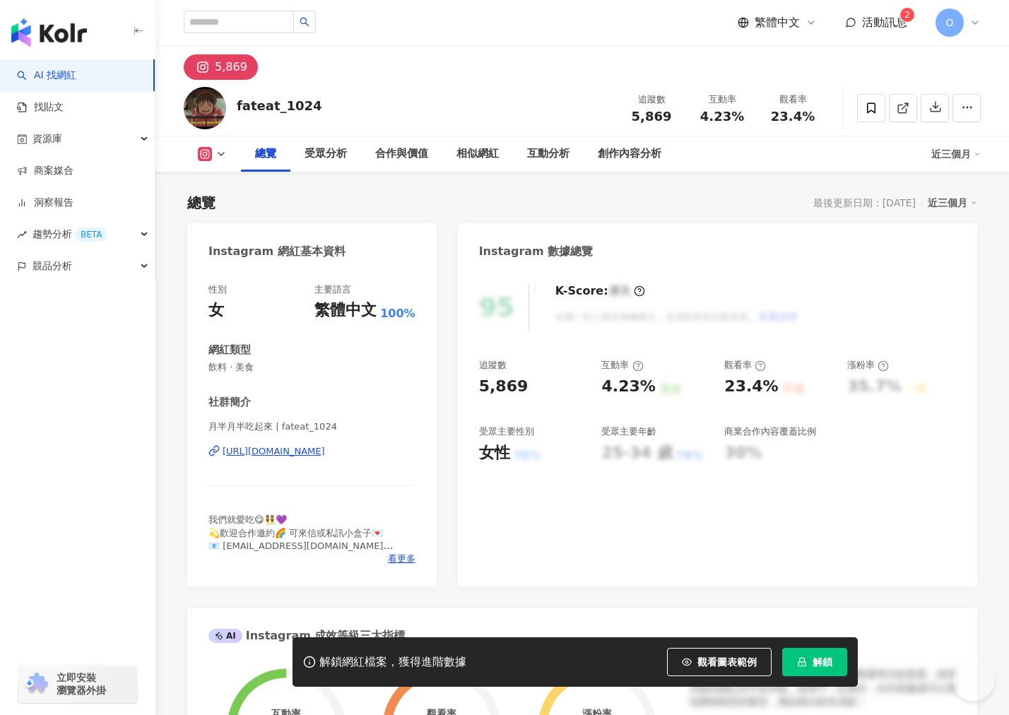
click at [266, 449] on div "[URL][DOMAIN_NAME]" at bounding box center [274, 451] width 102 height 13
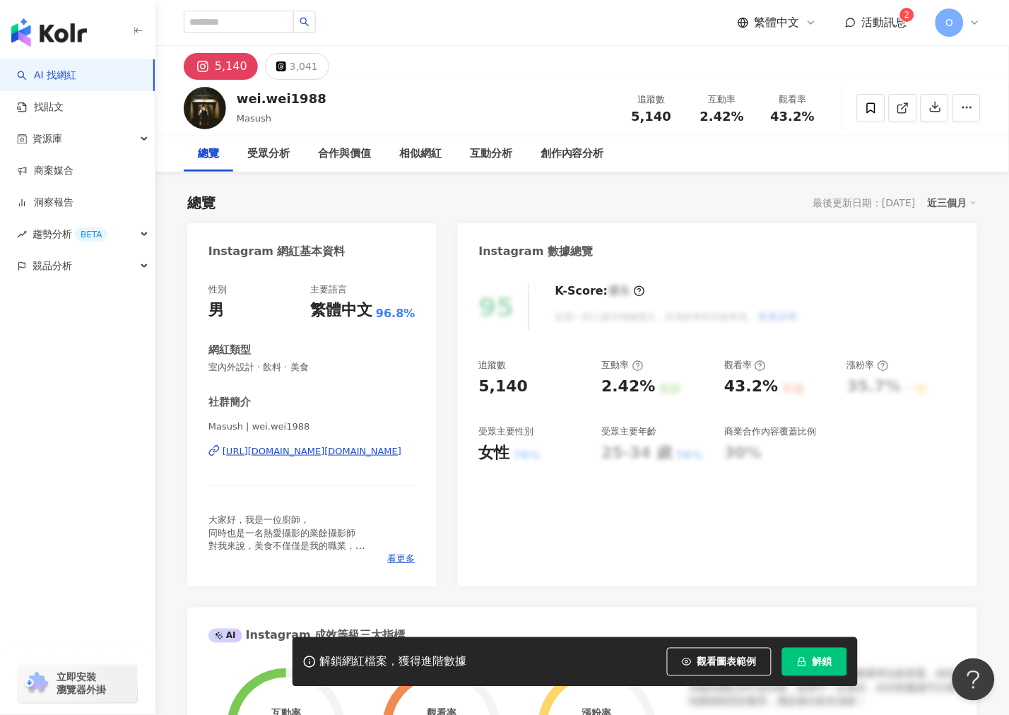
click at [290, 454] on div "https://www.instagram.com/wei.wei1988/" at bounding box center [312, 451] width 179 height 13
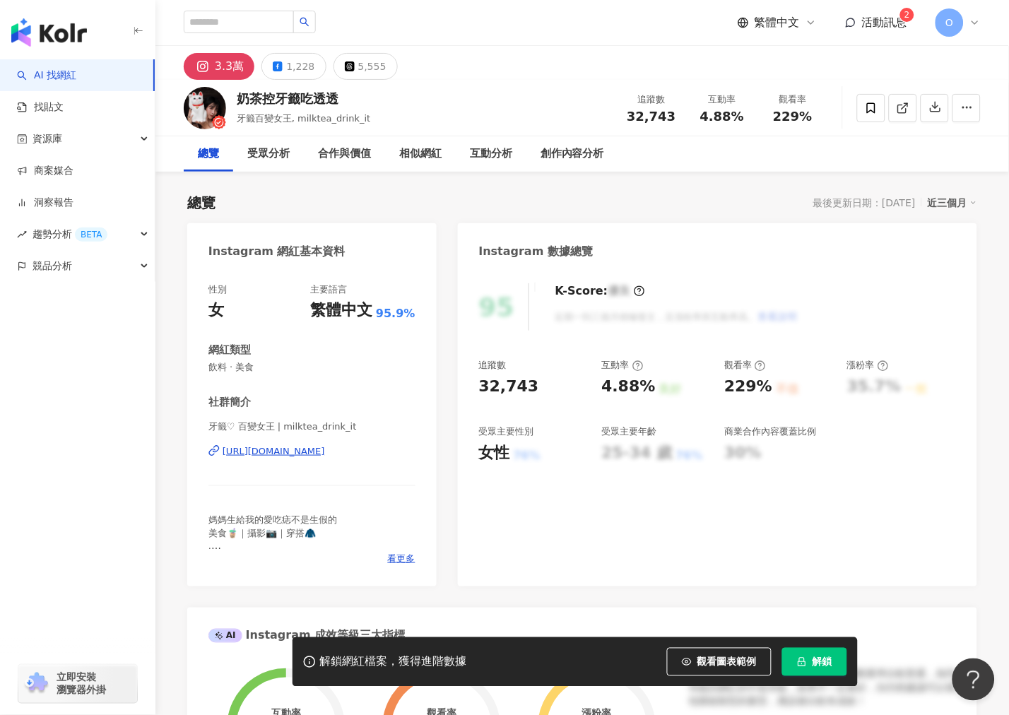
click at [237, 454] on div "https://www.instagram.com/milktea_drink_it/" at bounding box center [274, 451] width 102 height 13
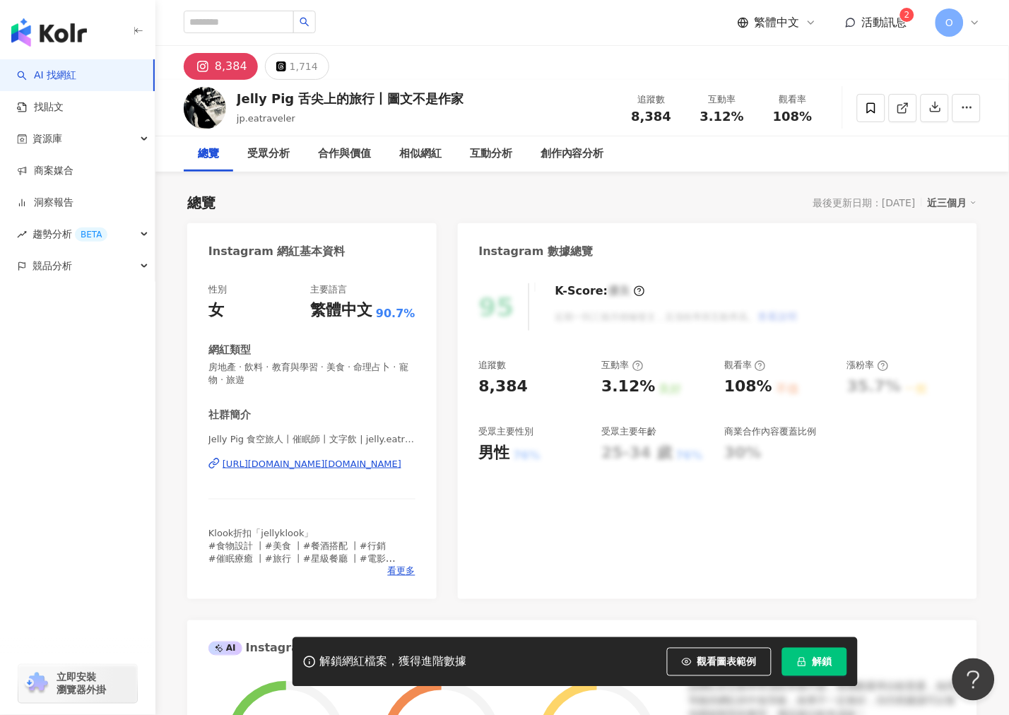
click at [300, 463] on div "https://www.instagram.com/jelly.eatraveler/" at bounding box center [312, 464] width 179 height 13
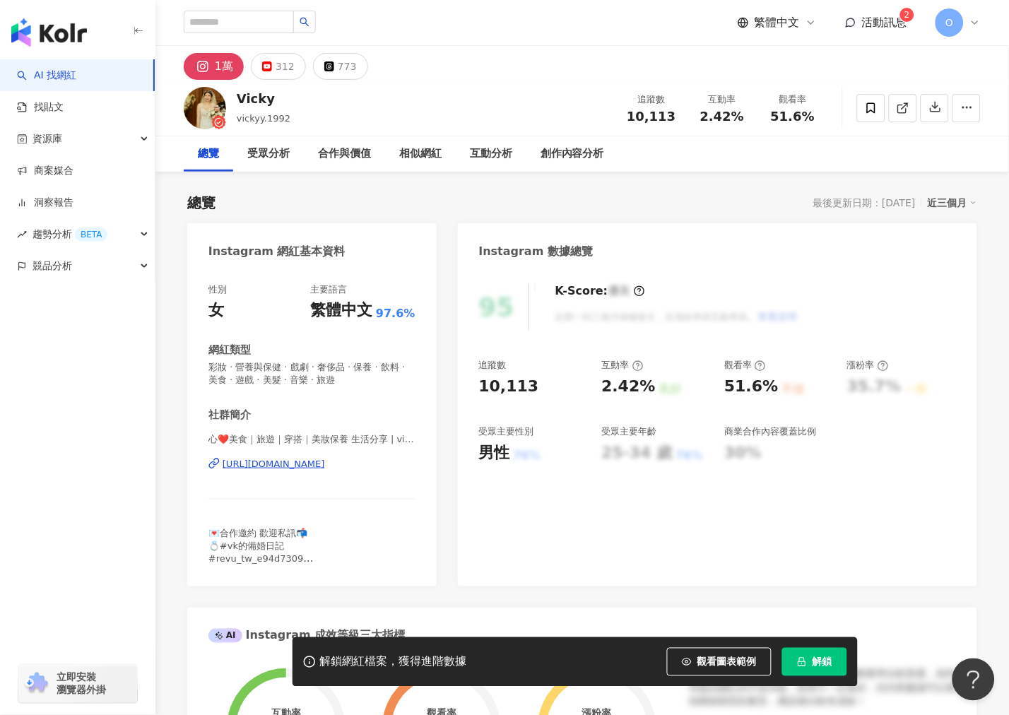
click at [290, 463] on div "https://www.instagram.com/vickyy.1992/" at bounding box center [274, 464] width 102 height 13
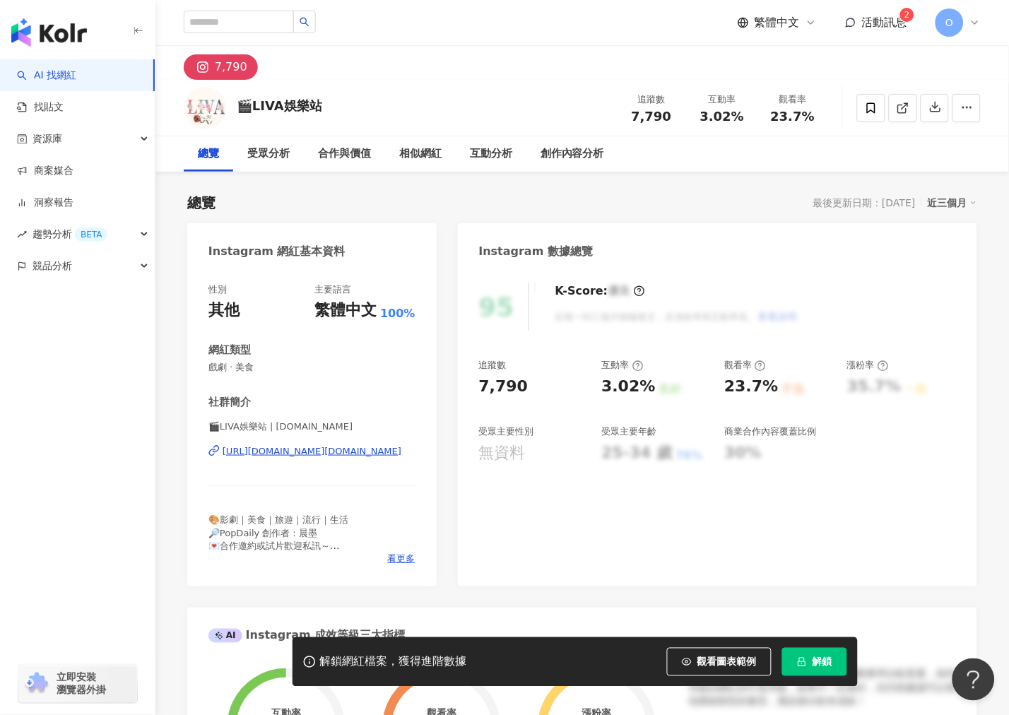
click at [243, 454] on div "[URL][DOMAIN_NAME][DOMAIN_NAME]" at bounding box center [312, 451] width 179 height 13
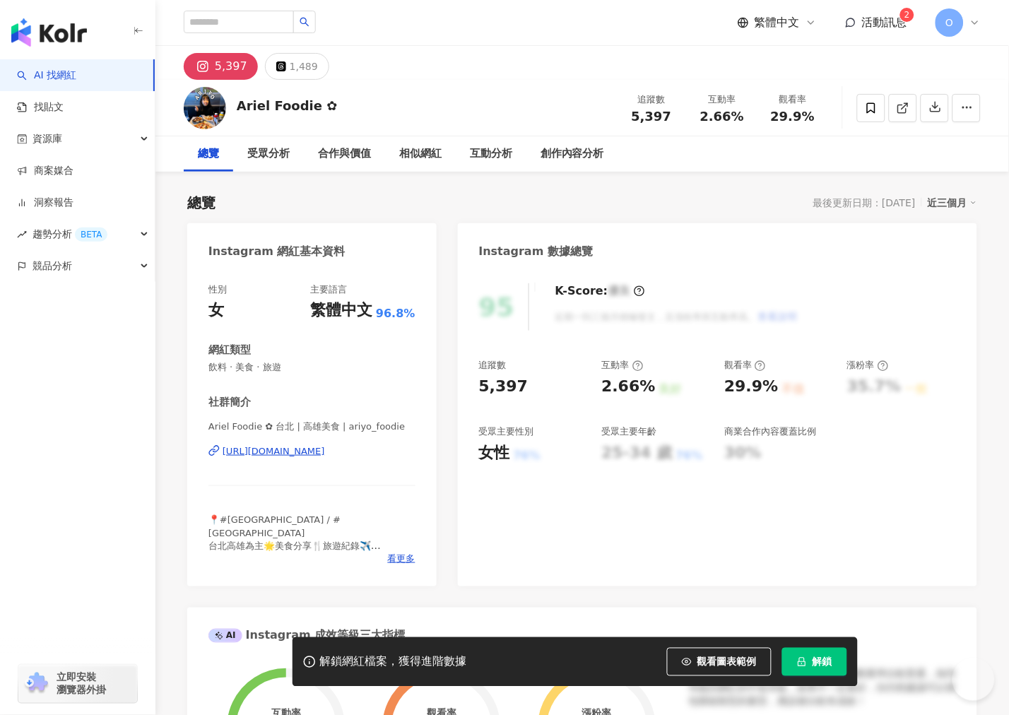
click at [242, 451] on div "https://www.instagram.com/ariyo_foodie/" at bounding box center [274, 451] width 102 height 13
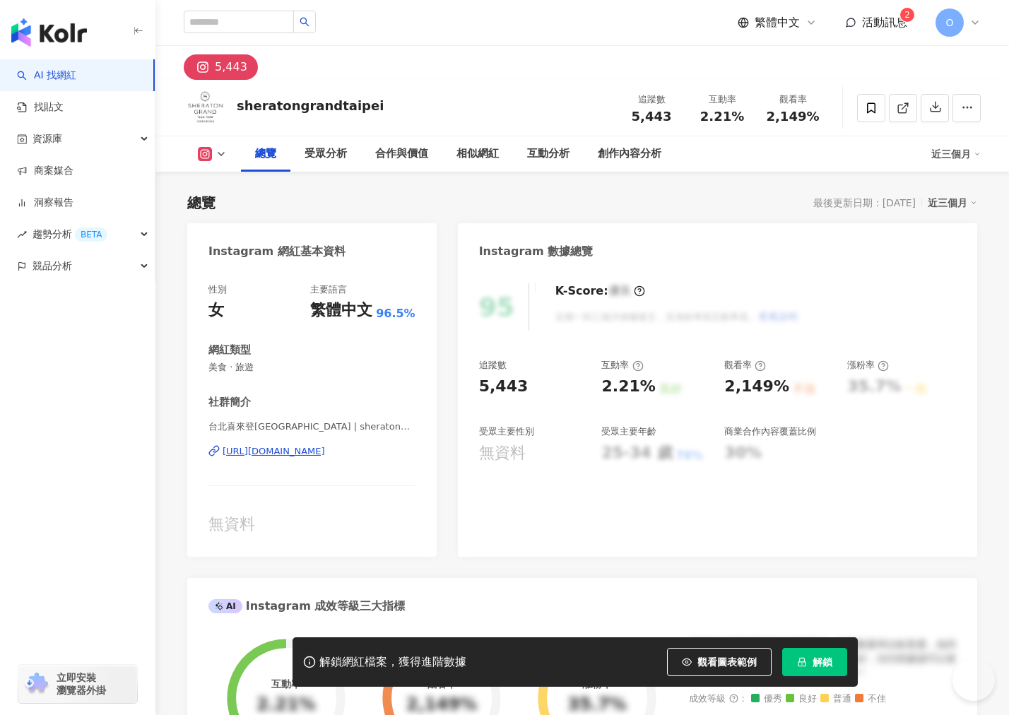
click at [280, 455] on div "https://www.instagram.com/sheratongrandtaipei/" at bounding box center [274, 451] width 102 height 13
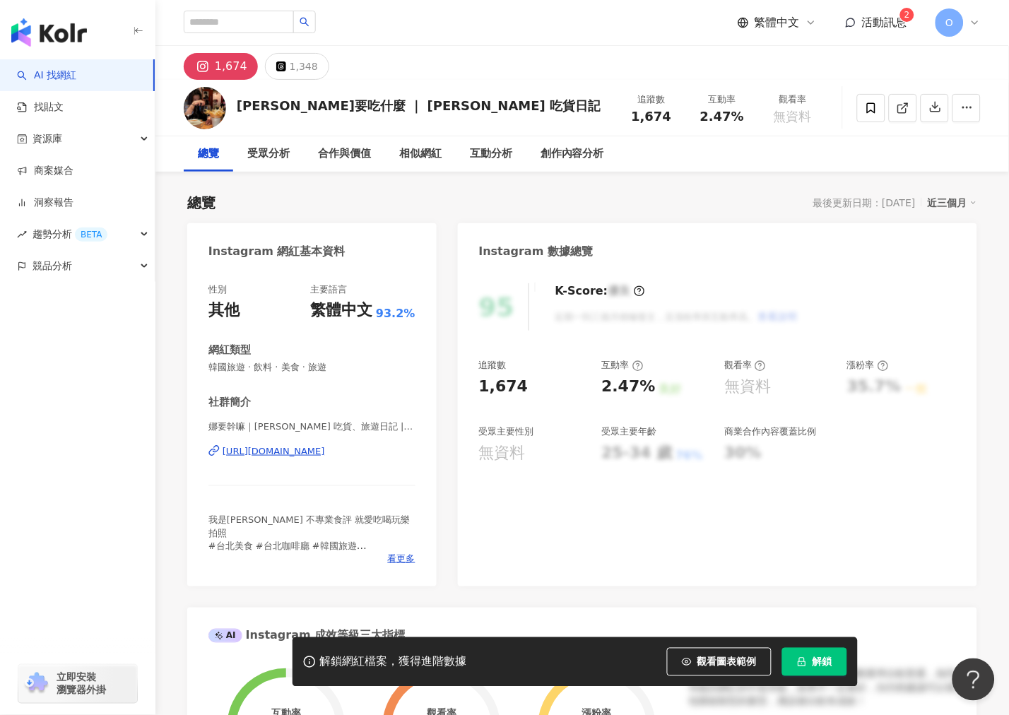
click at [323, 449] on div "https://www.instagram.com/naafairequoi/" at bounding box center [274, 451] width 102 height 13
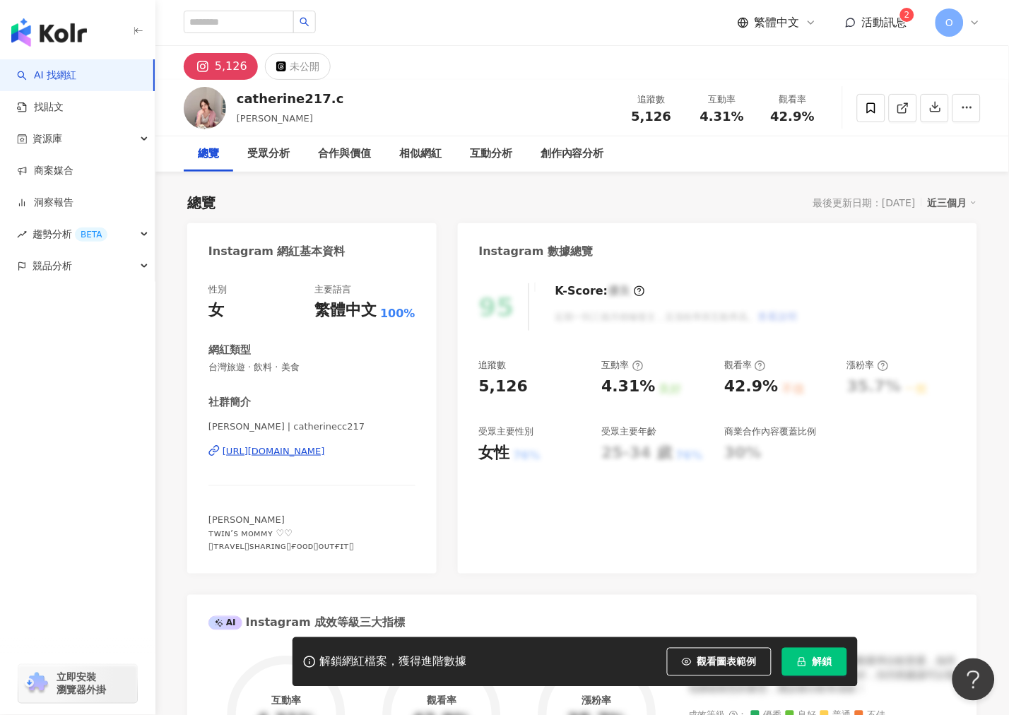
click at [313, 454] on div "https://www.instagram.com/catherinecc217/" at bounding box center [274, 451] width 102 height 13
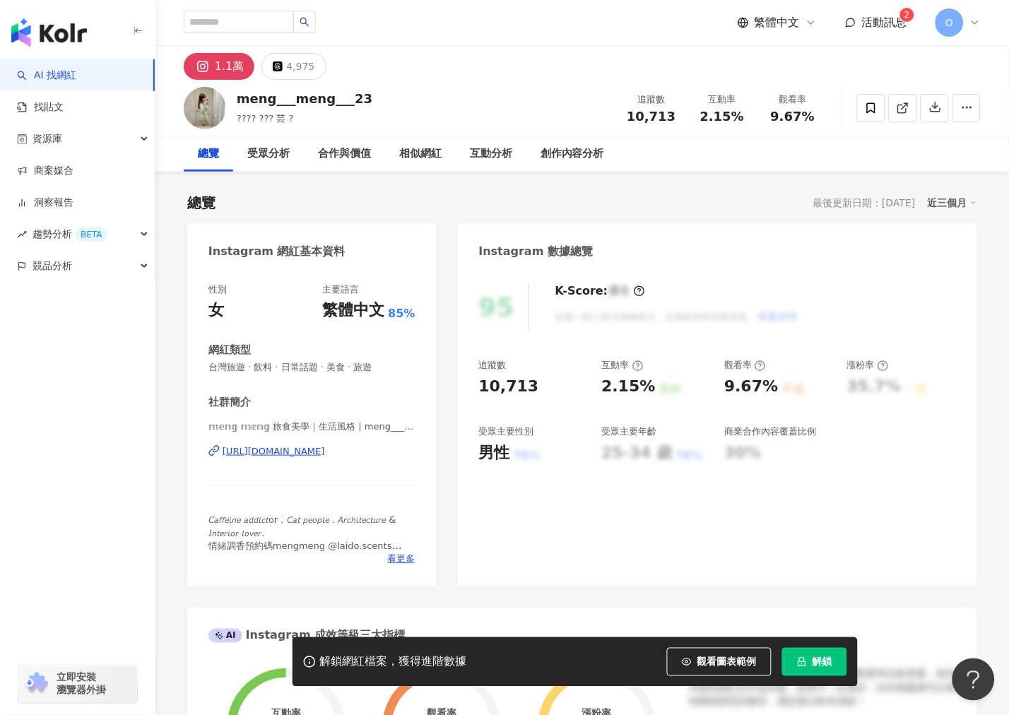
click at [293, 449] on div "[URL][DOMAIN_NAME]" at bounding box center [274, 451] width 102 height 13
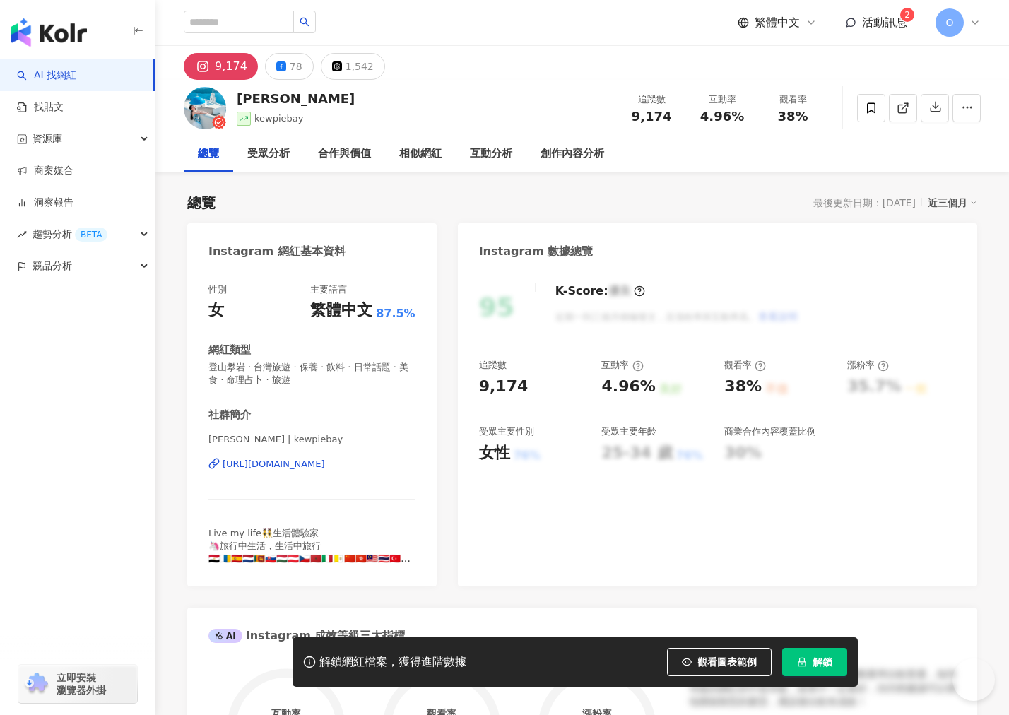
click at [284, 472] on div "Bébé Liu | kewpiebay https://www.instagram.com/kewpiebay/" at bounding box center [311, 474] width 207 height 83
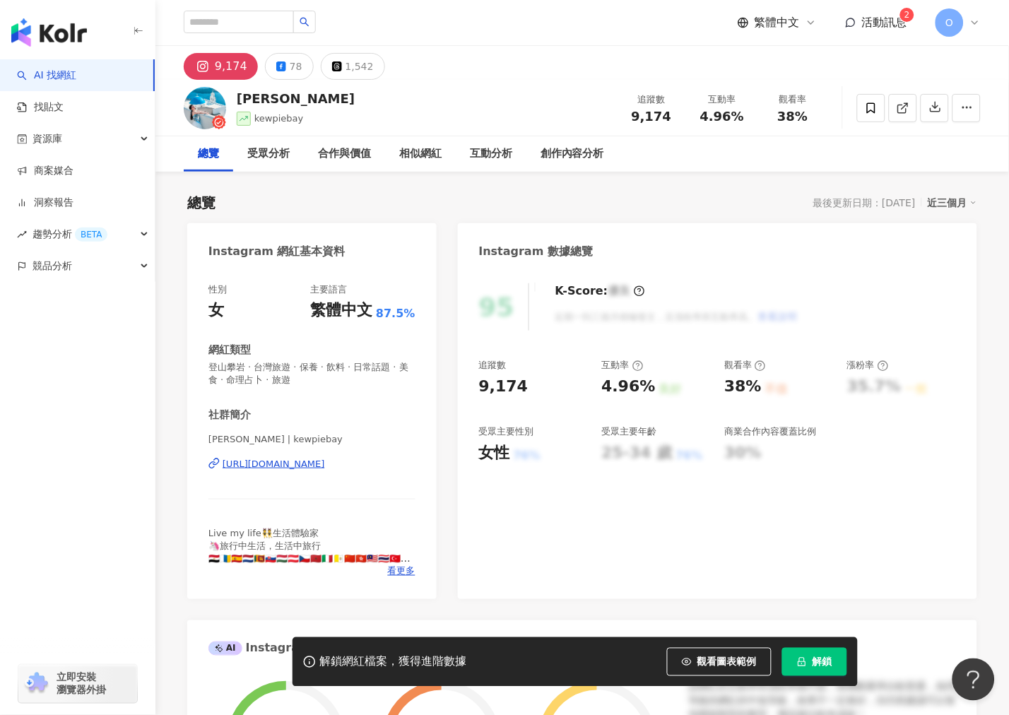
click at [280, 464] on div "https://www.instagram.com/kewpiebay/" at bounding box center [274, 464] width 102 height 13
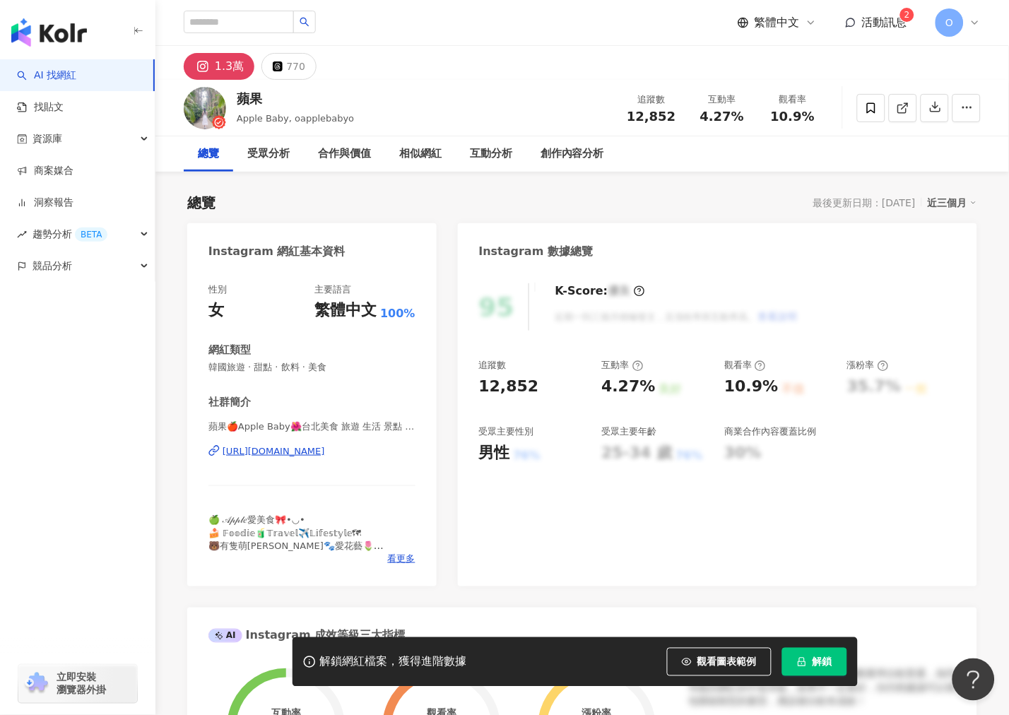
click at [227, 454] on div "https://www.instagram.com/oapplebabyo/" at bounding box center [274, 451] width 102 height 13
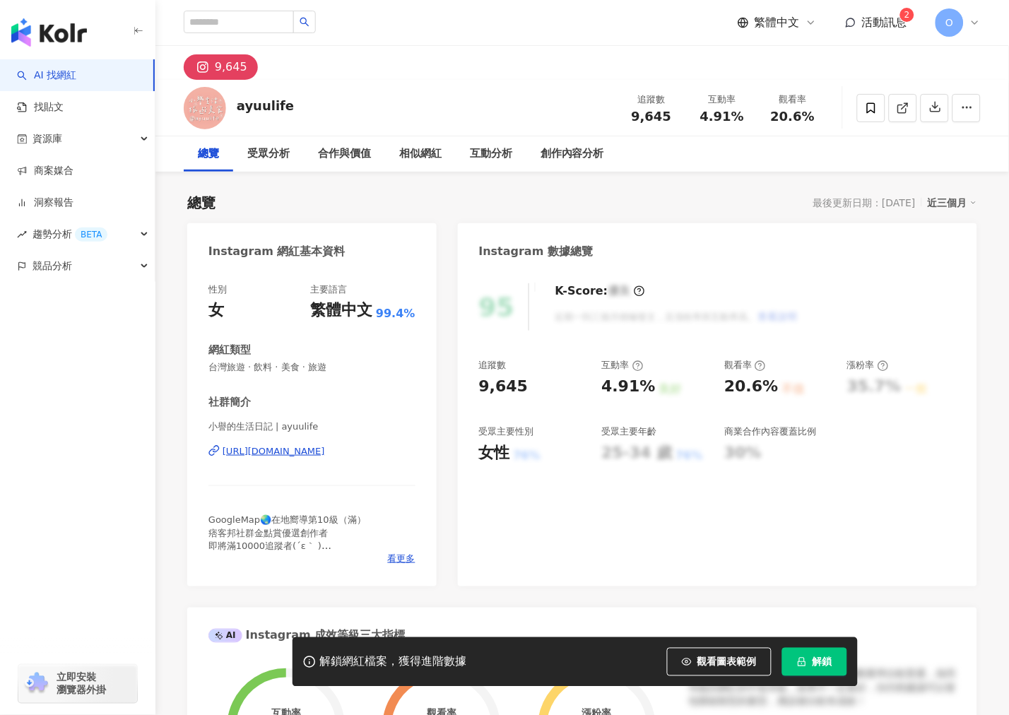
click at [293, 453] on div "https://www.instagram.com/ayuulife/" at bounding box center [274, 451] width 102 height 13
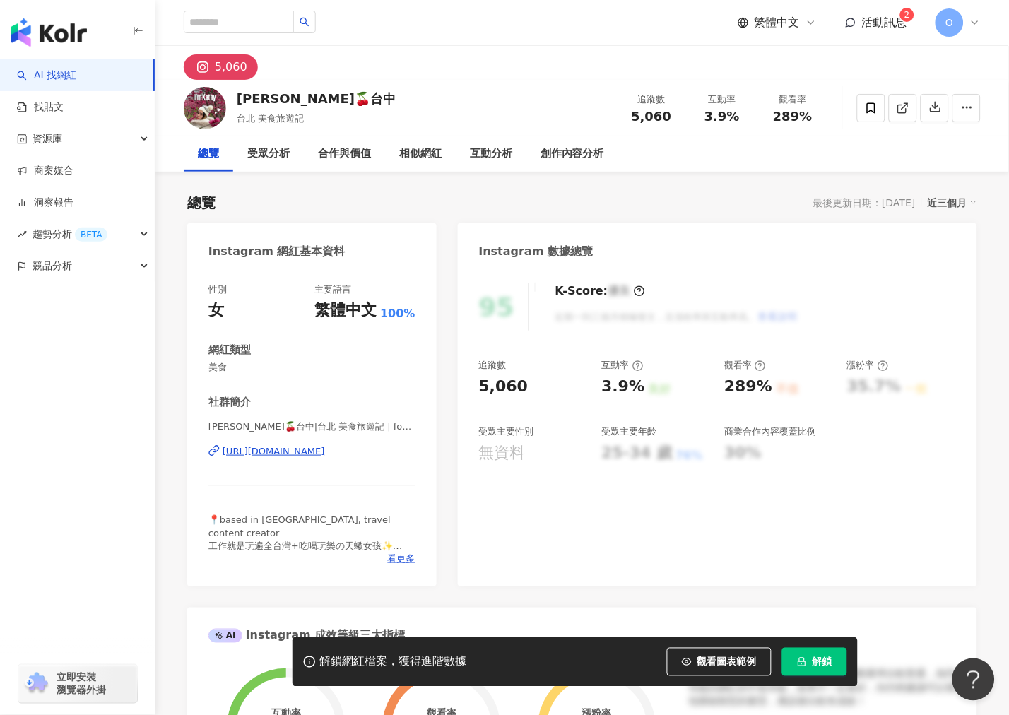
click at [290, 452] on div "https://www.instagram.com/foodieguyme/" at bounding box center [274, 451] width 102 height 13
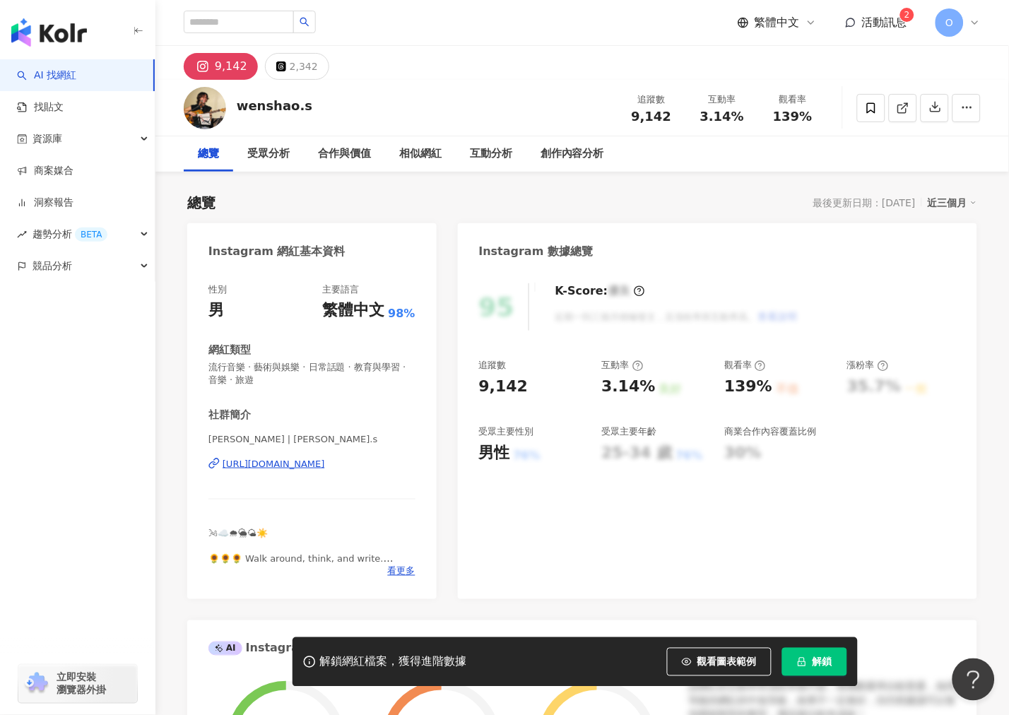
click at [252, 468] on div "https://www.instagram.com/wenshao.s/" at bounding box center [274, 464] width 102 height 13
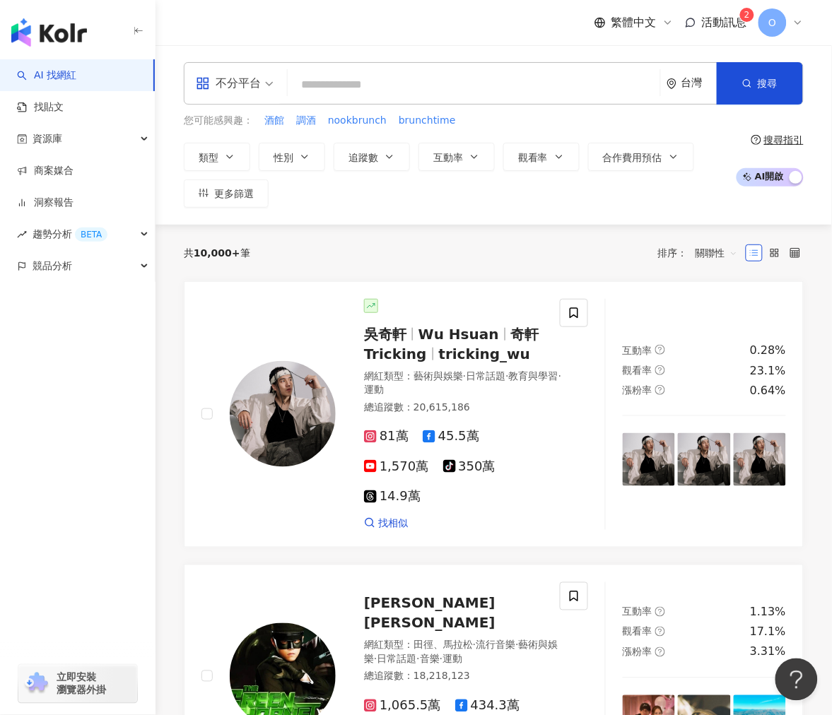
click at [721, 29] on span "活動訊息" at bounding box center [724, 22] width 45 height 13
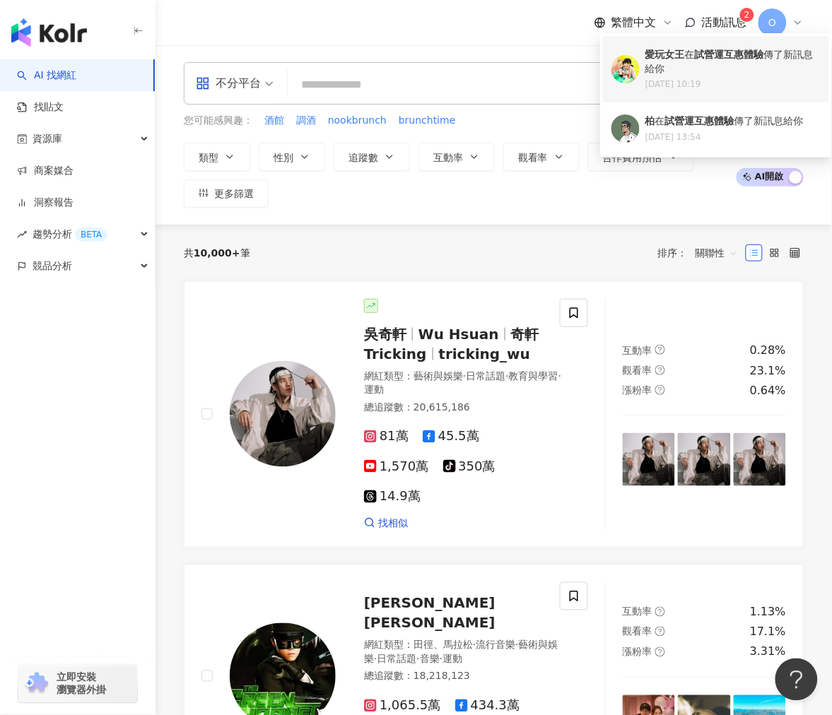
click at [743, 83] on div "2025/08/16 10:19" at bounding box center [732, 84] width 175 height 12
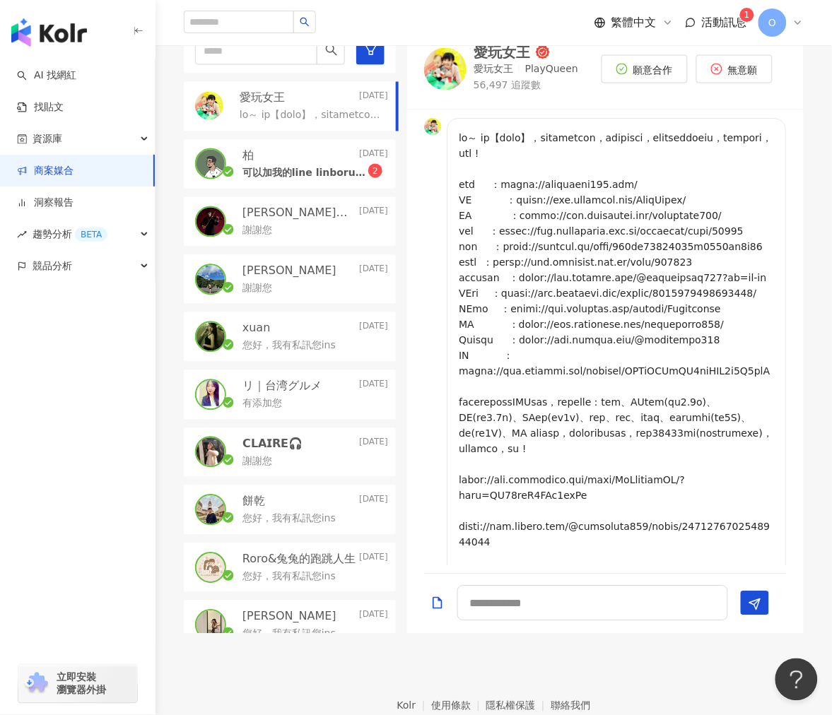
click at [449, 62] on img at bounding box center [445, 69] width 42 height 42
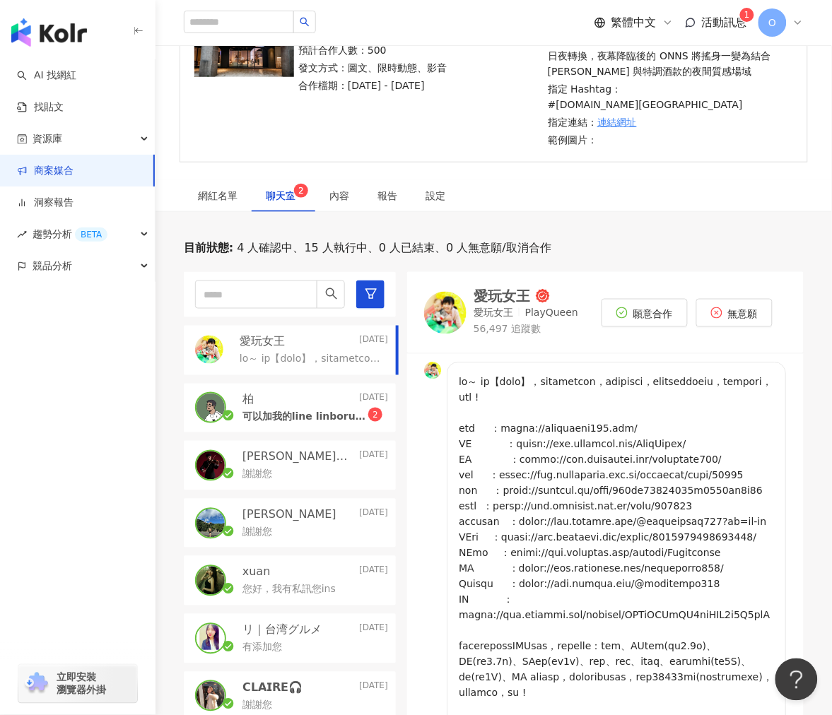
scroll to position [222, 0]
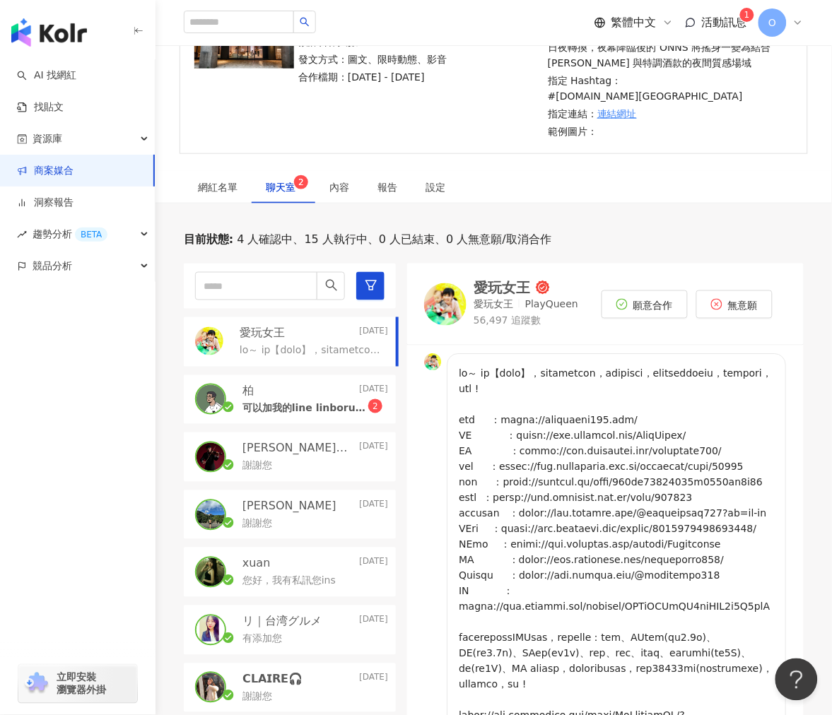
click at [299, 399] on div "可以加我的line linborui 謝謝 2" at bounding box center [315, 407] width 146 height 17
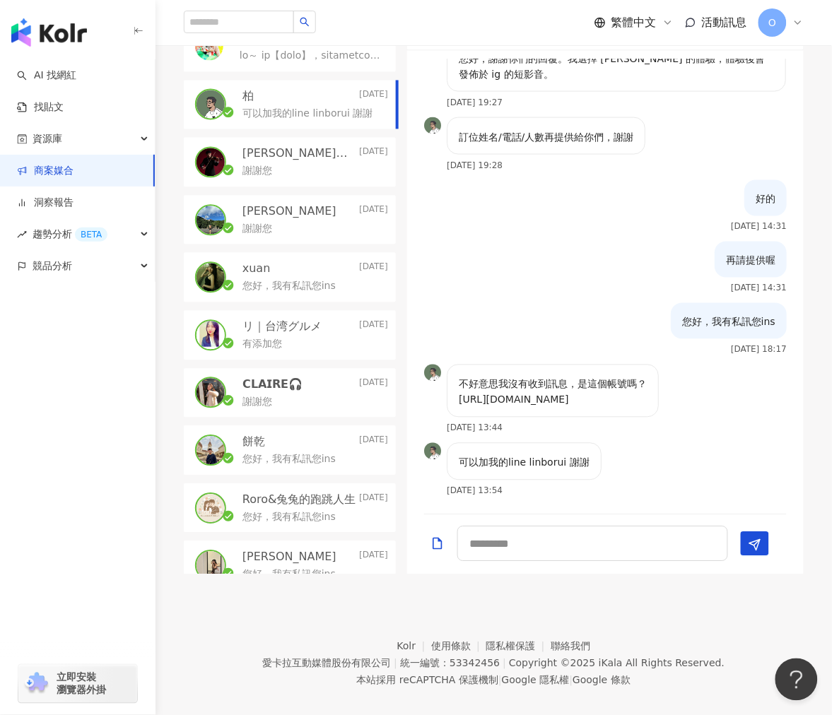
scroll to position [517, 0]
click at [551, 384] on p "不好意思我沒有收到訊息，是這個帳號嗎？ https://www.instagram.com/sancezine" at bounding box center [553, 391] width 188 height 31
copy p "https://www.instagram.com/sancezine"
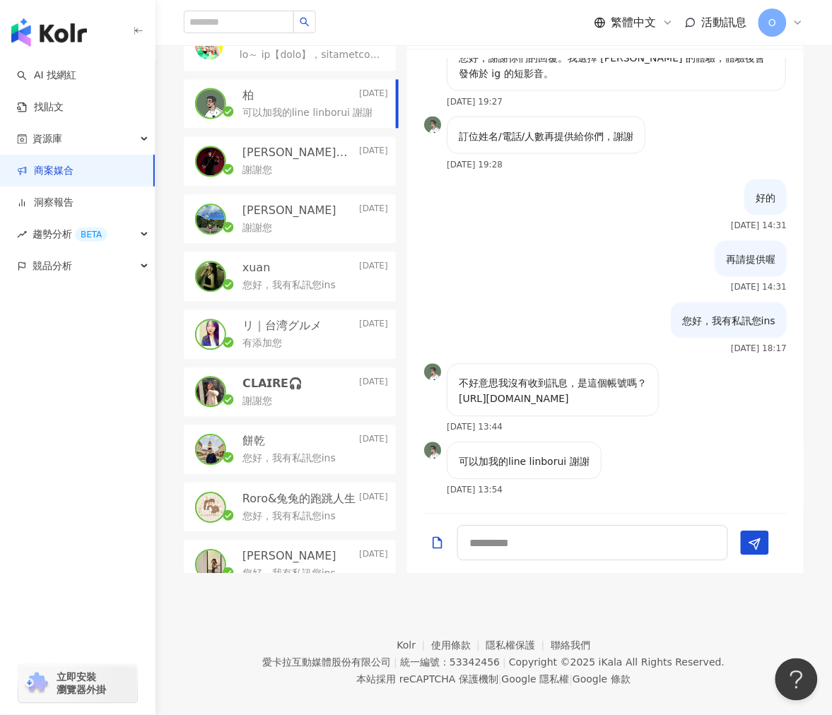
click at [512, 454] on p "可以加我的line linborui 謝謝" at bounding box center [524, 462] width 131 height 16
click at [545, 454] on p "可以加我的line linborui 謝謝" at bounding box center [524, 462] width 131 height 16
copy p "linborui"
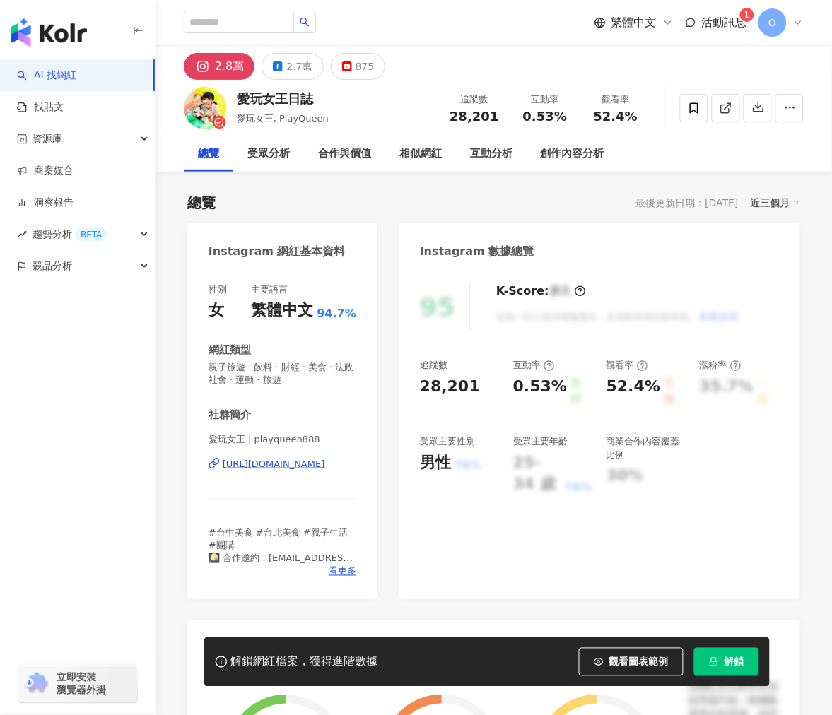
click at [284, 469] on div "[URL][DOMAIN_NAME]" at bounding box center [274, 464] width 102 height 13
